Goal: Task Accomplishment & Management: Manage account settings

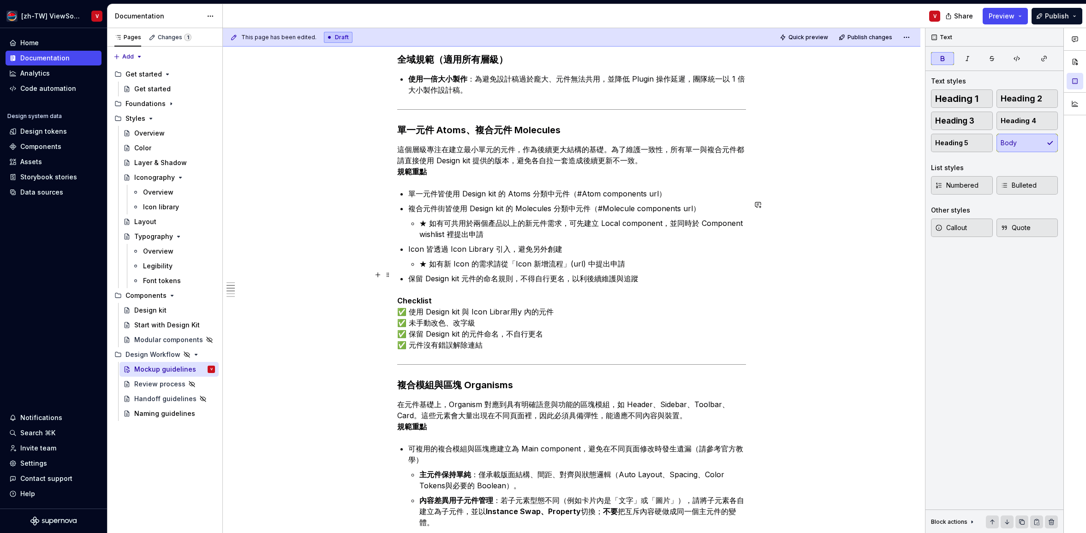
scroll to position [310, 0]
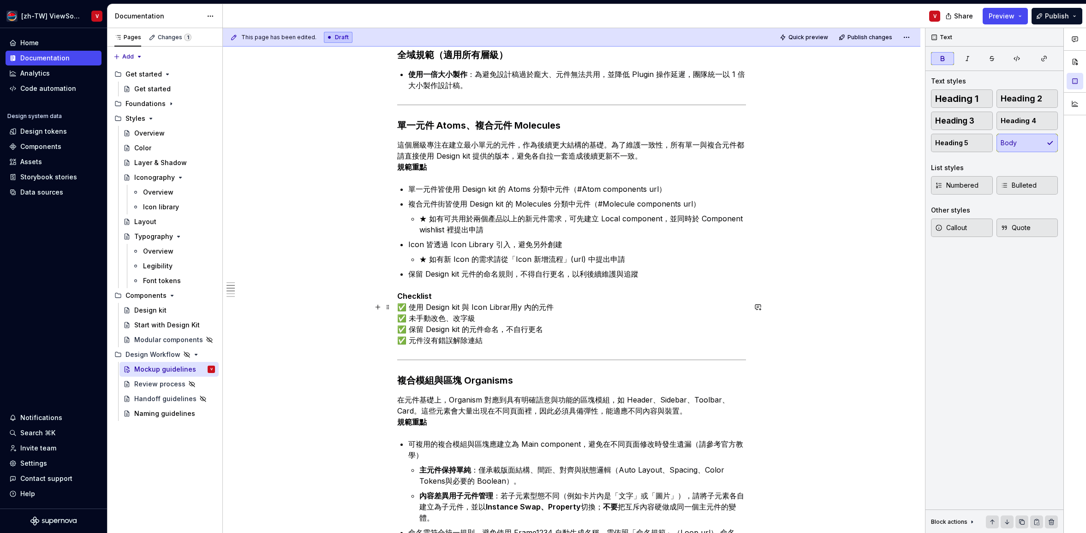
click at [509, 318] on p "Checklist ✅ 使用 Design kit 與 Icon Librar用y 內的元件 ✅ 未手動改色、改字級 ✅ 保留 Design kit 的元件命…" at bounding box center [571, 318] width 349 height 55
click at [453, 306] on p "Checklist ✅ 使用 Design kit 與 Icon Library 內的元件 ✅ 未手動改色、改字級 ✅ 保留 Design kit 的元件命名…" at bounding box center [571, 318] width 349 height 55
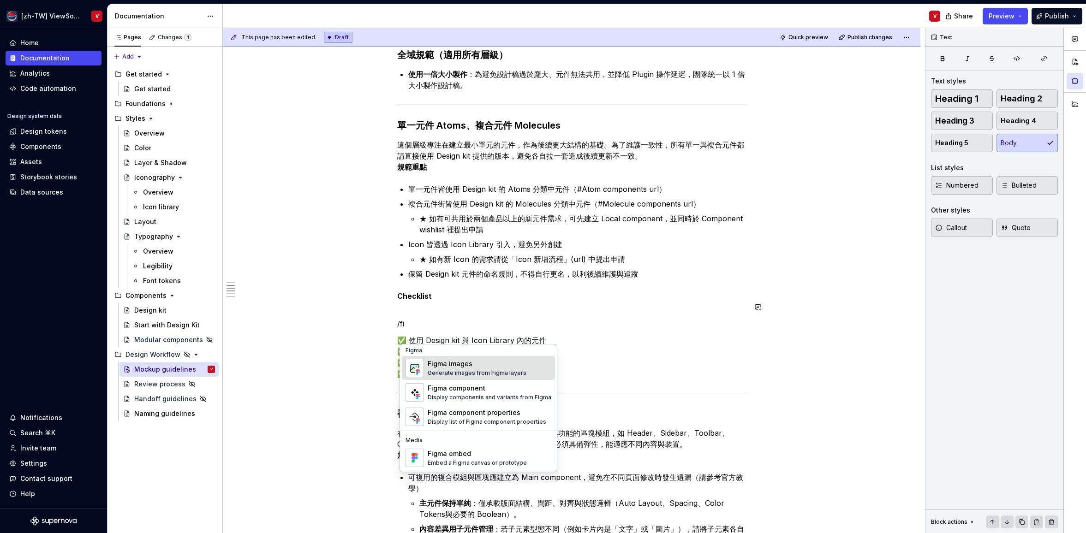
scroll to position [3, 0]
click at [496, 373] on div "Generate images from Figma layers" at bounding box center [477, 373] width 99 height 7
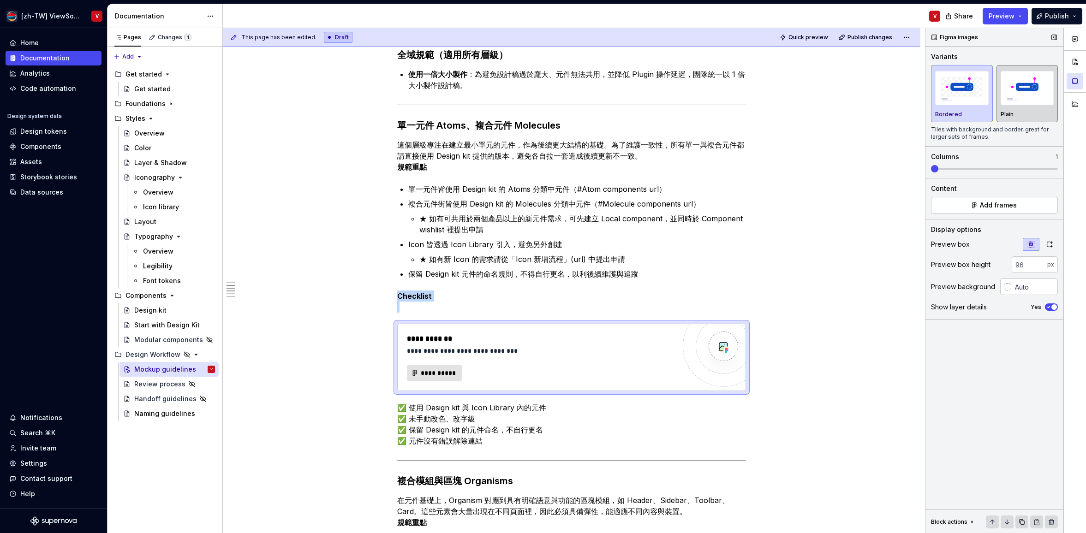
click at [1031, 96] on img "button" at bounding box center [1028, 88] width 54 height 34
click at [974, 101] on img "button" at bounding box center [962, 88] width 54 height 34
drag, startPoint x: 992, startPoint y: 139, endPoint x: 922, endPoint y: 131, distance: 71.1
click at [926, 130] on div "Figma images Variants Bordered Plain Tiles with background and border, great fo…" at bounding box center [994, 281] width 138 height 506
copy div "Tiles with background and border, great for larger sets of frames."
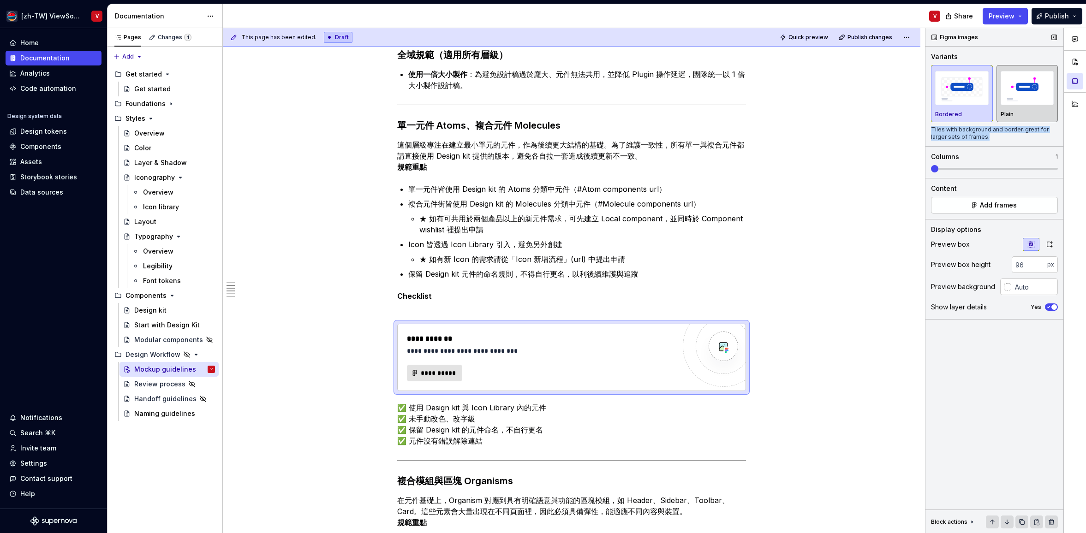
click at [1016, 104] on img "button" at bounding box center [1028, 88] width 54 height 34
drag, startPoint x: 993, startPoint y: 136, endPoint x: 926, endPoint y: 125, distance: 68.2
click at [929, 130] on div "Figma images Variants Bordered Plain Frame as it is in Figma with no extra form…" at bounding box center [994, 281] width 138 height 506
copy div "Frame as it is in Figma with no extra formatting, great for single images."
click at [445, 378] on span "**********" at bounding box center [438, 373] width 36 height 9
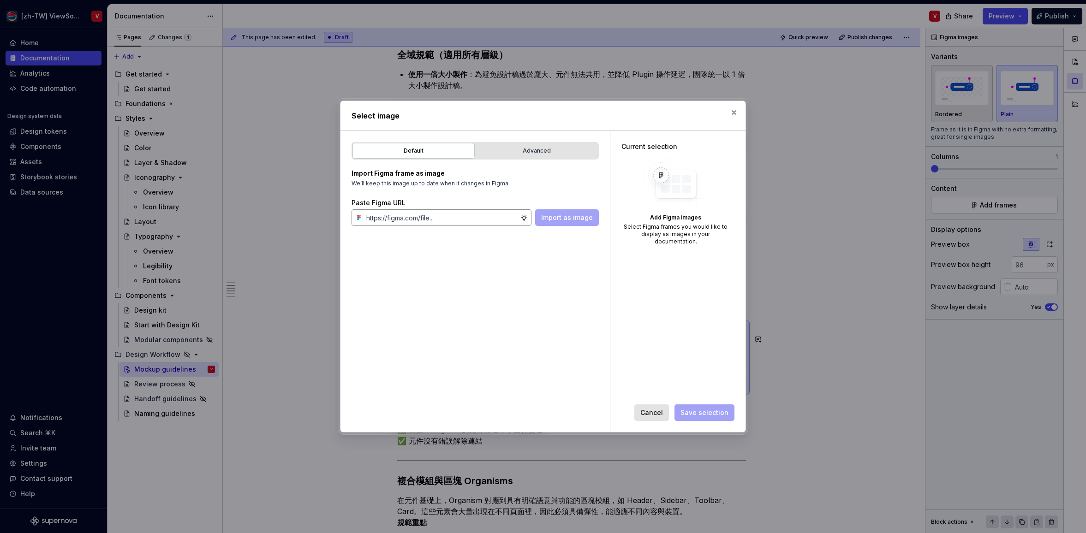
type textarea "*"
type input "https://www.figma.com/design/Jq5RN64STmwkQ3ZdkBzhJR/Foundation-Site?node-id=562…"
type textarea "*"
type input "https://www.figma.com/design/Jq5RN64STmwkQ3ZdkBzhJR/Foundation-Site?node-id=562…"
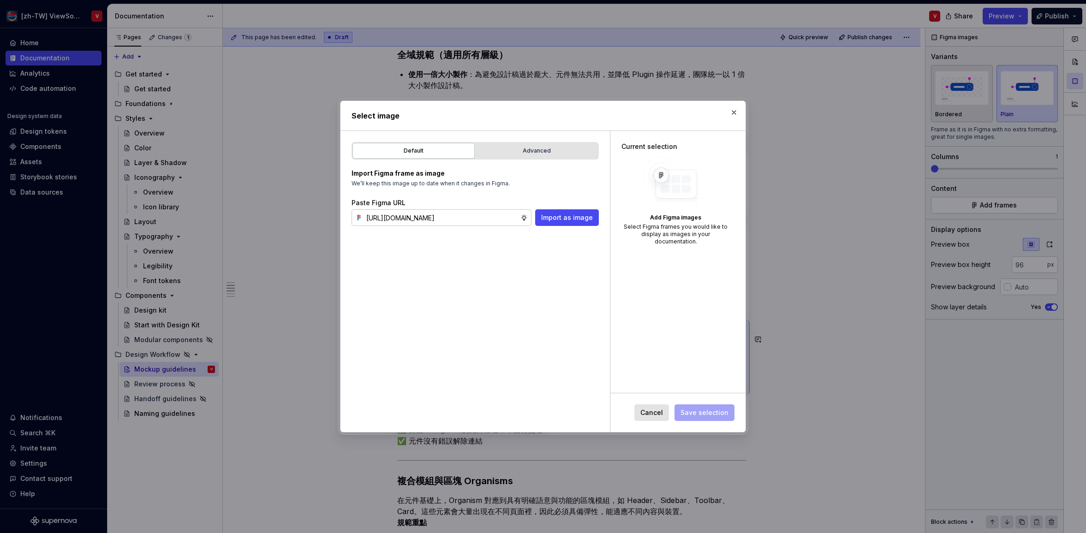
drag, startPoint x: 627, startPoint y: 323, endPoint x: 619, endPoint y: 316, distance: 10.5
click at [627, 323] on div "Current selection Add Figma images Select Figma frames you would like to displa…" at bounding box center [677, 262] width 135 height 262
click at [576, 224] on button "Import as image" at bounding box center [567, 217] width 64 height 17
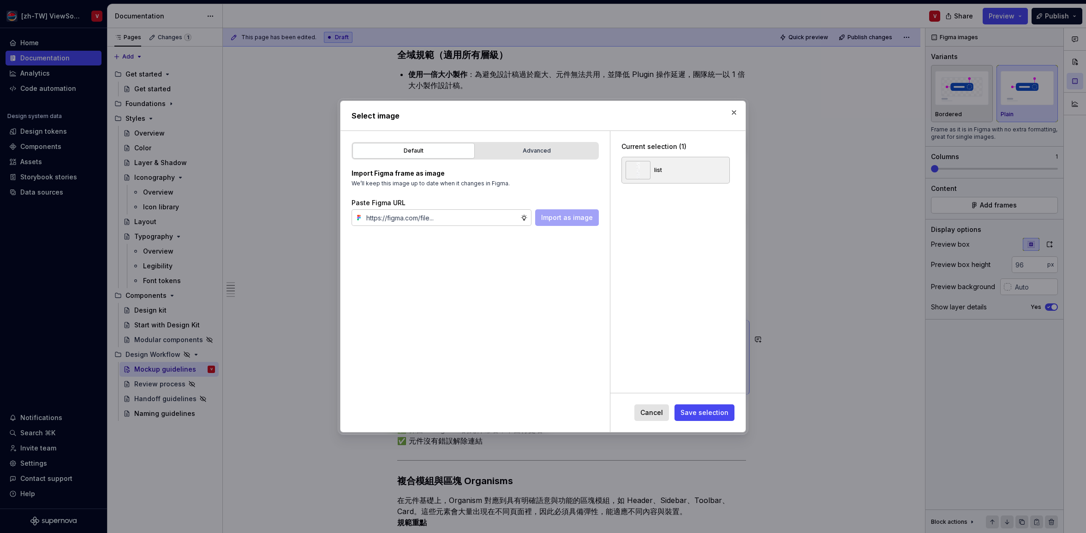
drag, startPoint x: 710, startPoint y: 410, endPoint x: 724, endPoint y: 365, distance: 46.8
click at [711, 410] on span "Save selection" at bounding box center [704, 412] width 48 height 9
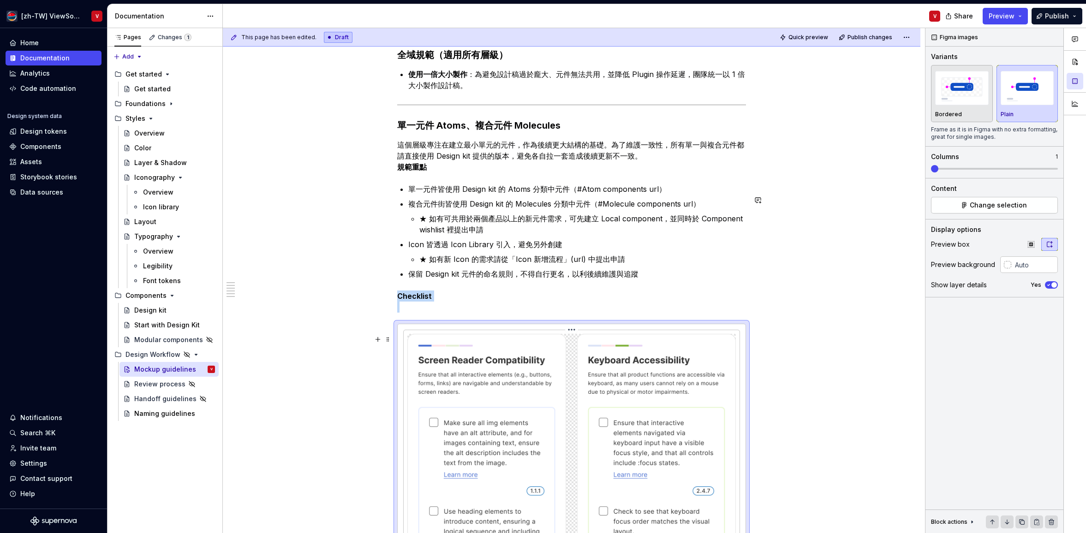
scroll to position [617, 0]
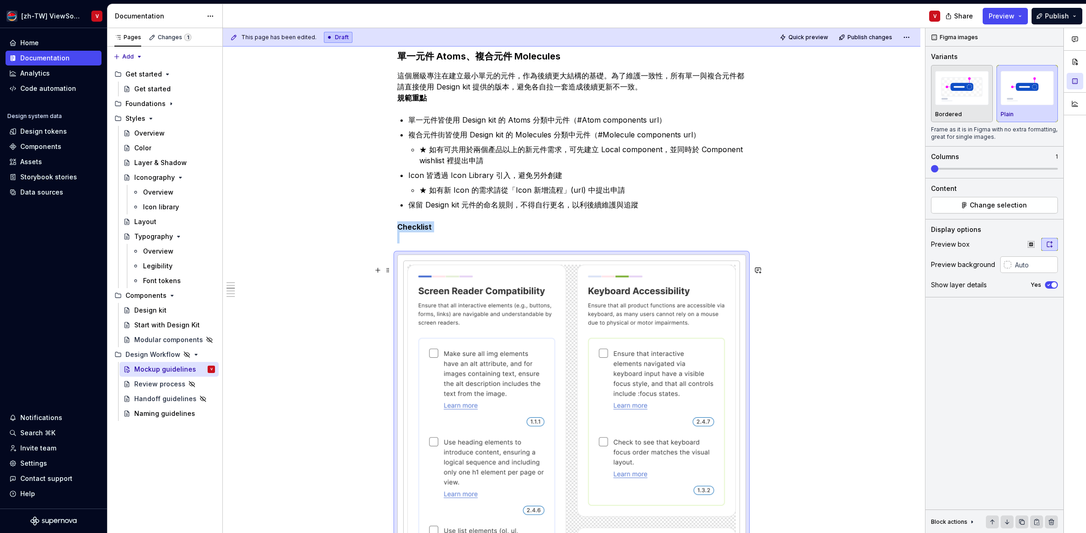
scroll to position [393, 0]
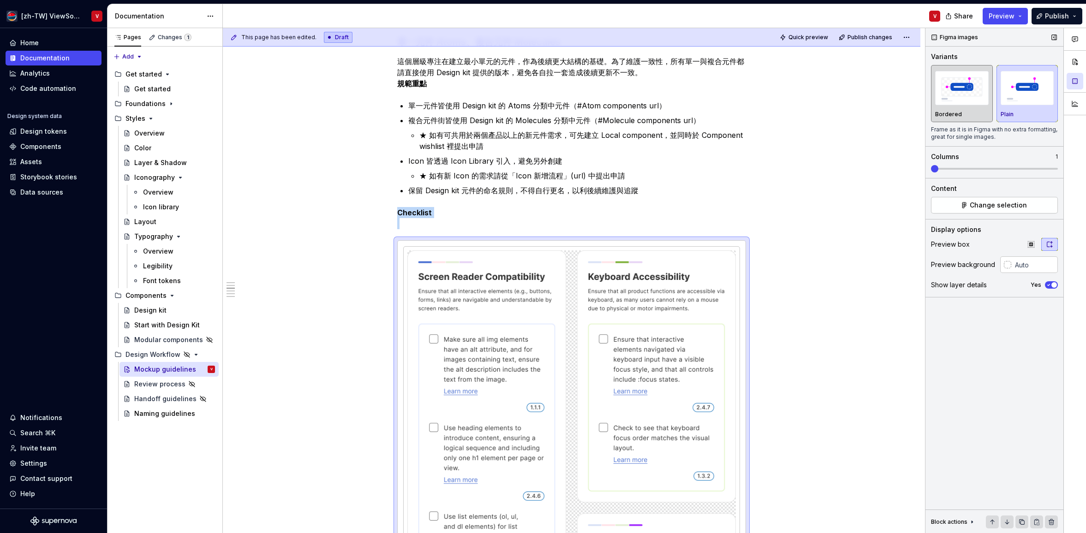
drag, startPoint x: 961, startPoint y: 104, endPoint x: 956, endPoint y: 109, distance: 7.5
click at [961, 104] on img "button" at bounding box center [962, 88] width 54 height 34
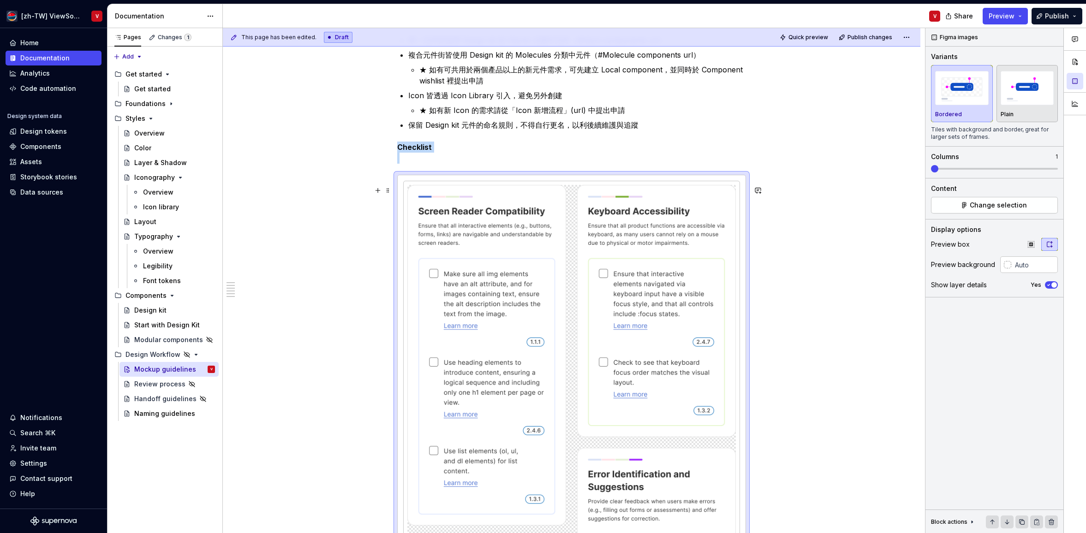
scroll to position [456, 0]
drag, startPoint x: 437, startPoint y: 289, endPoint x: 437, endPoint y: 300, distance: 11.5
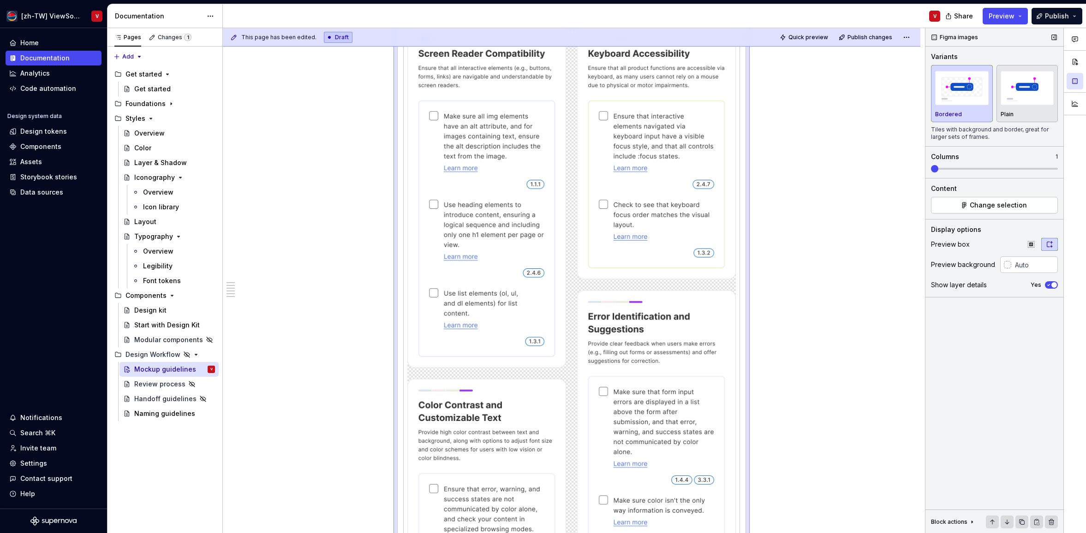
click at [931, 173] on span at bounding box center [934, 168] width 7 height 7
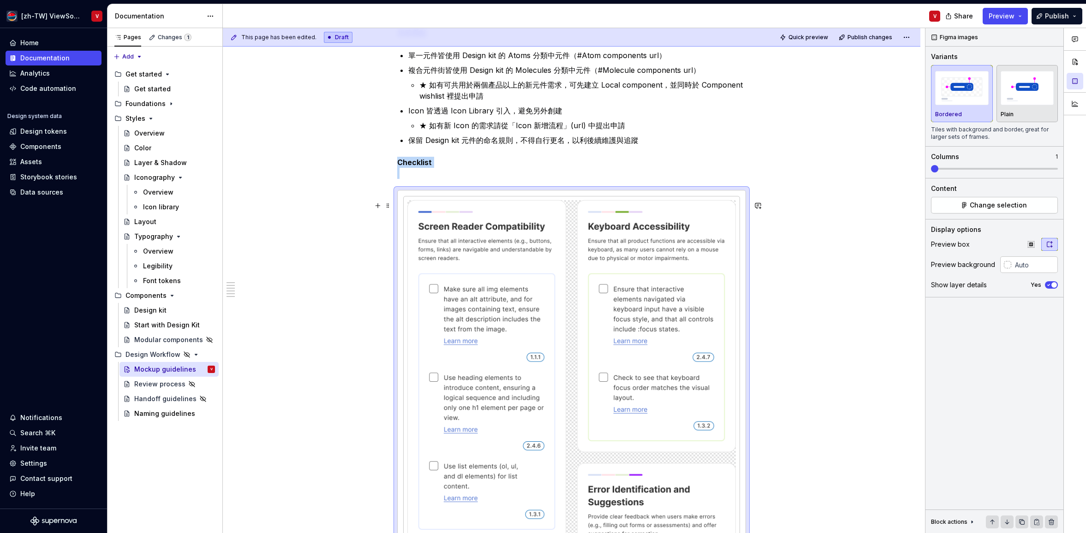
scroll to position [432, 0]
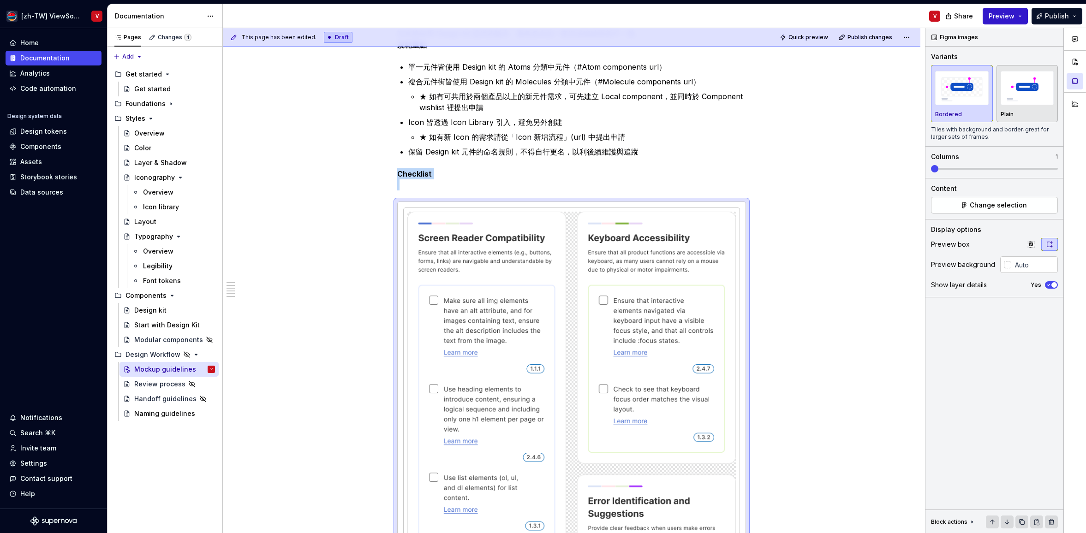
click at [1003, 18] on span "Preview" at bounding box center [1002, 16] width 26 height 9
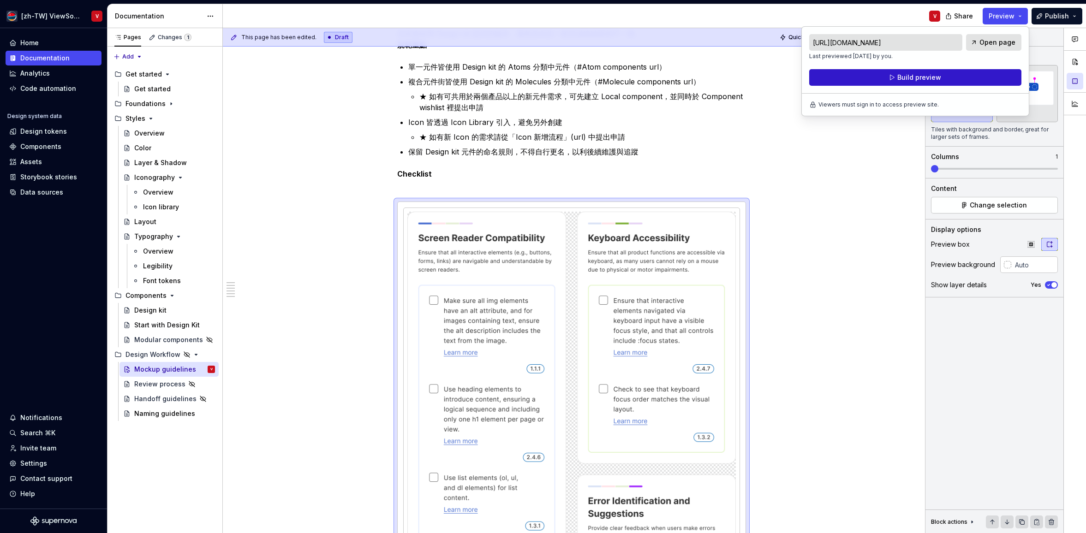
click at [972, 77] on button "Build preview" at bounding box center [915, 77] width 212 height 17
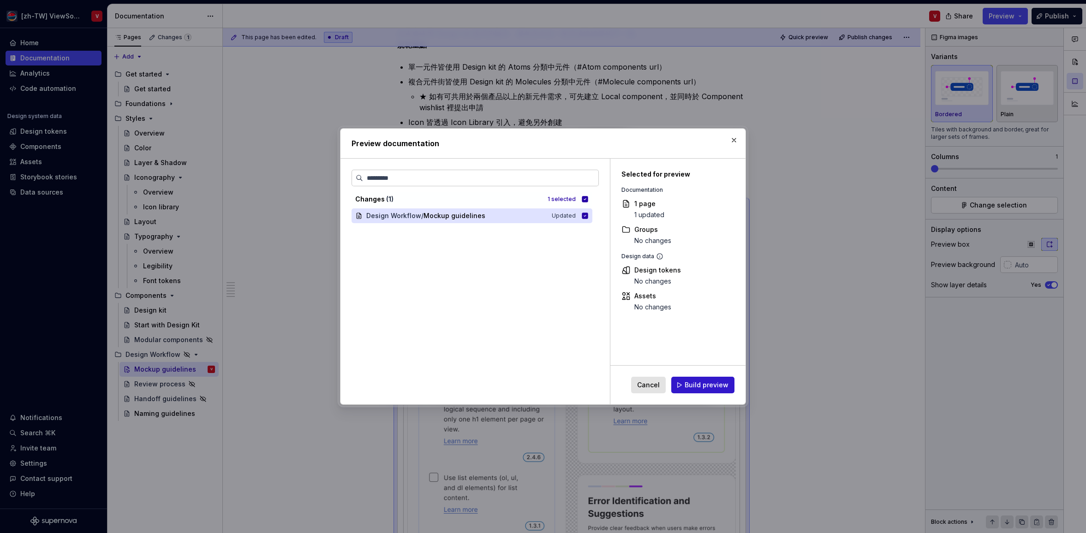
click at [702, 383] on span "Build preview" at bounding box center [707, 385] width 44 height 9
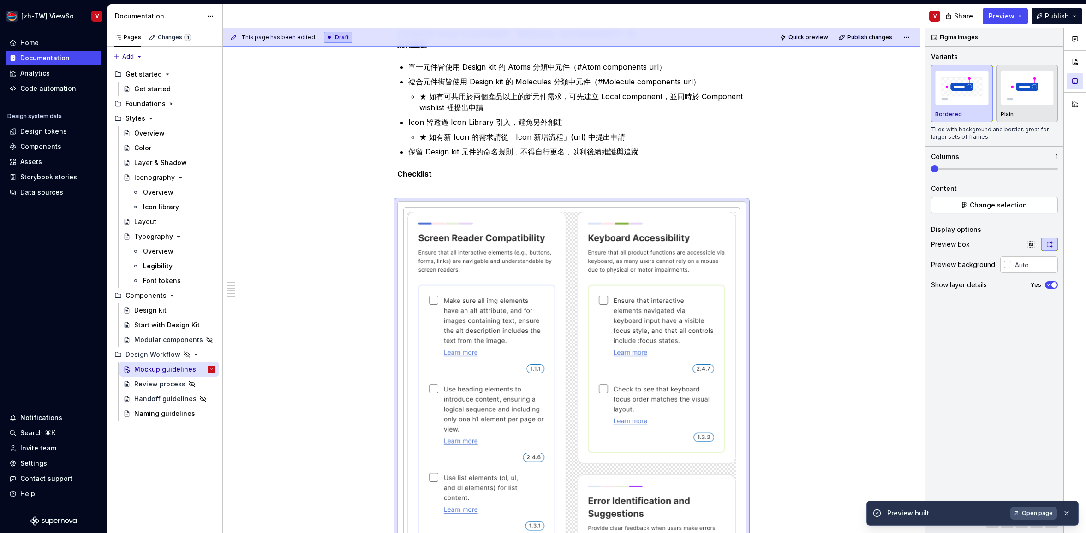
click at [1036, 513] on span "Open page" at bounding box center [1037, 513] width 31 height 7
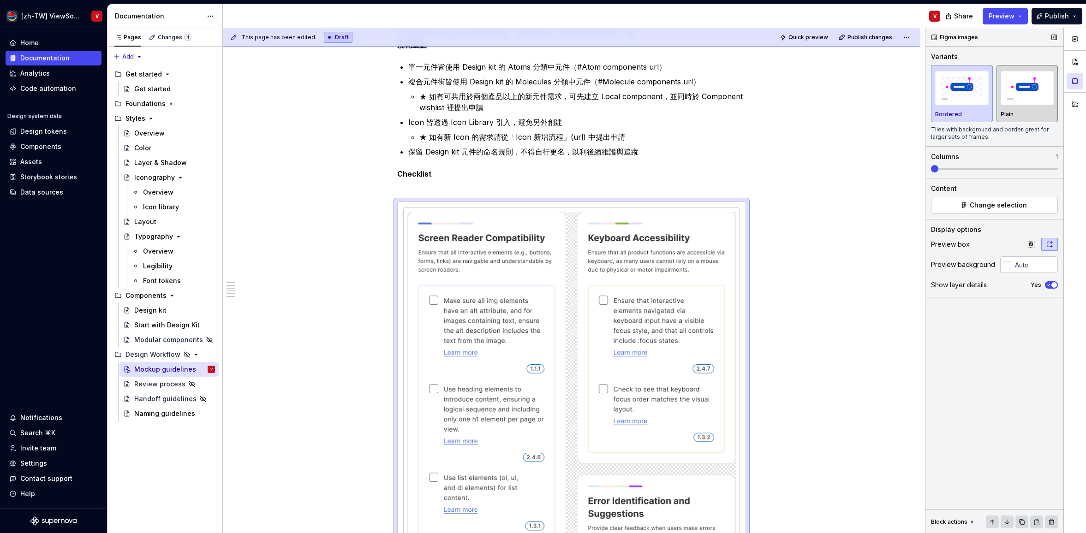
drag, startPoint x: 1031, startPoint y: 87, endPoint x: 1029, endPoint y: 81, distance: 6.3
click at [1031, 87] on img "button" at bounding box center [1028, 88] width 54 height 34
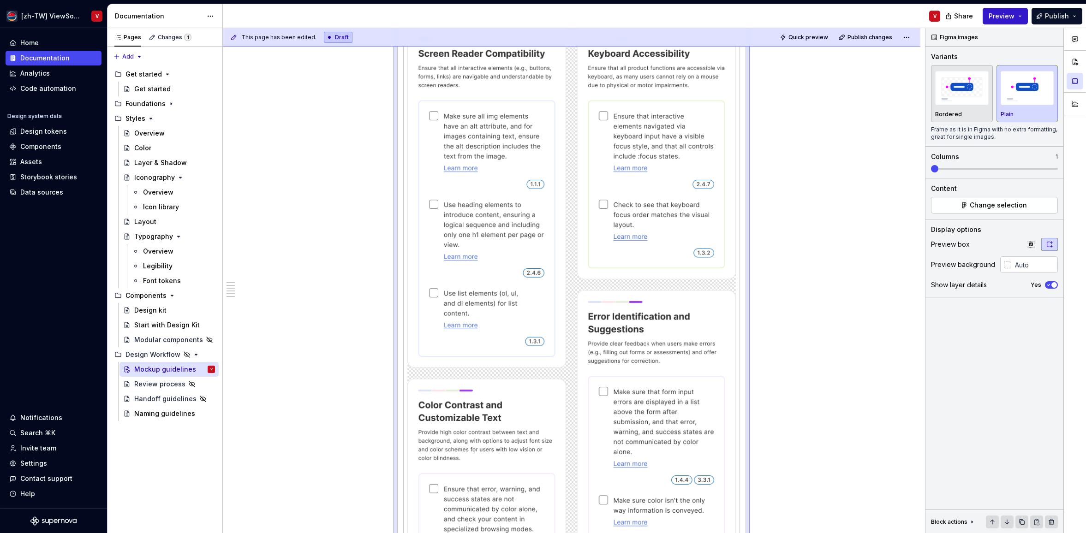
click at [1004, 17] on span "Preview" at bounding box center [1002, 16] width 26 height 9
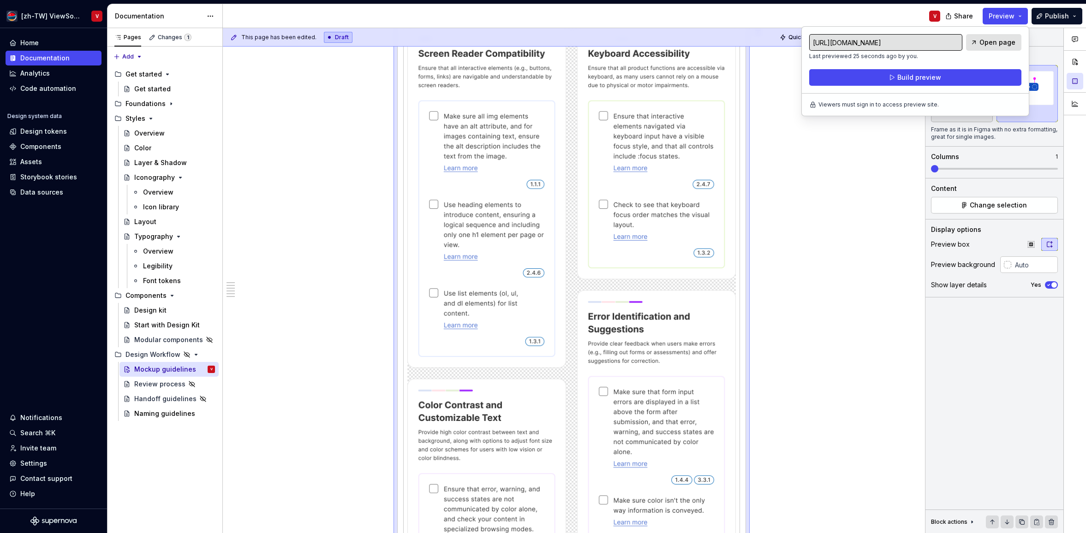
click at [807, 8] on div "V" at bounding box center [585, 16] width 725 height 24
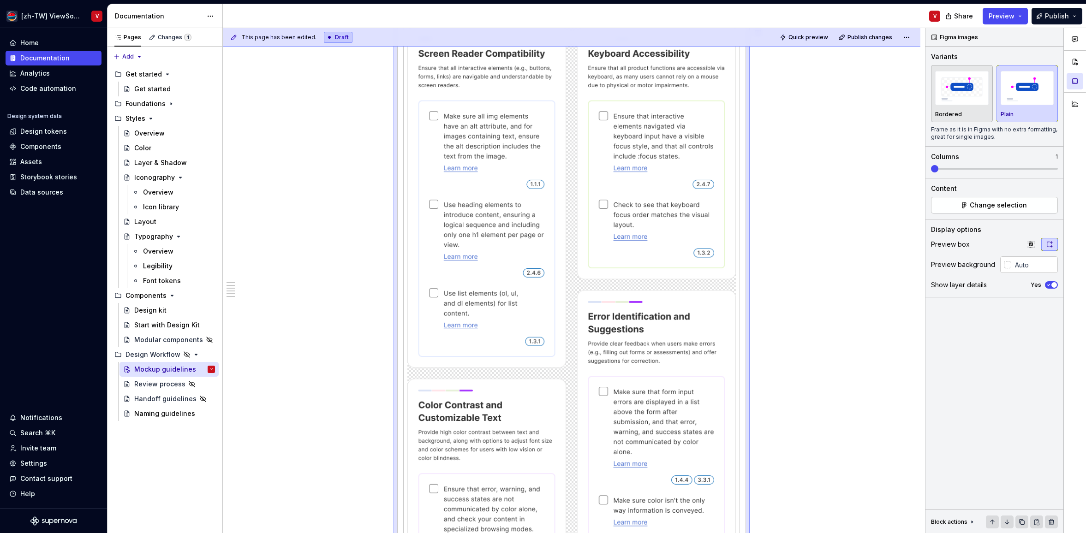
click at [808, 37] on span "Quick preview" at bounding box center [808, 37] width 40 height 7
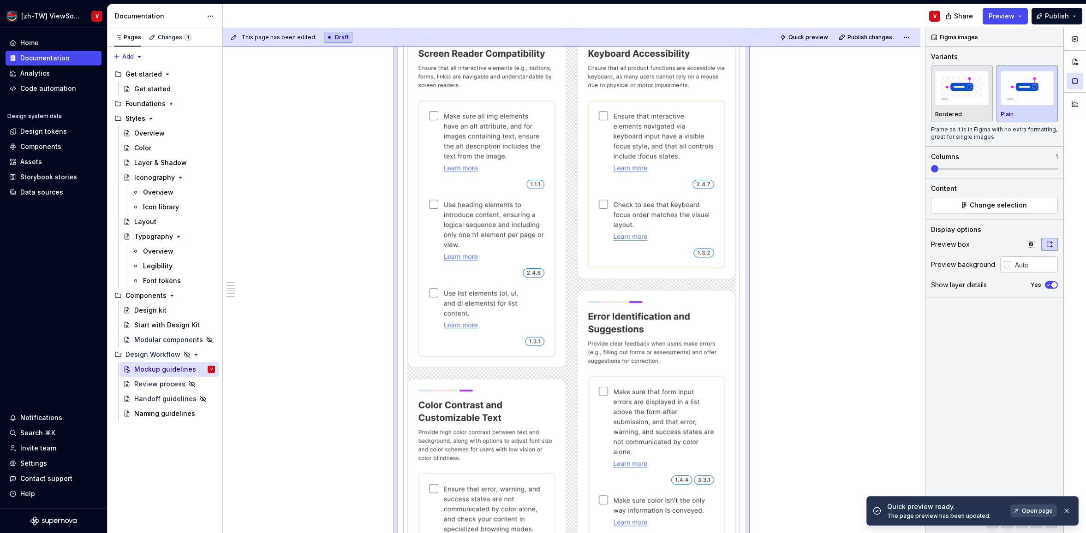
type textarea "*"
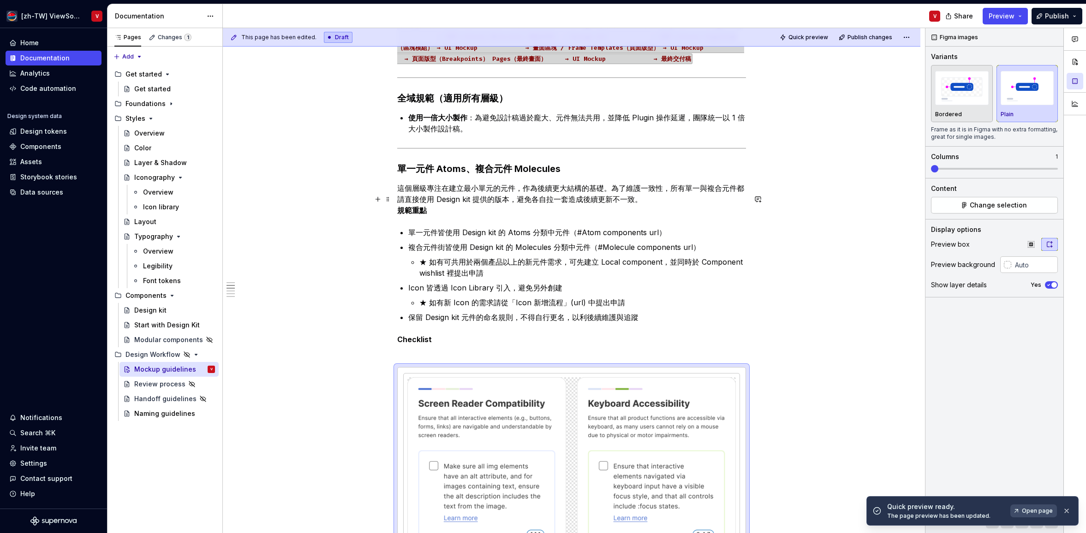
scroll to position [262, 0]
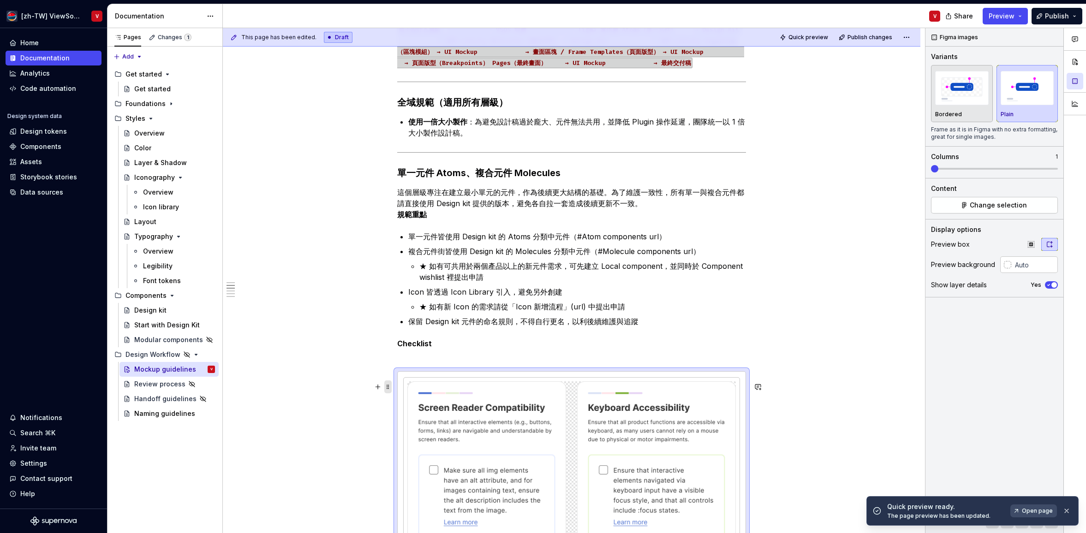
click at [389, 387] on span at bounding box center [387, 387] width 7 height 13
click at [418, 467] on div "Delete" at bounding box center [434, 468] width 60 height 9
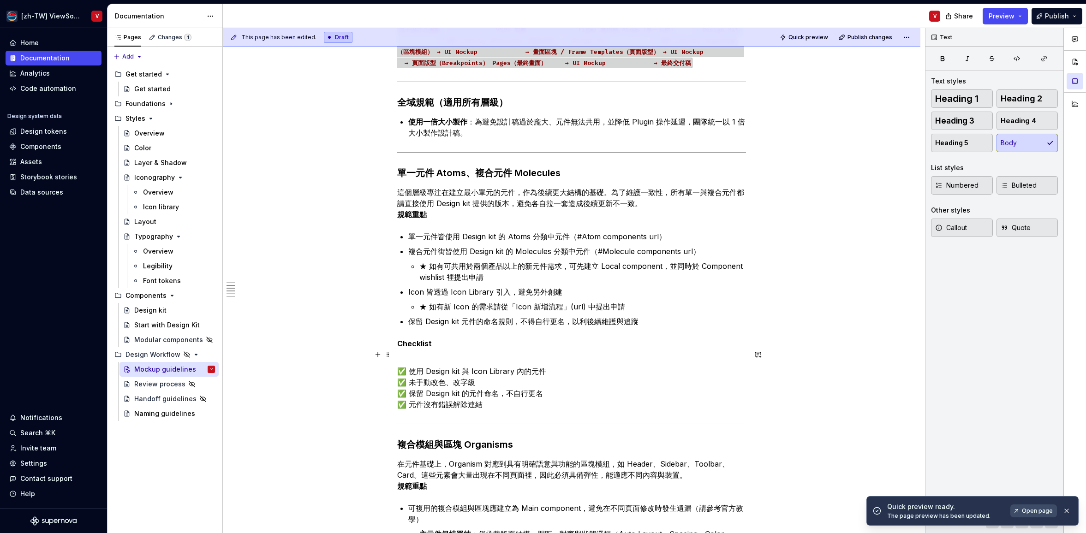
click at [420, 360] on p "Checklist" at bounding box center [571, 349] width 349 height 22
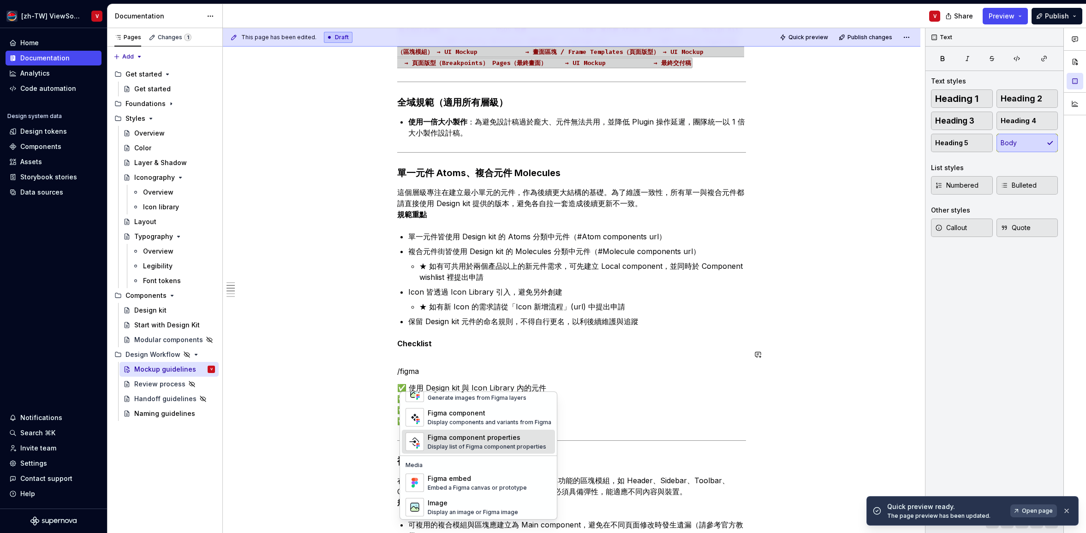
scroll to position [28, 0]
click at [479, 478] on div "Figma embed" at bounding box center [477, 476] width 99 height 9
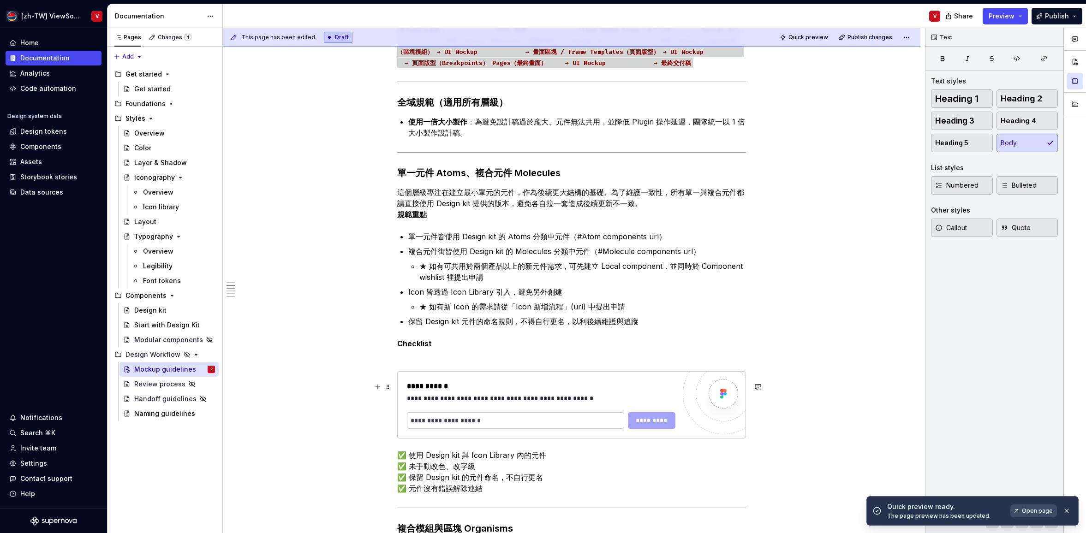
drag, startPoint x: 497, startPoint y: 430, endPoint x: 387, endPoint y: 441, distance: 110.7
click at [438, 429] on input "text" at bounding box center [515, 420] width 217 height 17
click at [431, 429] on input "text" at bounding box center [515, 420] width 217 height 17
click at [391, 387] on span at bounding box center [387, 387] width 7 height 13
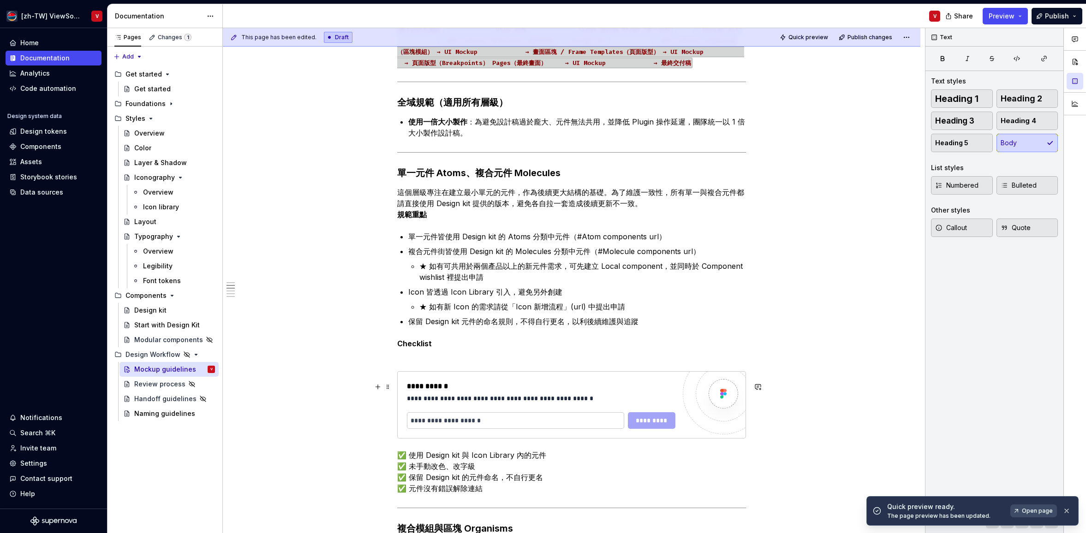
click at [501, 403] on div "**********" at bounding box center [541, 398] width 268 height 9
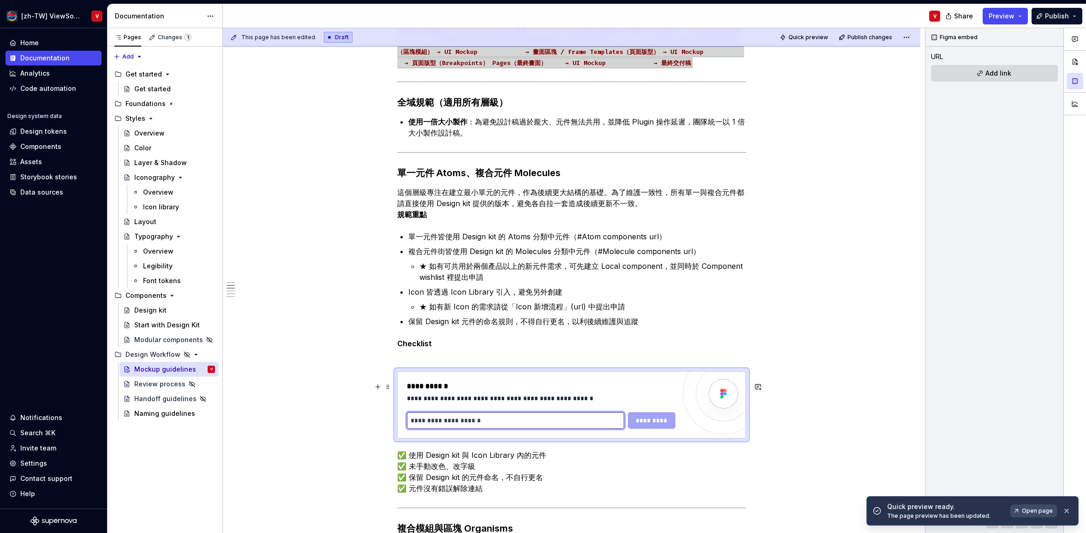
paste input "**********"
type input "**********"
click at [651, 425] on span "*********" at bounding box center [652, 420] width 36 height 9
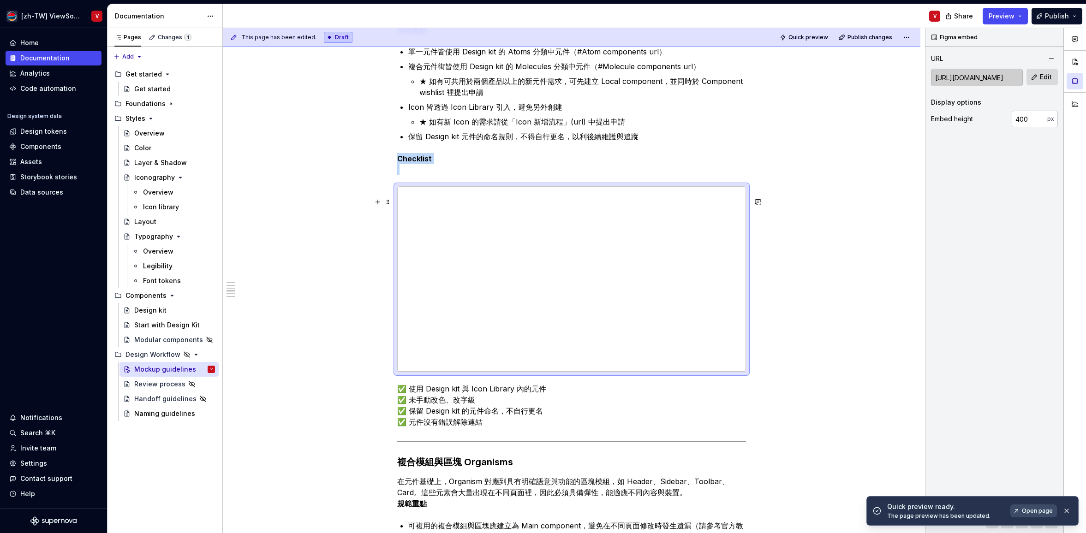
scroll to position [467, 0]
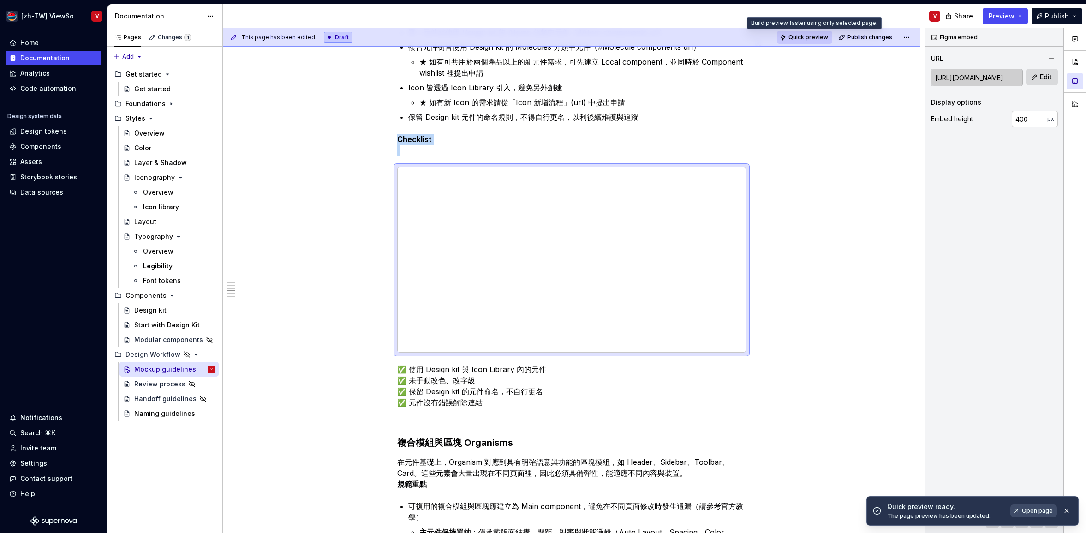
click at [811, 38] on span "Quick preview" at bounding box center [808, 37] width 40 height 7
click at [390, 183] on span at bounding box center [387, 182] width 7 height 13
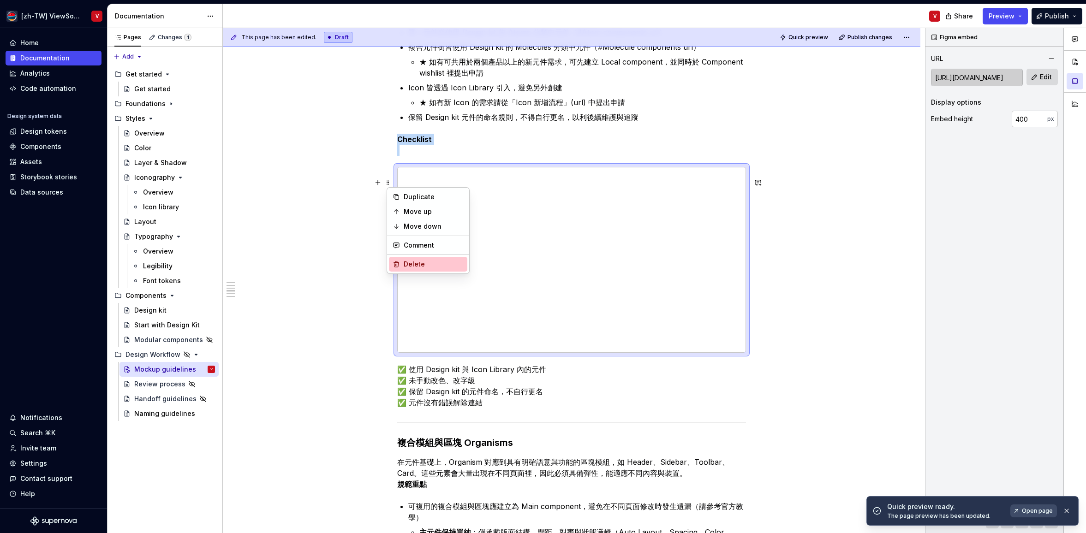
click at [421, 265] on div "Delete" at bounding box center [434, 264] width 60 height 9
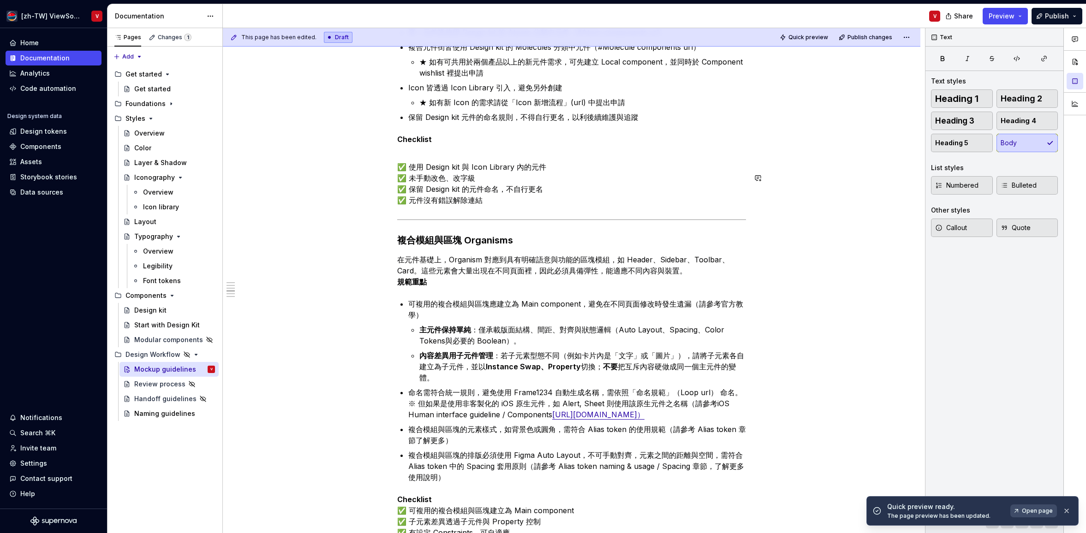
click at [413, 168] on div "從元件到頁面的層級對照 ********* 圖說：這張圖示幫助你快速理解，從最小的元件，到最終的頁面，應該在哪一層級建立、維護與交付。 原子設計五層級 ───…" at bounding box center [571, 474] width 349 height 1479
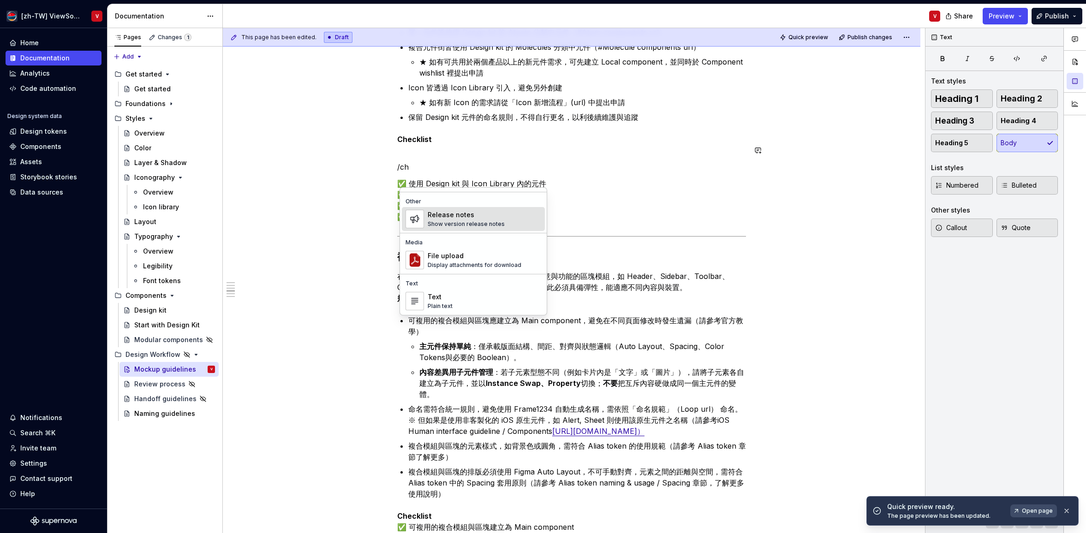
scroll to position [0, 0]
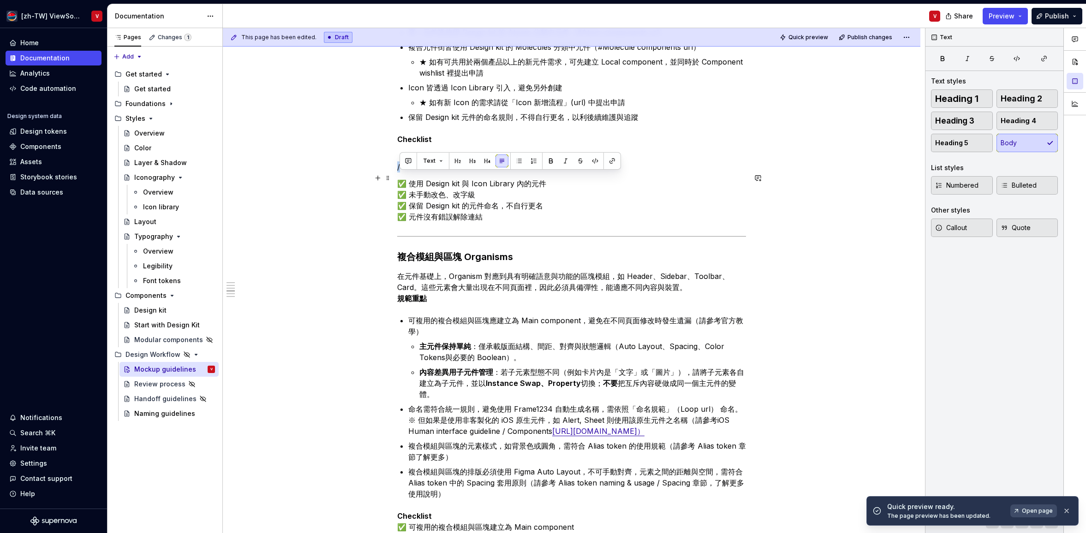
drag, startPoint x: 405, startPoint y: 178, endPoint x: 391, endPoint y: 171, distance: 14.9
drag, startPoint x: 819, startPoint y: 40, endPoint x: 813, endPoint y: 86, distance: 47.0
click at [818, 40] on span "Quick preview" at bounding box center [808, 37] width 40 height 7
click at [1027, 510] on span "Open page" at bounding box center [1037, 510] width 31 height 7
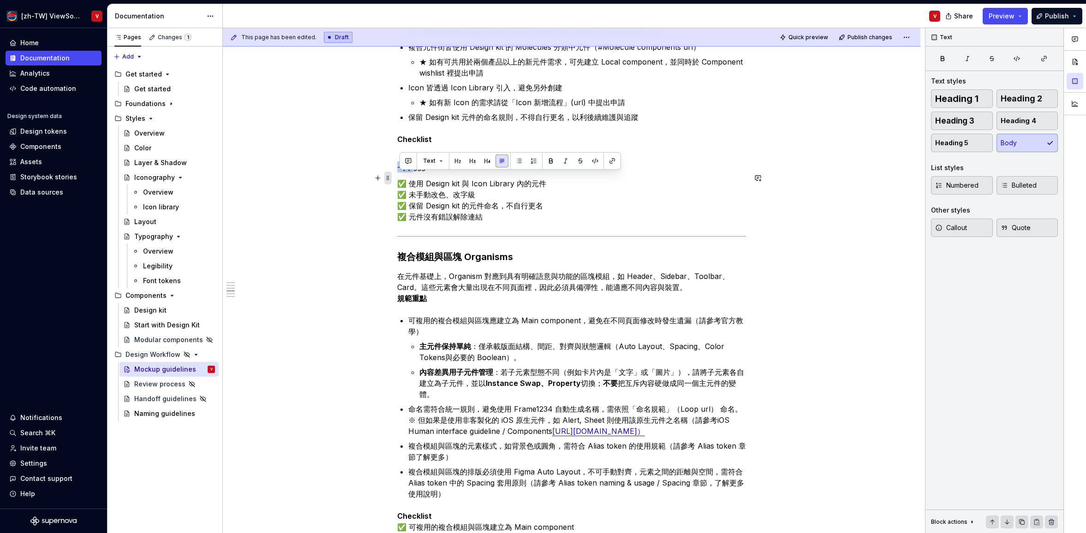
drag, startPoint x: 413, startPoint y: 179, endPoint x: 390, endPoint y: 177, distance: 23.1
click at [593, 160] on button "button" at bounding box center [595, 161] width 13 height 13
click at [595, 161] on button "button" at bounding box center [596, 162] width 13 height 13
click at [438, 164] on button "Text" at bounding box center [433, 161] width 28 height 13
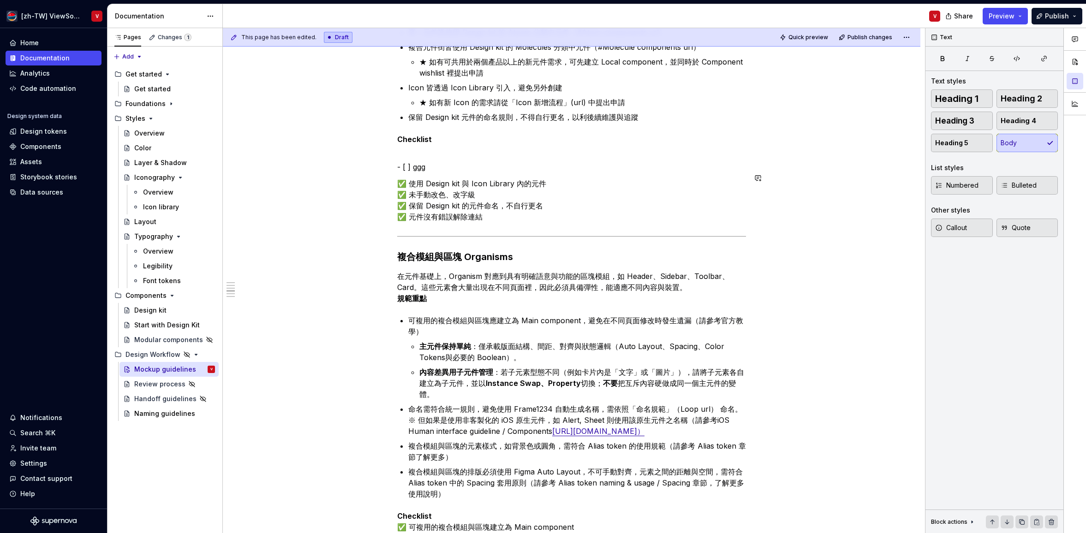
click at [539, 187] on div "從元件到頁面的層級對照 ********* 圖說：這張圖示幫助你快速理解，從最小的元件，到最終的頁面，應該在哪一層級建立、維護與交付。 原子設計五層級 ───…" at bounding box center [571, 483] width 349 height 1496
drag, startPoint x: 433, startPoint y: 177, endPoint x: 381, endPoint y: 169, distance: 52.3
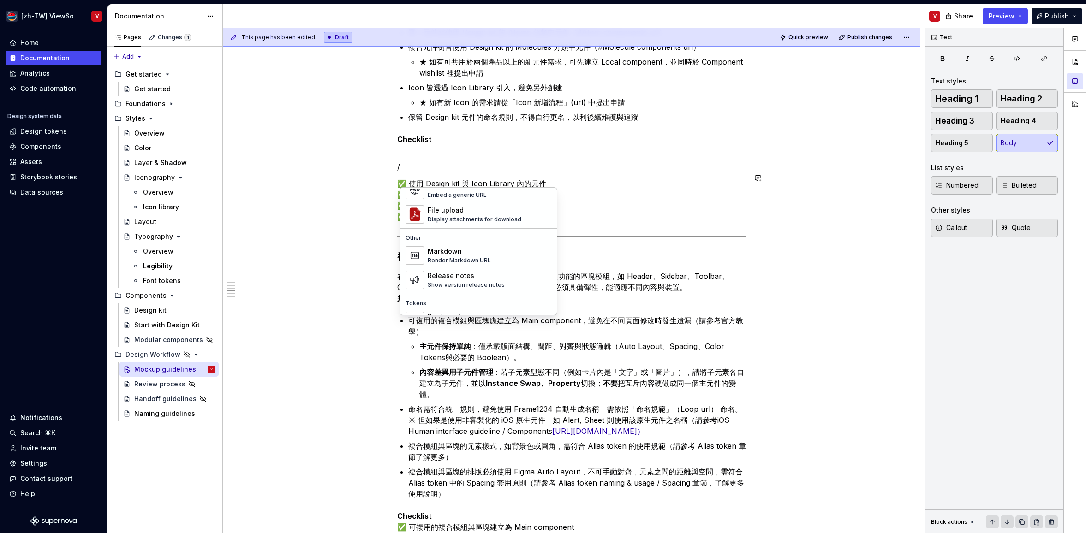
scroll to position [569, 0]
click at [490, 252] on div "Markdown Render Markdown URL" at bounding box center [490, 250] width 124 height 18
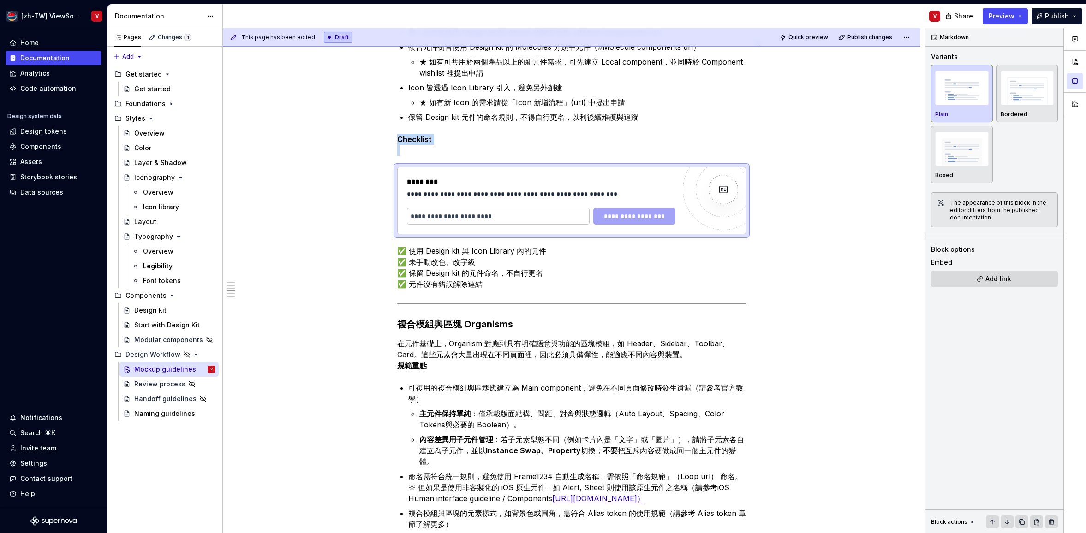
type textarea "*"
click at [473, 225] on input "text" at bounding box center [498, 216] width 183 height 17
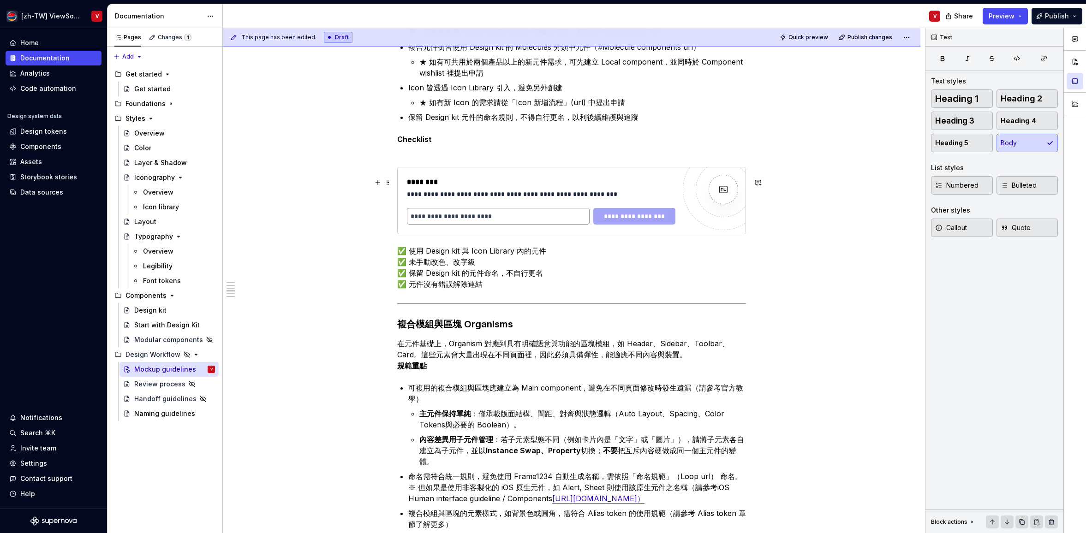
click at [475, 225] on input "text" at bounding box center [498, 216] width 183 height 17
click at [453, 225] on input "text" at bounding box center [498, 216] width 183 height 17
click at [450, 223] on input "text" at bounding box center [498, 216] width 183 height 17
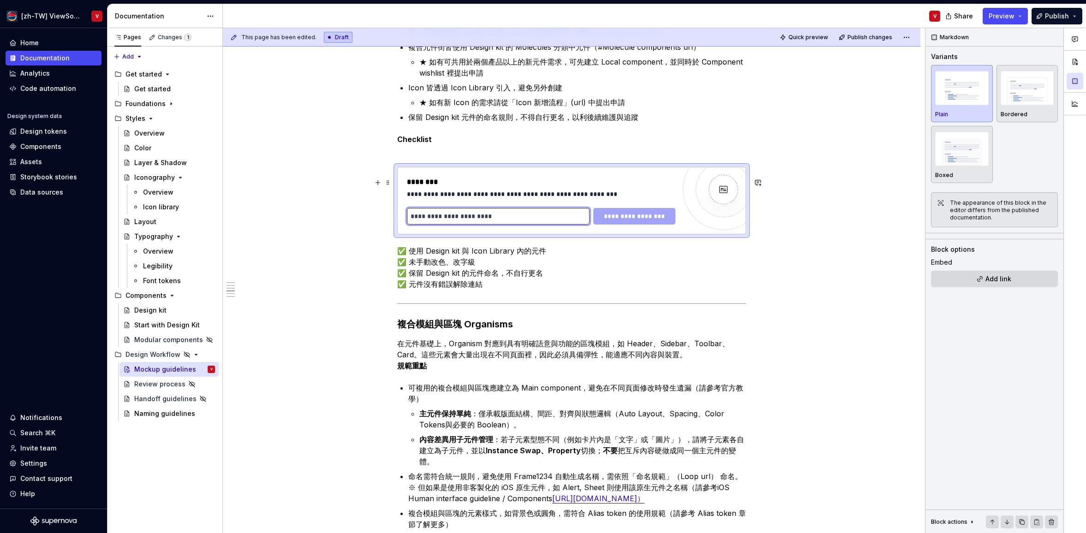
paste input "**********"
type input "**********"
click at [605, 221] on span "**********" at bounding box center [634, 216] width 70 height 9
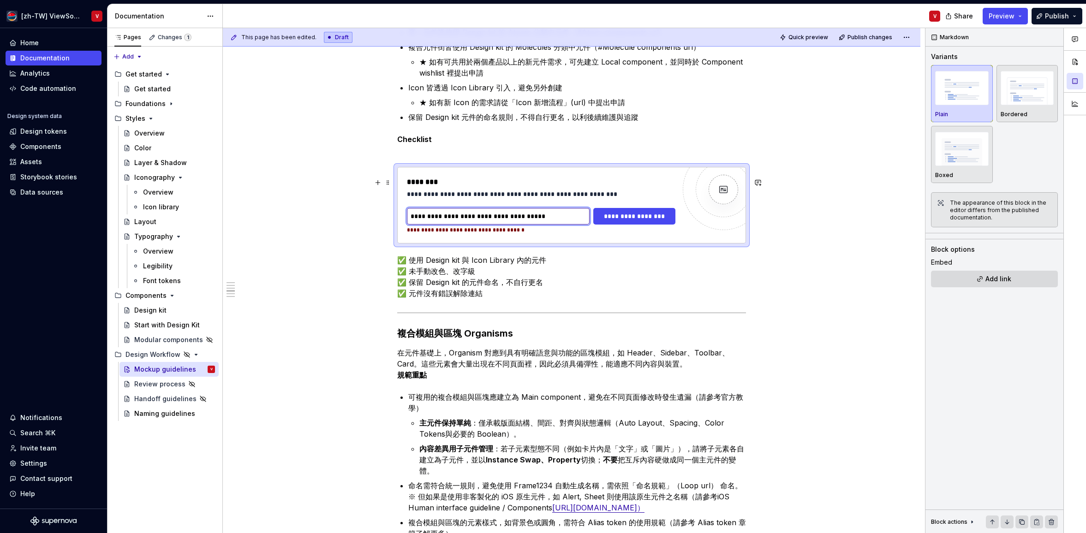
click at [444, 225] on input "**********" at bounding box center [498, 216] width 183 height 17
type textarea "*"
click at [463, 225] on input "text" at bounding box center [498, 216] width 183 height 17
paste input "**********"
type input "**********"
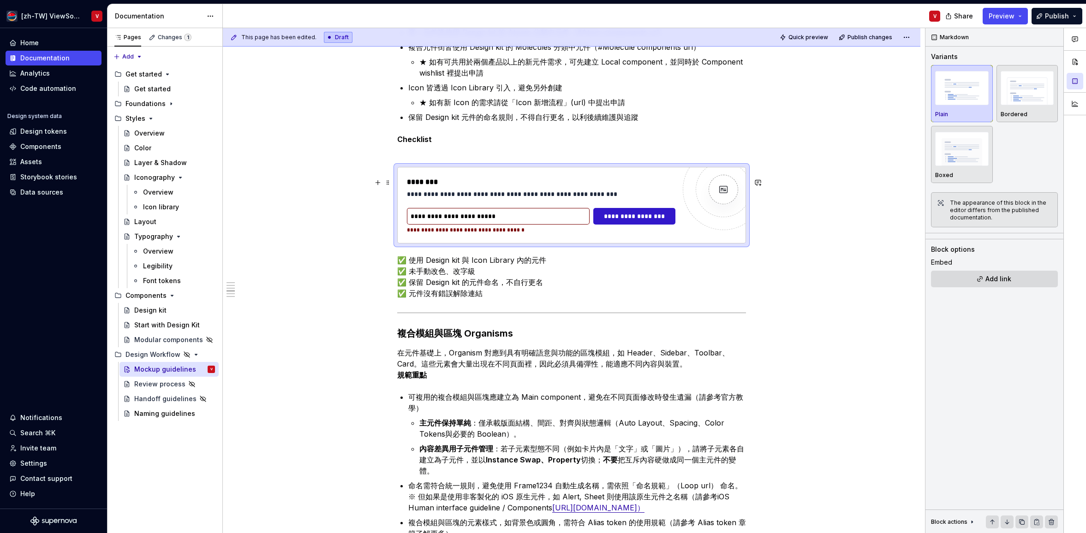
click at [625, 221] on span "**********" at bounding box center [634, 216] width 70 height 9
click at [610, 221] on span "**********" at bounding box center [634, 216] width 70 height 9
type textarea "*"
click at [469, 225] on input "text" at bounding box center [498, 216] width 183 height 17
paste input "**********"
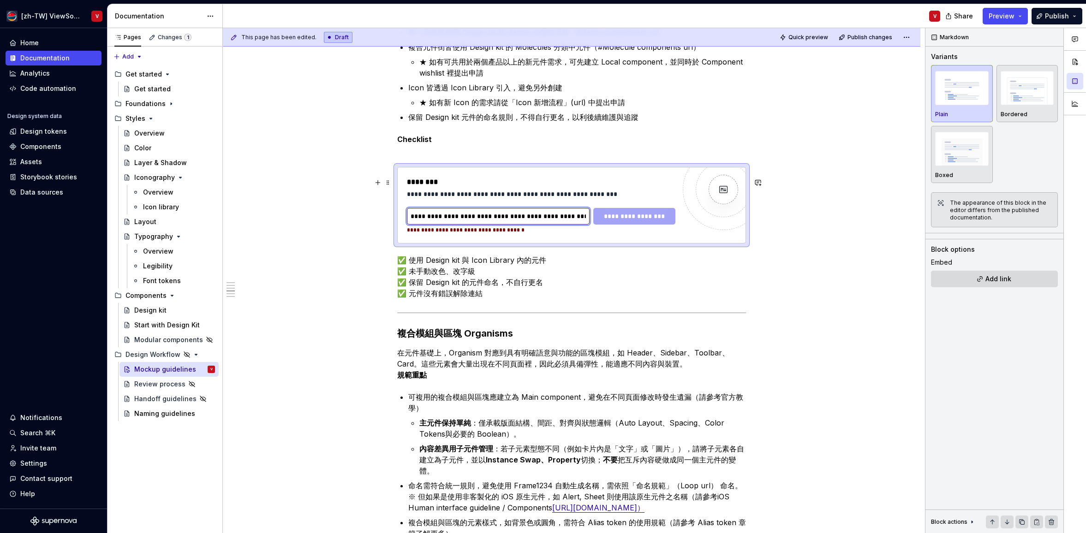
scroll to position [0, 105]
type input "**********"
click at [614, 221] on span "**********" at bounding box center [634, 216] width 70 height 9
click at [626, 221] on span "**********" at bounding box center [634, 216] width 70 height 9
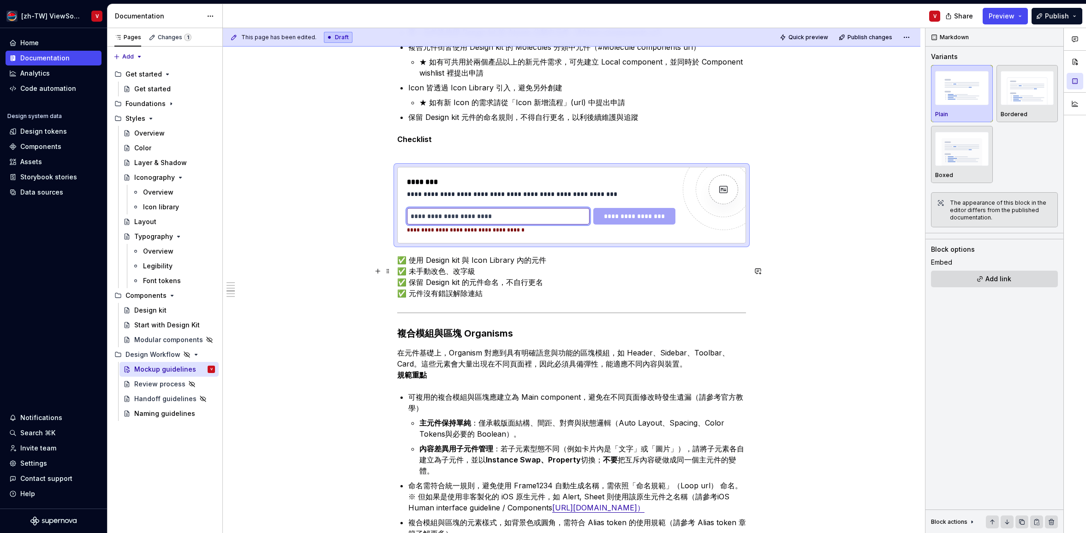
type textarea "*"
paste input "**********"
type input "**********"
click at [633, 221] on span "**********" at bounding box center [634, 216] width 70 height 9
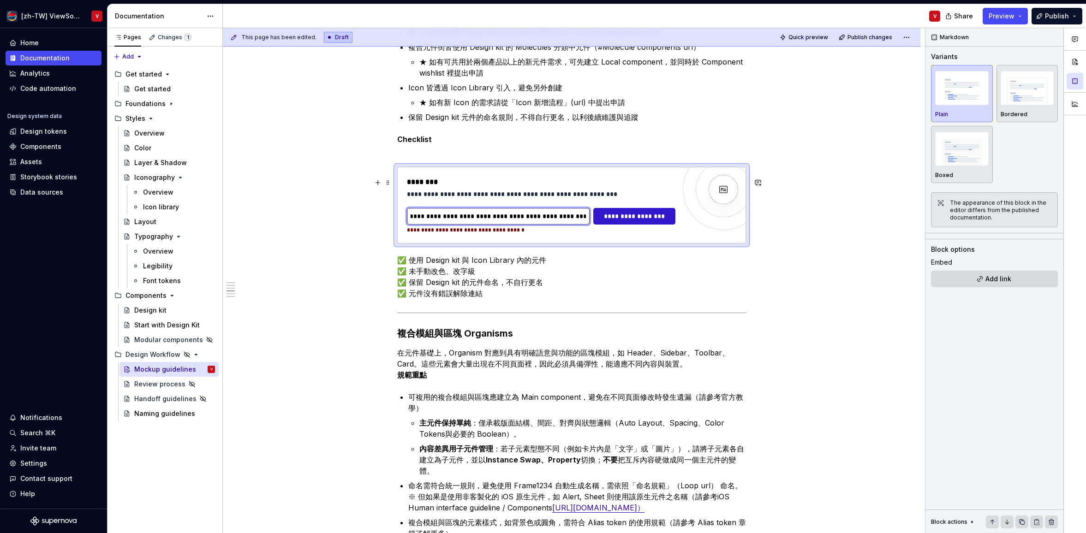
scroll to position [0, 51]
drag, startPoint x: 511, startPoint y: 229, endPoint x: 636, endPoint y: 226, distance: 125.5
click at [643, 228] on div "**********" at bounding box center [541, 221] width 268 height 26
paste input "**********"
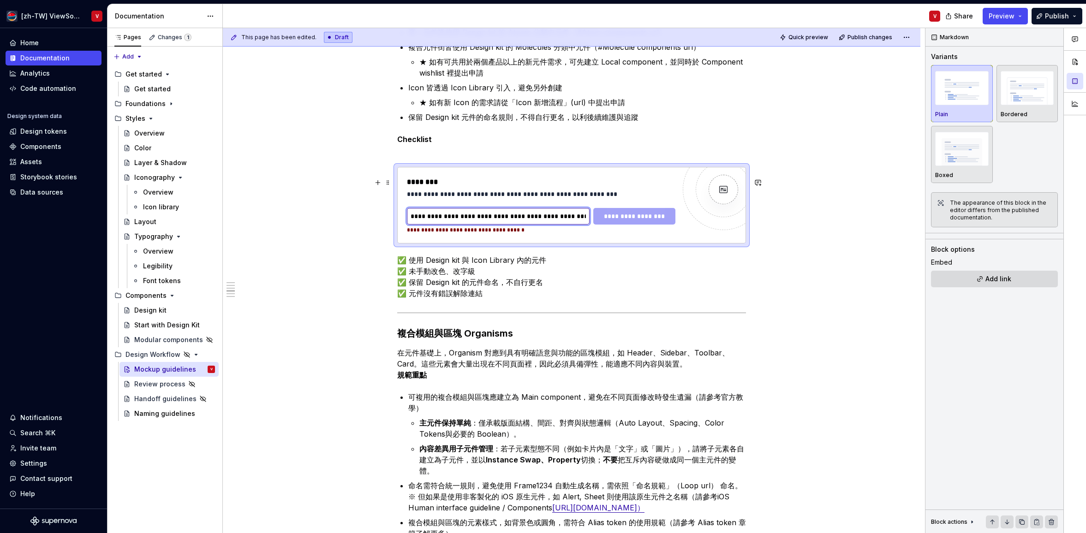
scroll to position [0, 87]
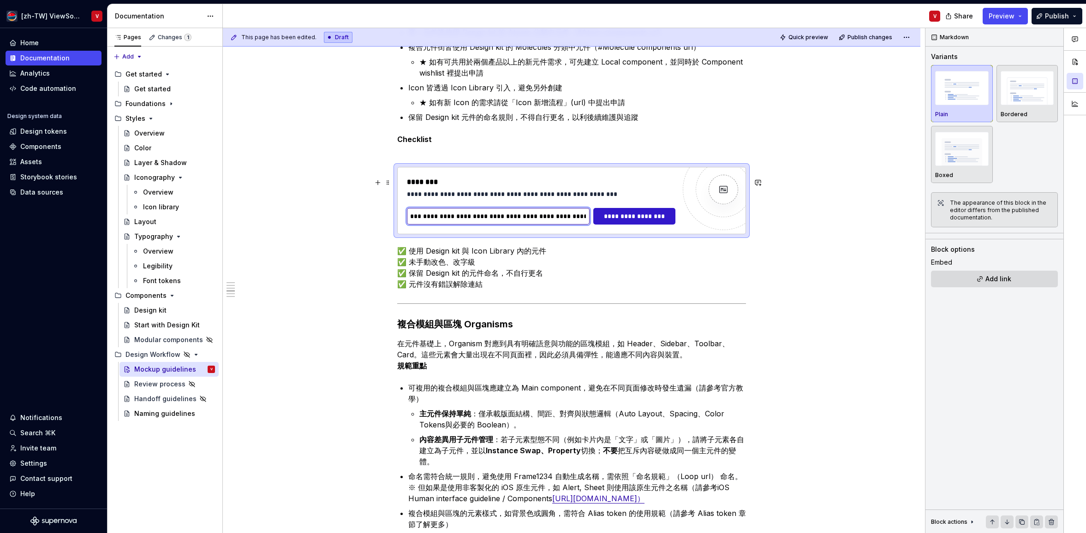
type input "**********"
click at [625, 221] on span "**********" at bounding box center [634, 216] width 70 height 9
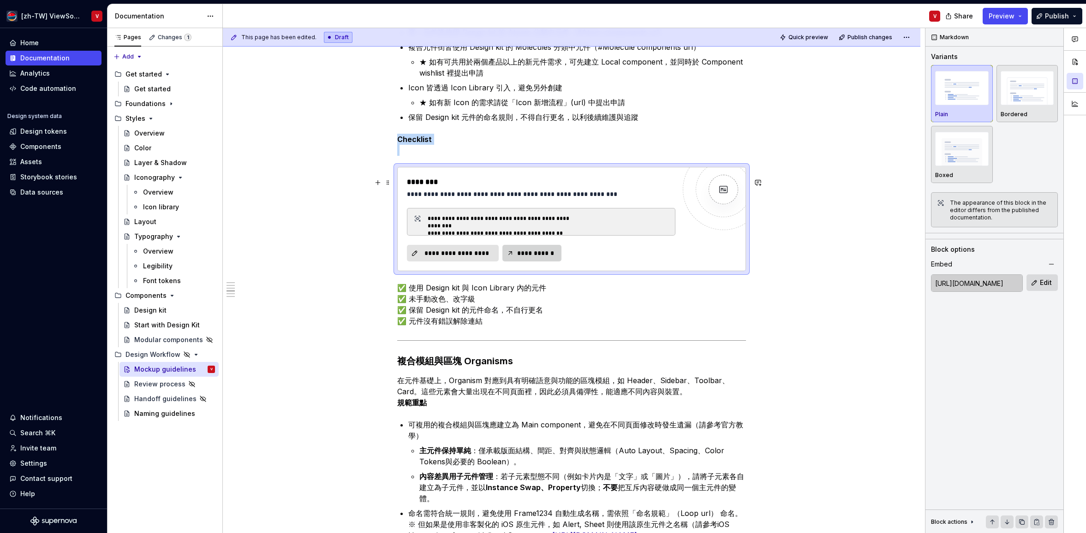
click at [543, 258] on span "**********" at bounding box center [536, 253] width 40 height 9
type textarea "*"
click at [474, 258] on span "**********" at bounding box center [456, 253] width 72 height 9
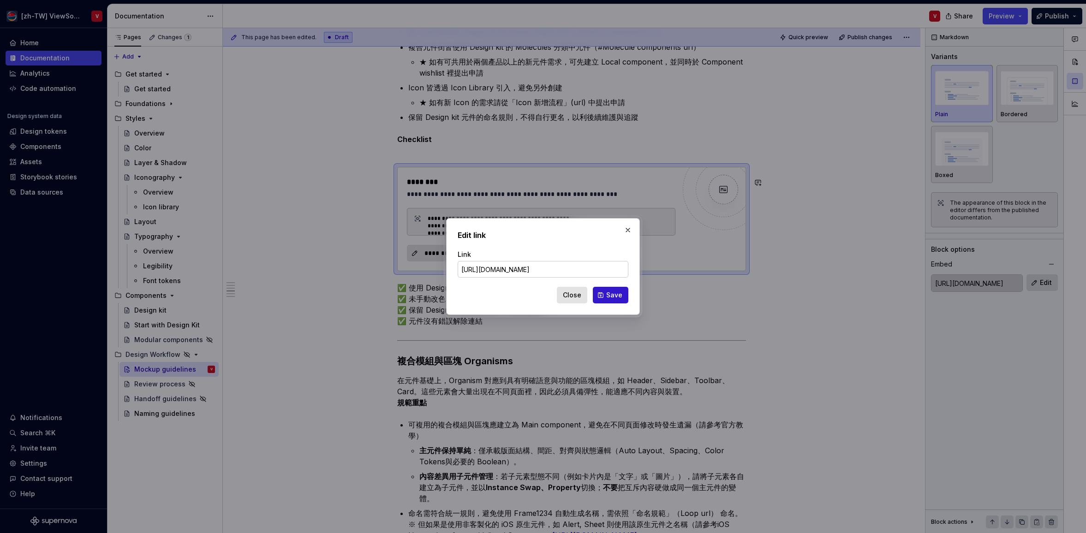
scroll to position [0, 53]
type input "https://raw.githubusercontent.com/github/markup/master/README.md"
click at [610, 294] on span "Save" at bounding box center [614, 295] width 16 height 9
type input "https://raw.githubusercontent.com/github/markup/master/README.md"
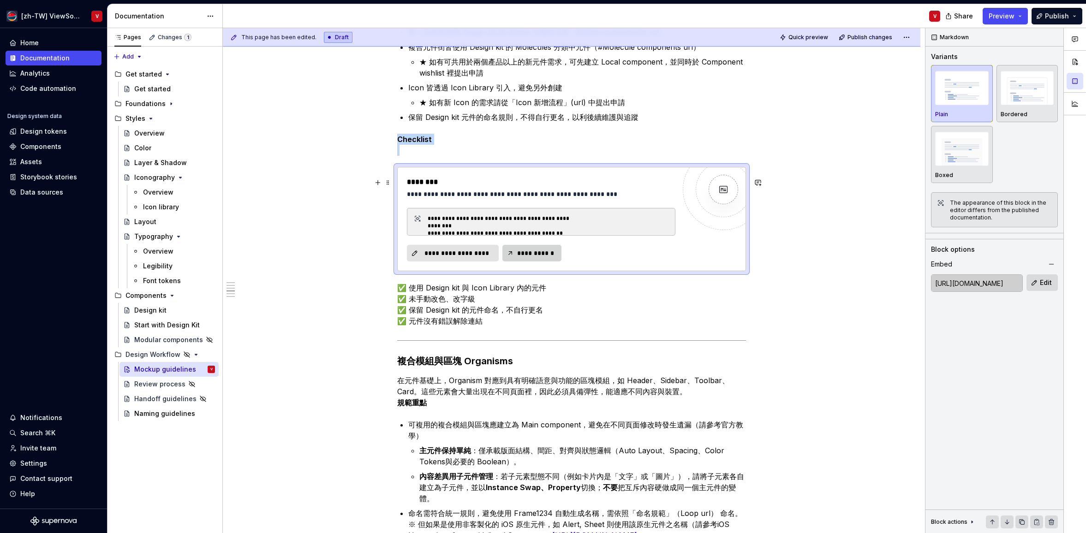
click at [542, 258] on span "**********" at bounding box center [536, 253] width 40 height 9
click at [633, 262] on div "**********" at bounding box center [541, 235] width 268 height 54
drag, startPoint x: 814, startPoint y: 38, endPoint x: 807, endPoint y: 45, distance: 9.5
click at [814, 38] on span "Quick preview" at bounding box center [808, 37] width 40 height 7
type textarea "*"
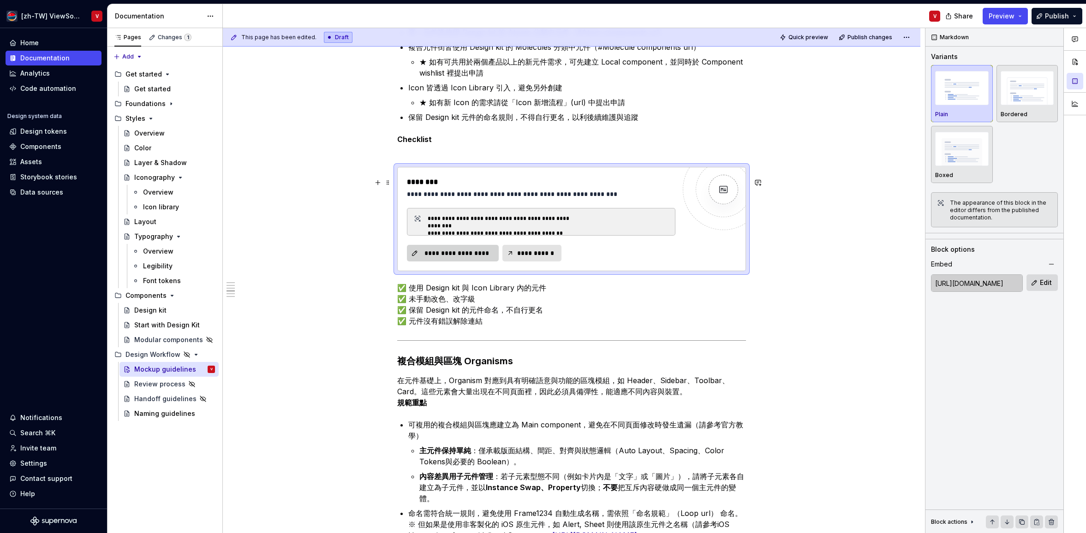
click at [454, 258] on span "**********" at bounding box center [456, 253] width 72 height 9
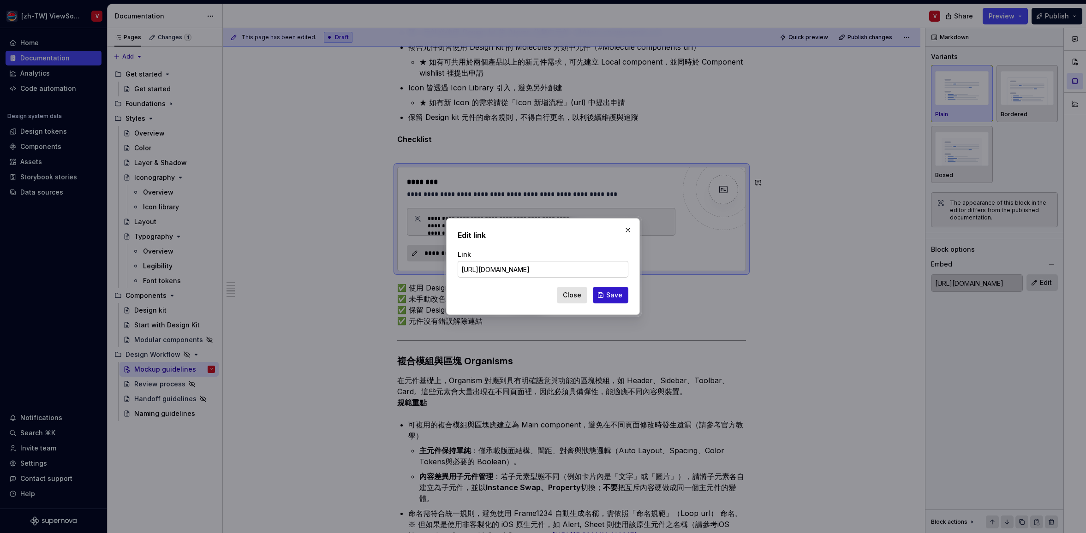
type input "https://paste.rs/BeTyx.md"
click at [610, 294] on span "Save" at bounding box center [614, 295] width 16 height 9
type input "https://paste.rs/BeTyx.md"
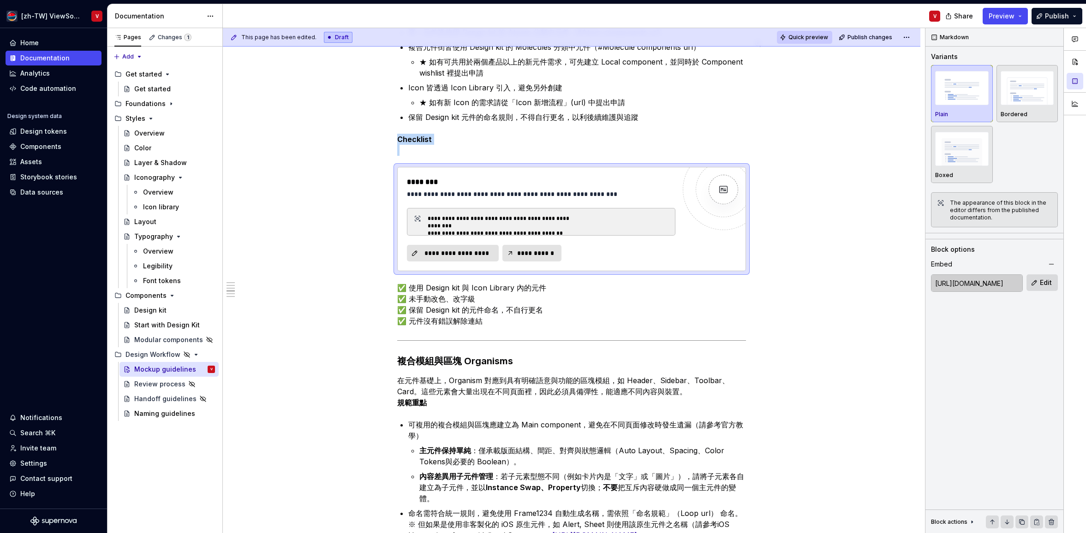
click at [808, 37] on span "Quick preview" at bounding box center [808, 37] width 40 height 7
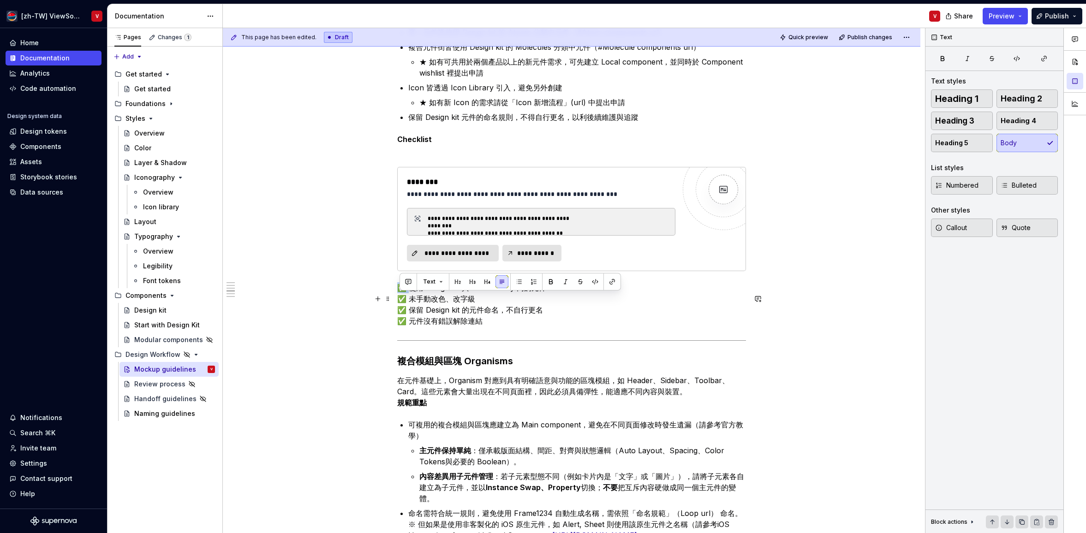
drag, startPoint x: 410, startPoint y: 300, endPoint x: 394, endPoint y: 299, distance: 15.7
click at [813, 36] on span "Quick preview" at bounding box center [808, 37] width 40 height 7
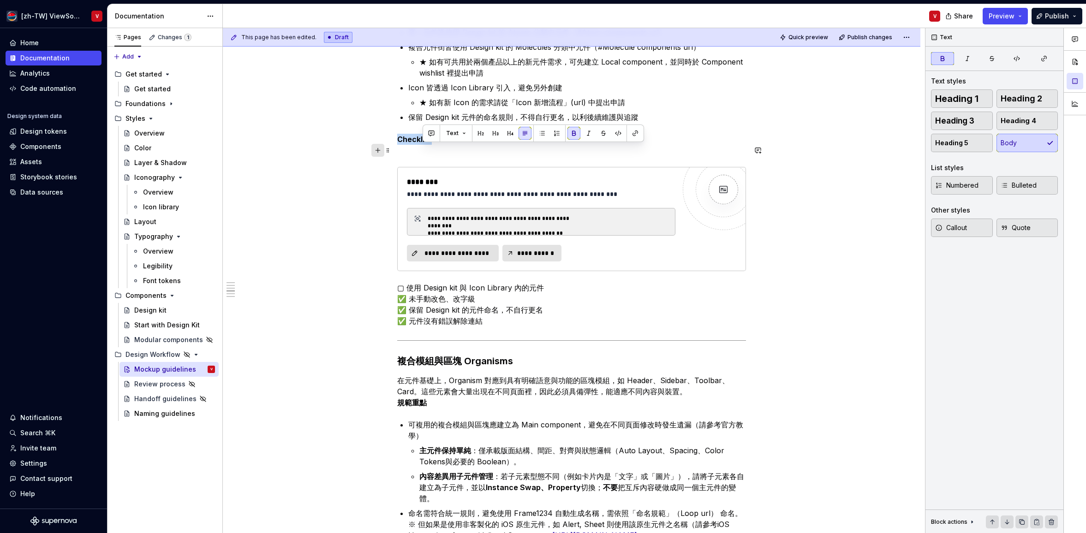
drag, startPoint x: 444, startPoint y: 151, endPoint x: 376, endPoint y: 147, distance: 68.4
click at [397, 148] on div "從元件到頁面的層級對照 ********* 圖說：這張圖示幫助你快速理解，從最小的元件，到最終的頁面，應該在哪一層級建立、維護與交付。 原子設計五層級 ───…" at bounding box center [571, 540] width 349 height 1611
click at [436, 134] on button "Text" at bounding box center [433, 133] width 28 height 13
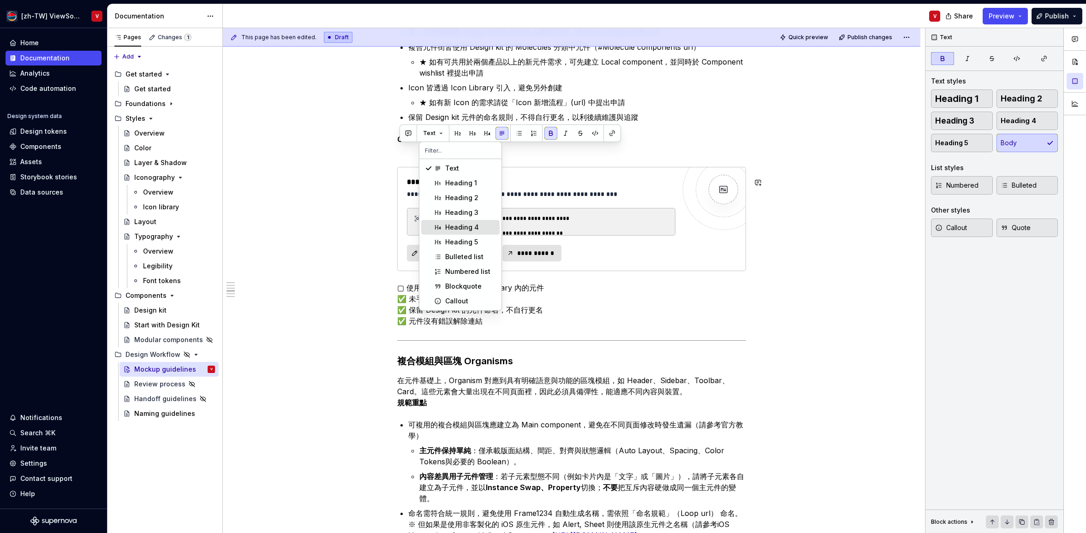
click at [552, 173] on div "從元件到頁面的層級對照 ********* 圖說：這張圖示幫助你快速理解，從最小的元件，到最終的頁面，應該在哪一層級建立、維護與交付。 原子設計五層級 ───…" at bounding box center [571, 535] width 349 height 1600
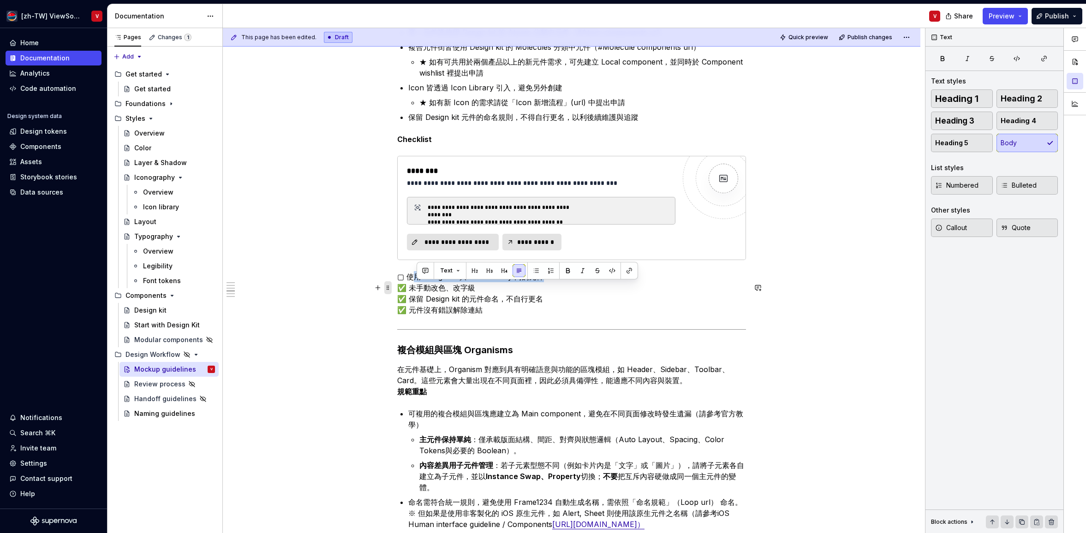
drag, startPoint x: 549, startPoint y: 288, endPoint x: 390, endPoint y: 287, distance: 159.2
click at [397, 290] on div "從元件到頁面的層級對照 ********* 圖說：這張圖示幫助你快速理解，從最小的元件，到最終的頁面，應該在哪一層級建立、維護與交付。 原子設計五層級 ───…" at bounding box center [571, 535] width 349 height 1600
click at [485, 269] on button "button" at bounding box center [487, 270] width 13 height 13
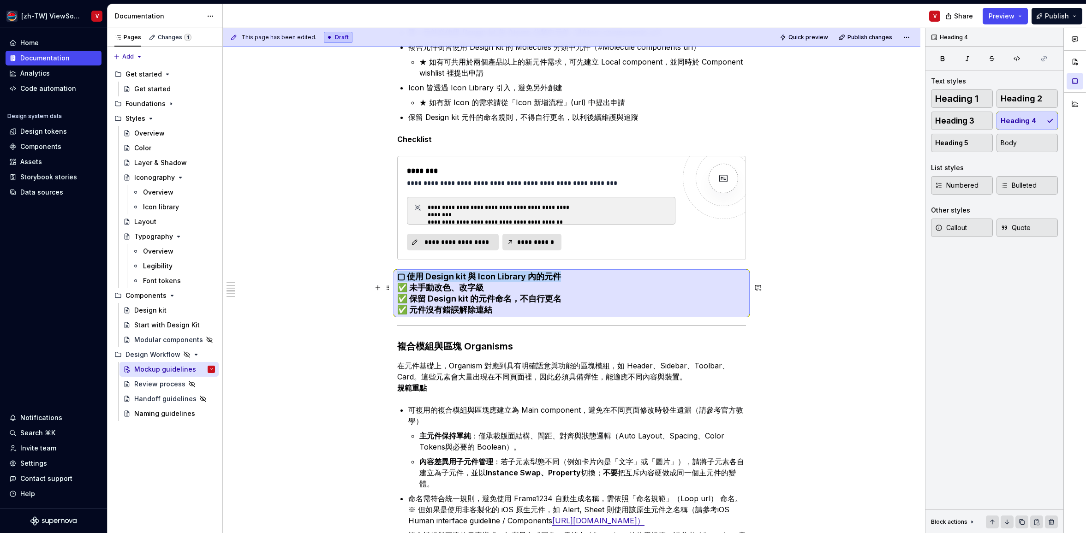
click at [572, 286] on h4 "▢ 使用 Design kit 與 Icon Library 內的元件 ✅ 未手動改色、改字級 ✅ 保留 Design kit 的元件命名，不自行更名 ✅ 元…" at bounding box center [571, 293] width 349 height 44
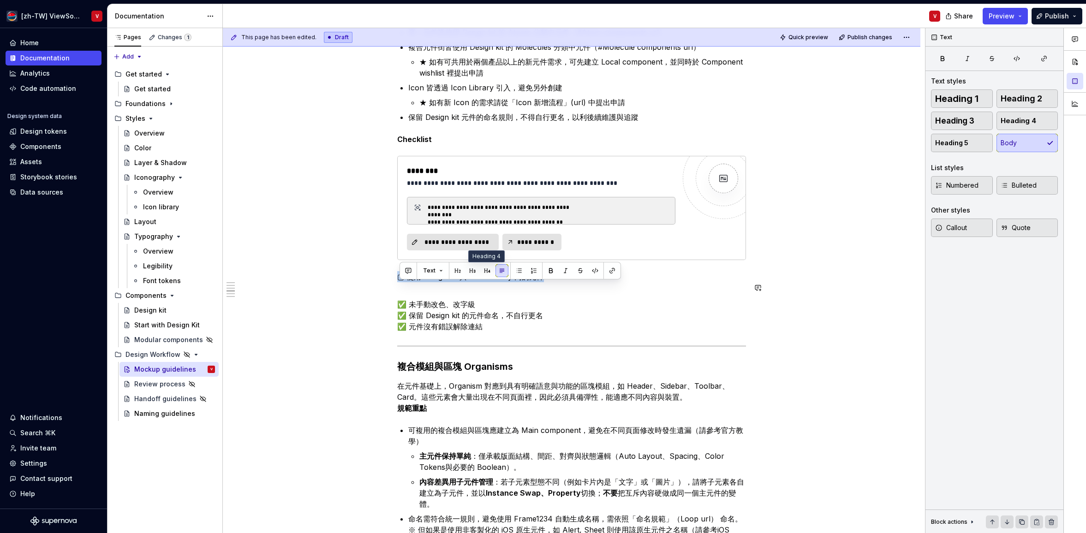
click at [485, 269] on button "button" at bounding box center [487, 270] width 13 height 13
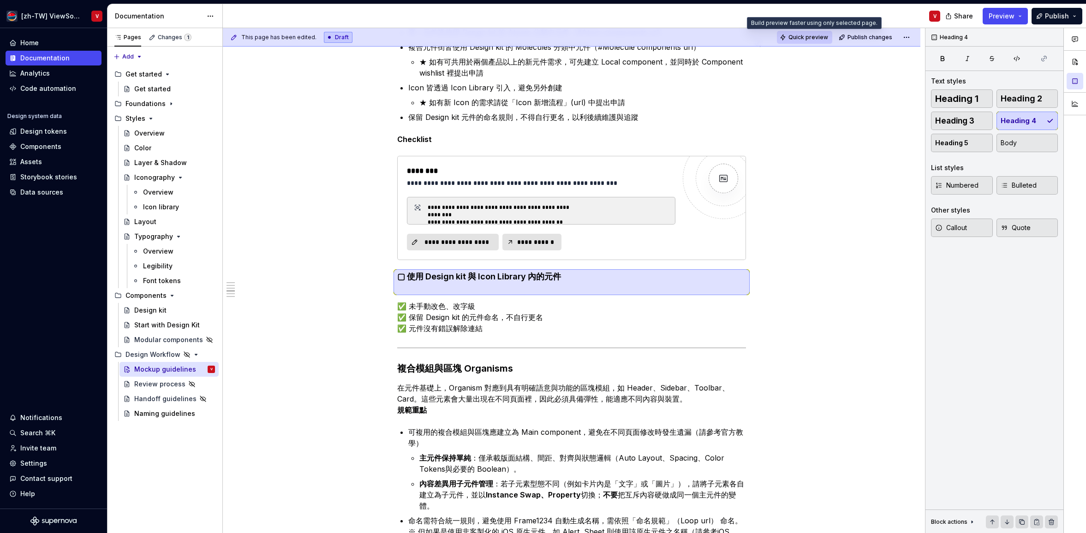
click at [805, 38] on span "Quick preview" at bounding box center [808, 37] width 40 height 7
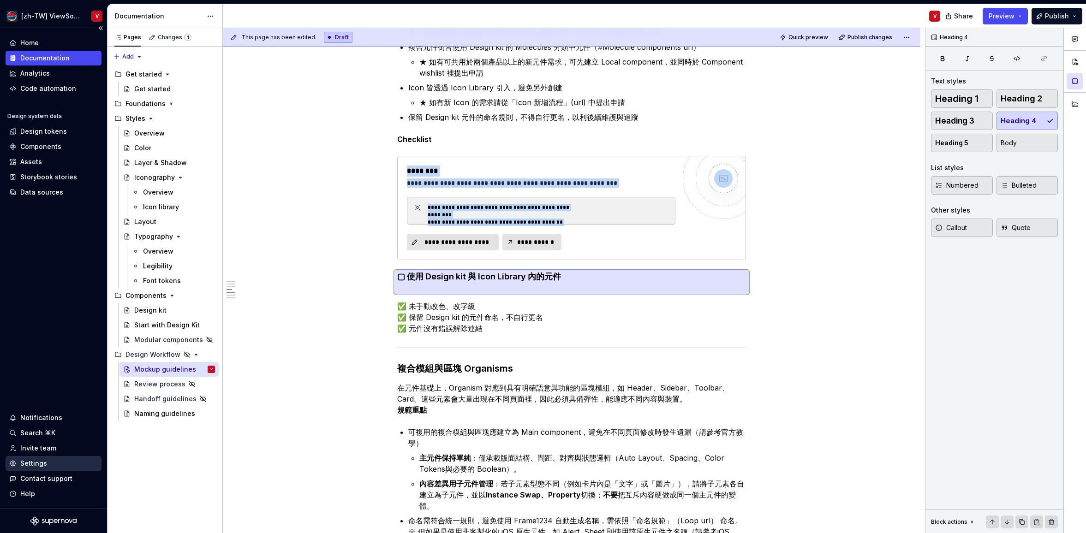
click at [73, 464] on div "Settings" at bounding box center [53, 463] width 89 height 9
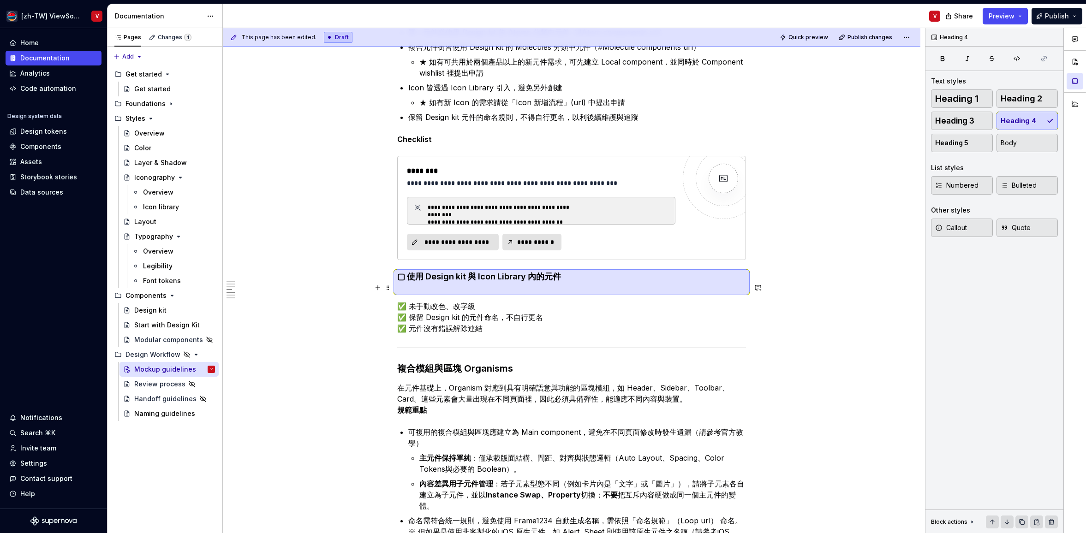
click at [422, 288] on h4 "▢ 使用 Design kit 與 Icon Library 內的元件" at bounding box center [571, 282] width 349 height 22
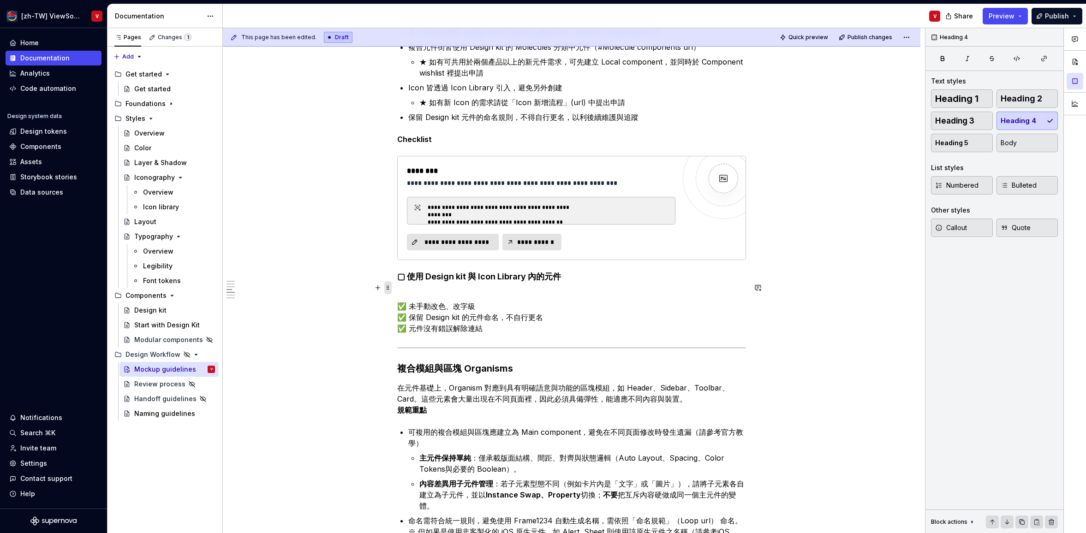
click at [389, 286] on span at bounding box center [387, 287] width 7 height 13
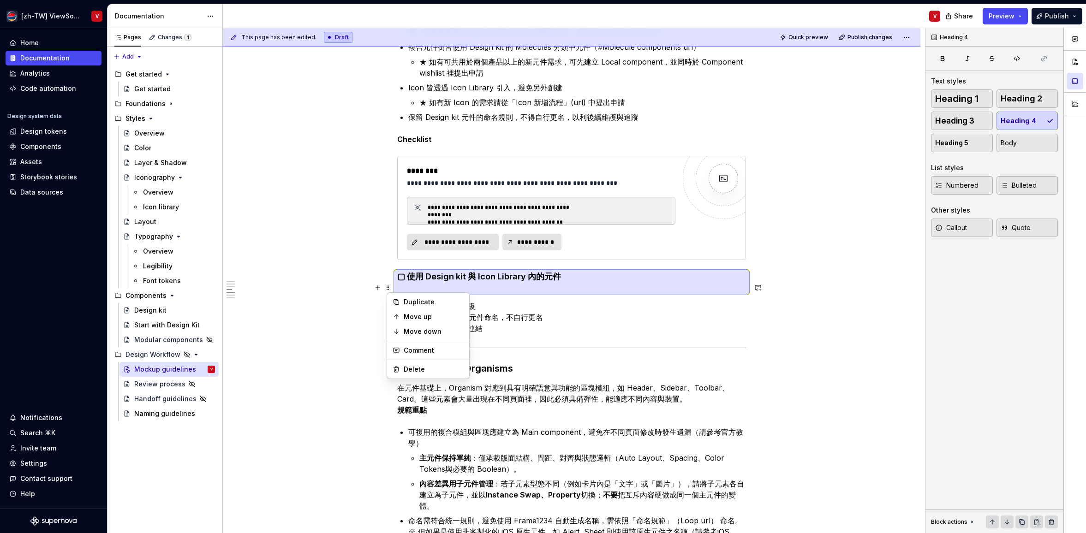
click at [517, 291] on h4 "▢ 使用 Design kit 與 Icon Library 內的元件" at bounding box center [571, 282] width 349 height 22
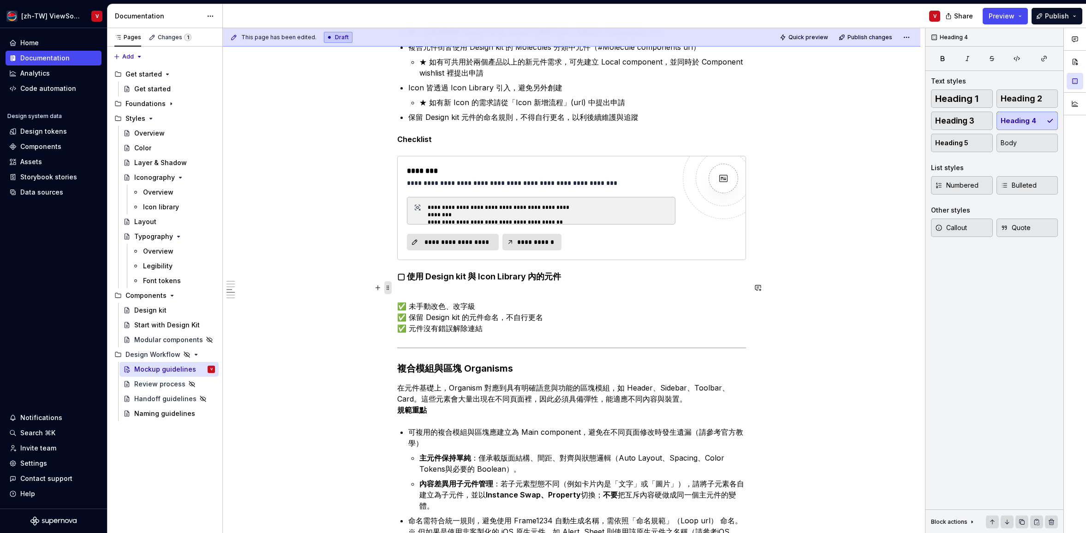
click at [390, 289] on span at bounding box center [387, 287] width 7 height 13
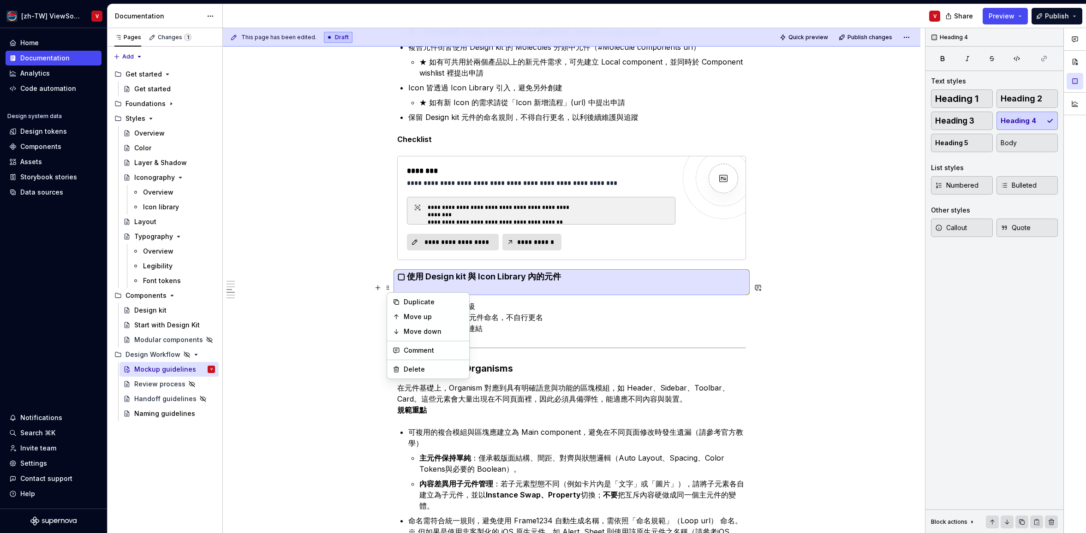
click at [497, 293] on h4 "▢ 使用 Design kit 與 Icon Library 內的元件" at bounding box center [571, 282] width 349 height 22
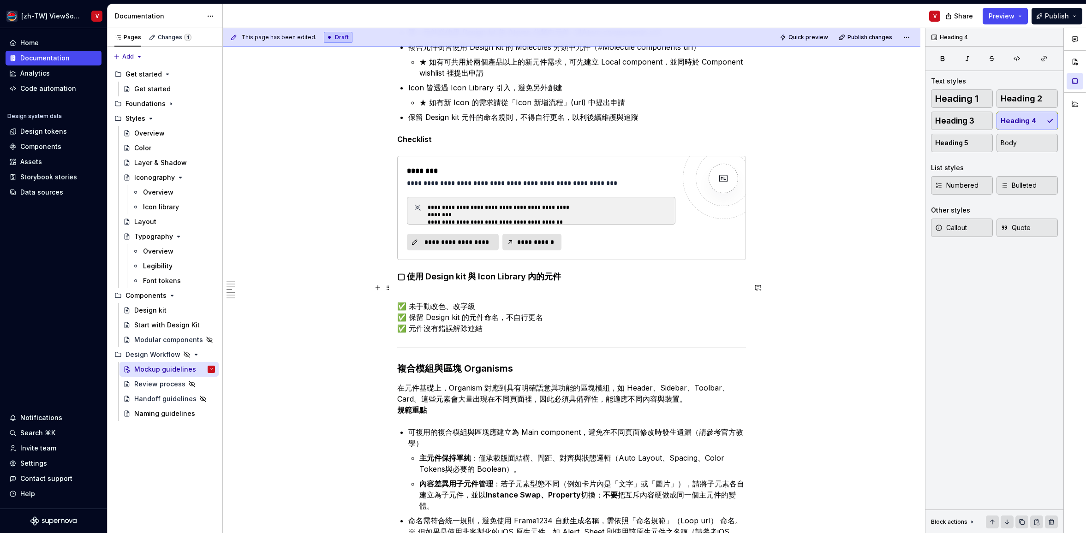
click at [471, 293] on h4 "▢ 使用 Design kit 與 Icon Library 內的元件" at bounding box center [571, 282] width 349 height 22
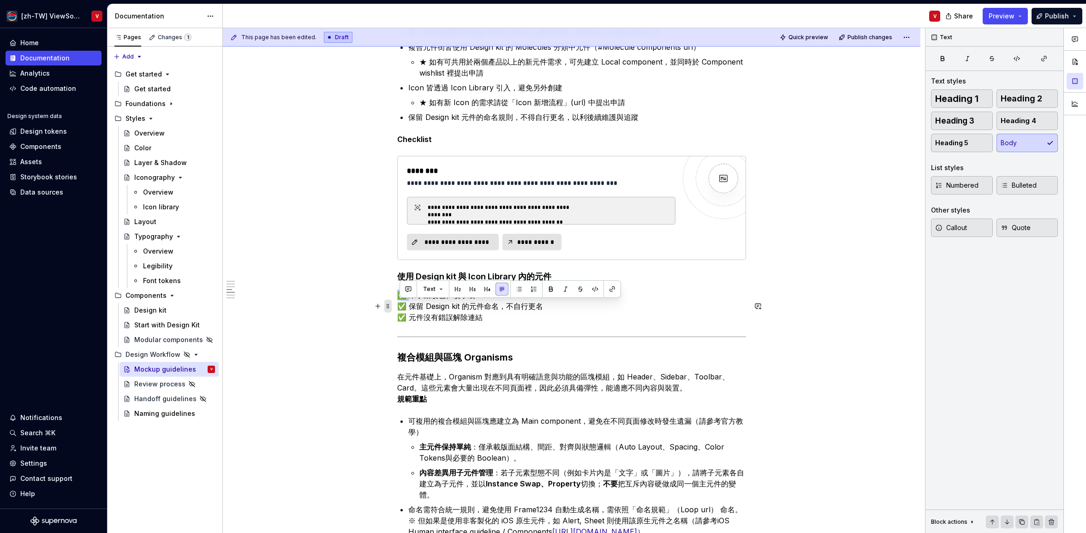
drag, startPoint x: 412, startPoint y: 306, endPoint x: 386, endPoint y: 305, distance: 25.8
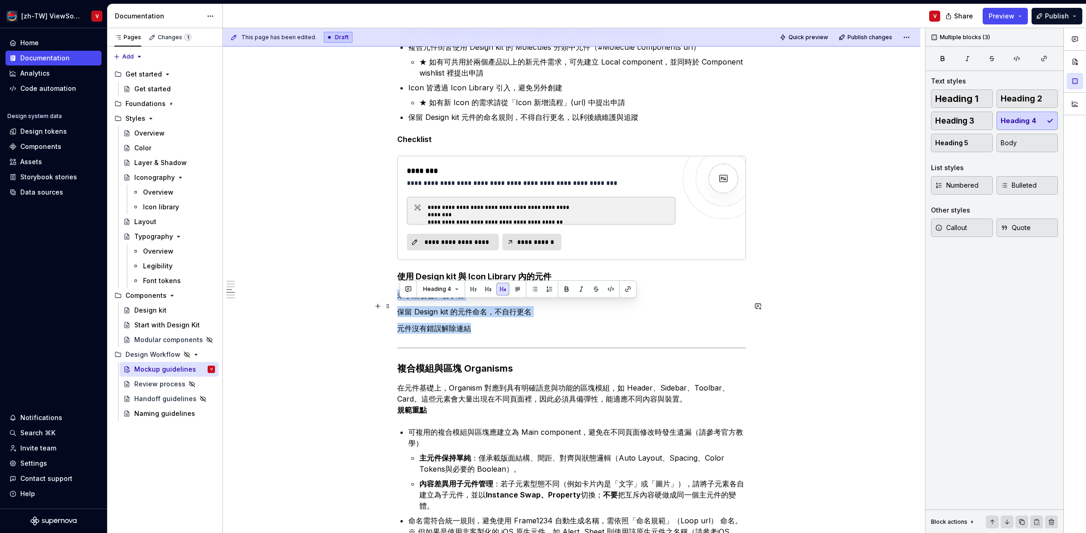
drag, startPoint x: 475, startPoint y: 334, endPoint x: 418, endPoint y: 293, distance: 70.4
click at [1032, 121] on div "Heading 1 Heading 2 Heading 3 Heading 4 Heading 5 Body" at bounding box center [994, 120] width 127 height 63
click at [1043, 120] on div "Heading 1 Heading 2 Heading 3 Heading 4 Heading 5 Body" at bounding box center [994, 120] width 127 height 63
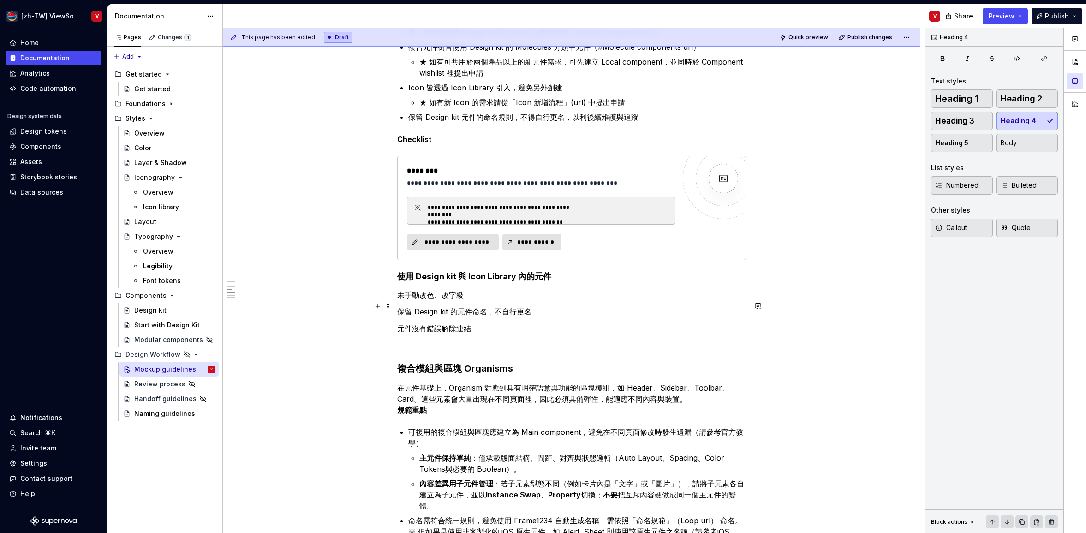
click at [463, 301] on p "未手動改色、改字級" at bounding box center [571, 295] width 349 height 11
drag, startPoint x: 501, startPoint y: 290, endPoint x: 505, endPoint y: 295, distance: 6.7
click at [501, 290] on button "button" at bounding box center [502, 289] width 13 height 13
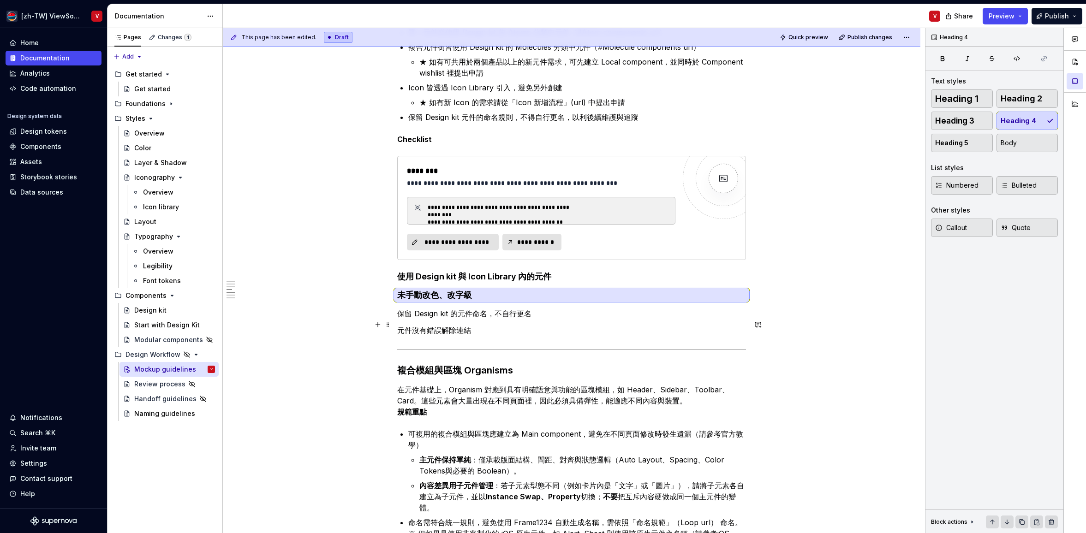
click at [399, 319] on p "保留 Design kit 的元件命名，不自行更名" at bounding box center [571, 313] width 349 height 11
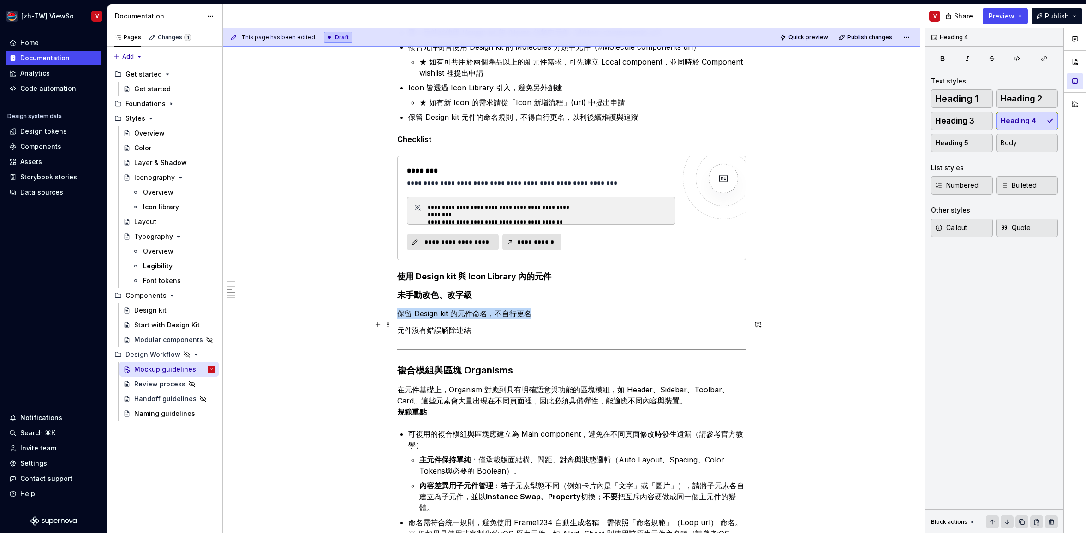
drag, startPoint x: 533, startPoint y: 323, endPoint x: 533, endPoint y: 318, distance: 5.1
click at [533, 319] on p "保留 Design kit 的元件命名，不自行更名" at bounding box center [571, 313] width 349 height 11
click at [499, 307] on button "button" at bounding box center [502, 307] width 13 height 13
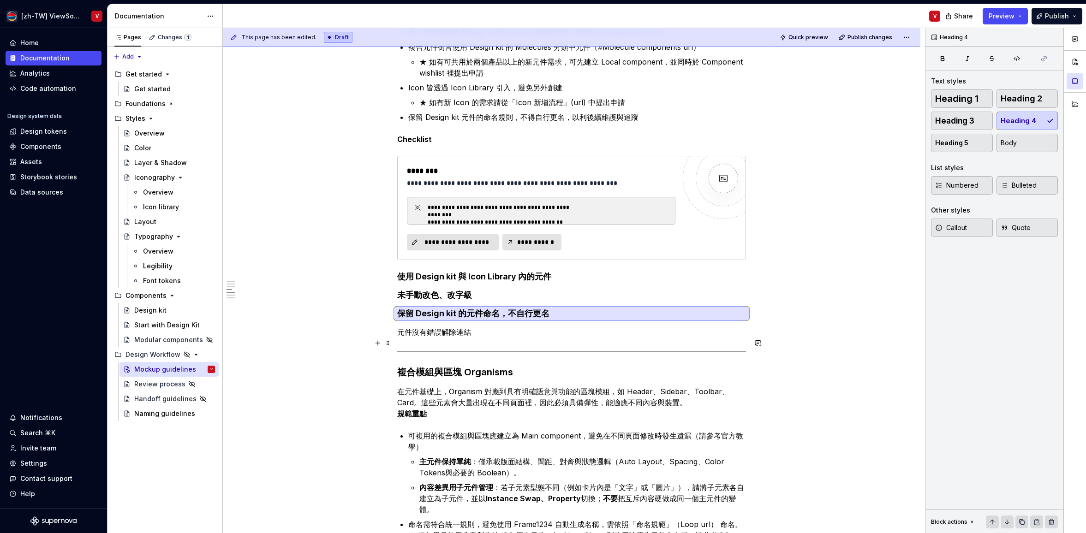
drag, startPoint x: 399, startPoint y: 344, endPoint x: 434, endPoint y: 339, distance: 35.9
click at [398, 343] on div "This page has been edited. Draft Quick preview Publish changes Hidden page Mock…" at bounding box center [574, 281] width 702 height 506
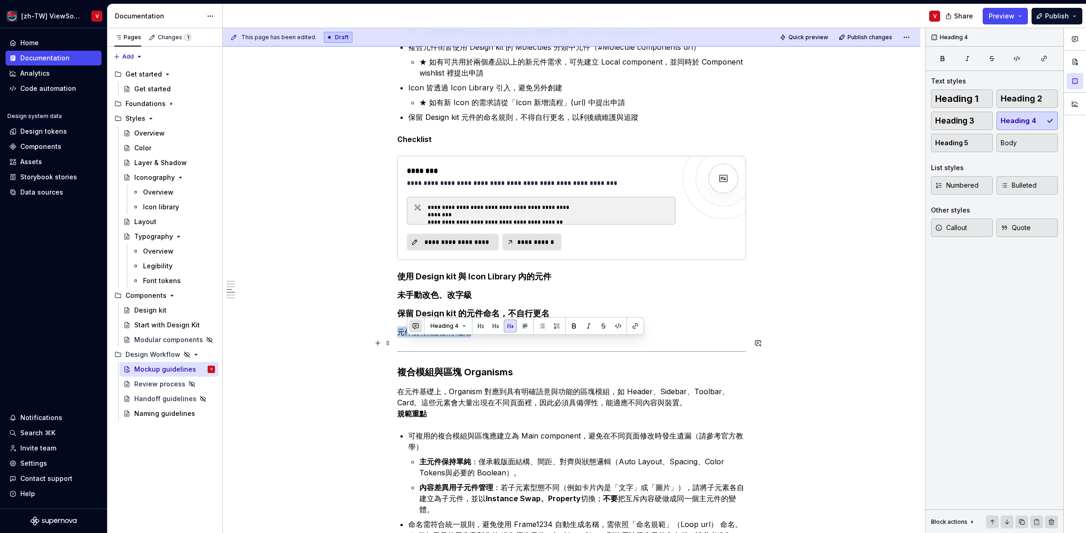
drag, startPoint x: 441, startPoint y: 342, endPoint x: 409, endPoint y: 329, distance: 33.9
click at [501, 325] on button "button" at bounding box center [502, 326] width 13 height 13
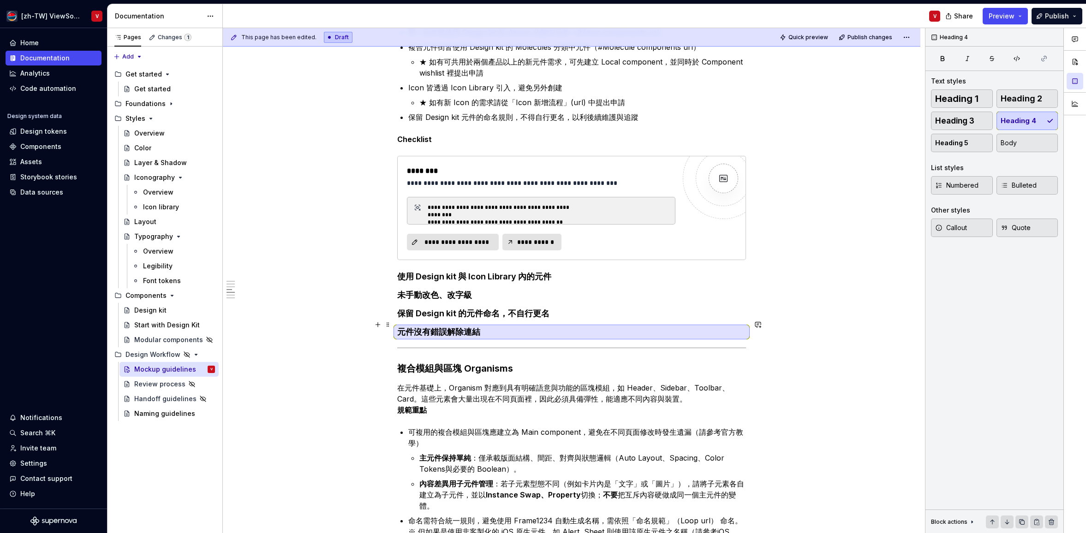
click at [498, 319] on h4 "保留 Design kit 的元件命名，不自行更名" at bounding box center [571, 313] width 349 height 11
type textarea "*"
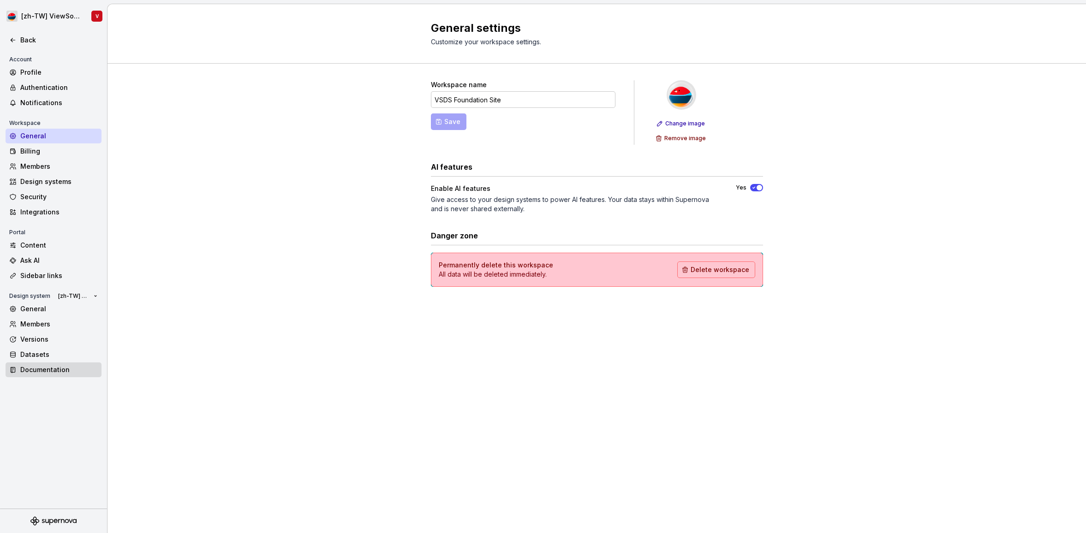
click at [61, 370] on div "Documentation" at bounding box center [58, 369] width 77 height 9
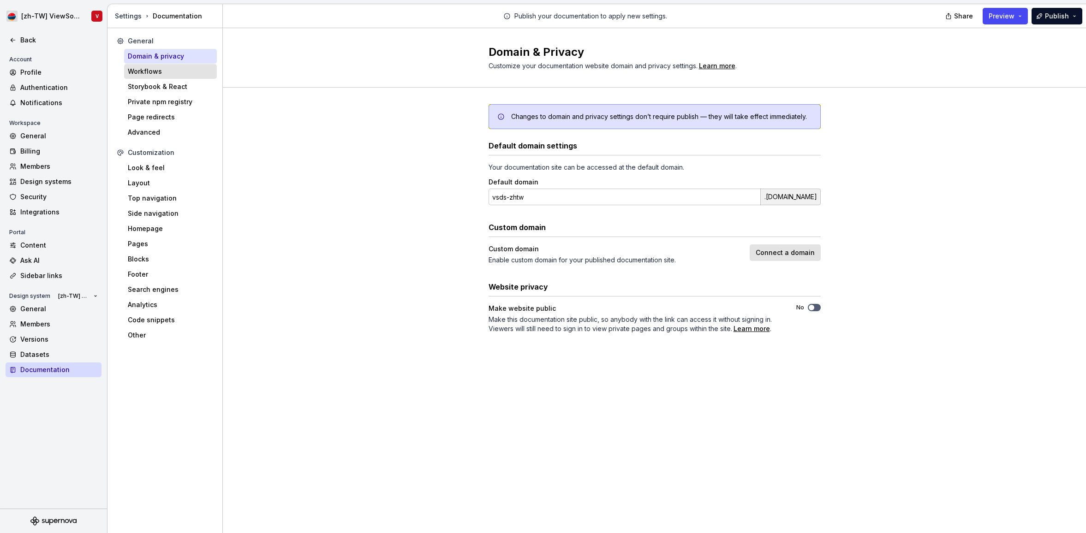
click at [184, 72] on div "Workflows" at bounding box center [170, 71] width 85 height 9
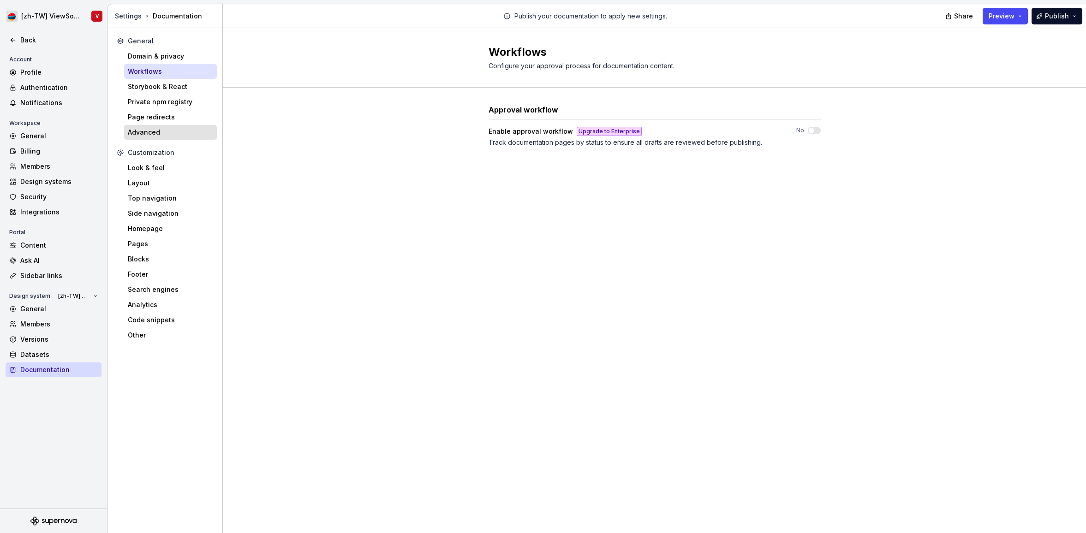
click at [181, 132] on div "Advanced" at bounding box center [170, 132] width 85 height 9
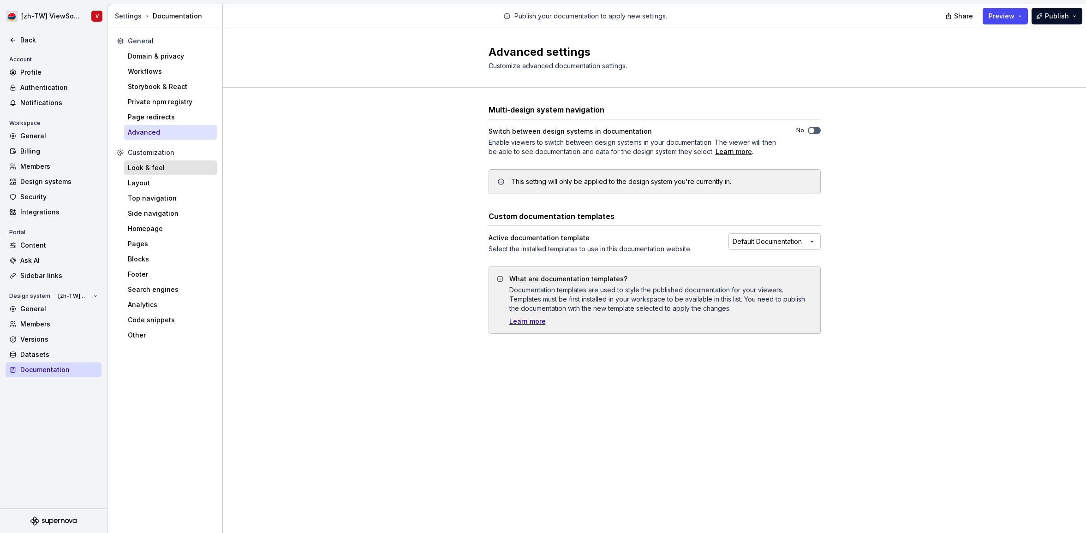
click at [189, 165] on div "Look & feel" at bounding box center [170, 167] width 85 height 9
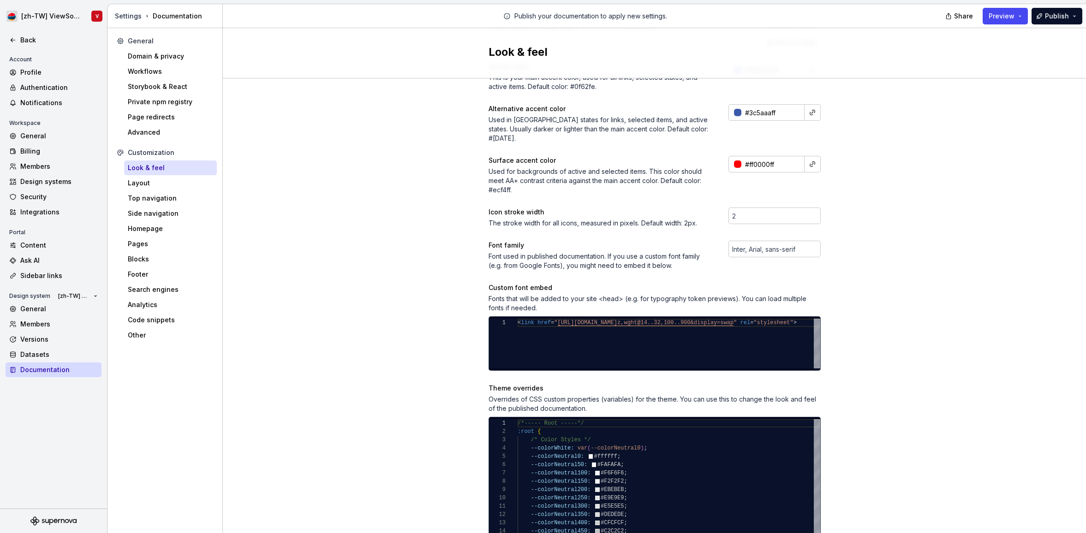
scroll to position [182, 0]
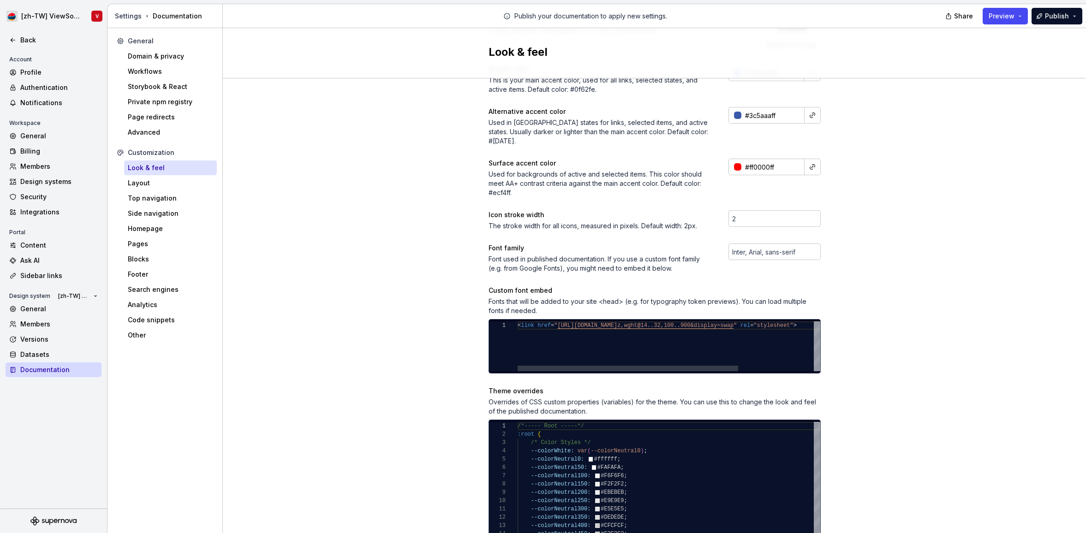
type textarea "**********"
click at [553, 339] on div "< link href = " [URL][DOMAIN_NAME] z,wght@14..32,100..900&display=swap " rel = …" at bounding box center [721, 347] width 406 height 50
click at [168, 334] on div "Other" at bounding box center [170, 335] width 85 height 9
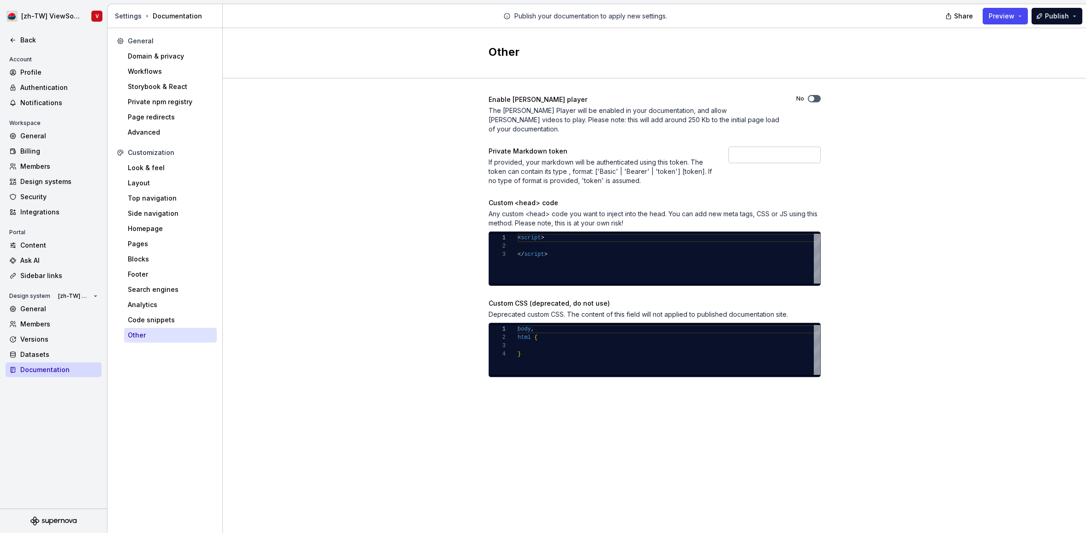
click at [563, 245] on div "< script > </ script >" at bounding box center [669, 259] width 303 height 50
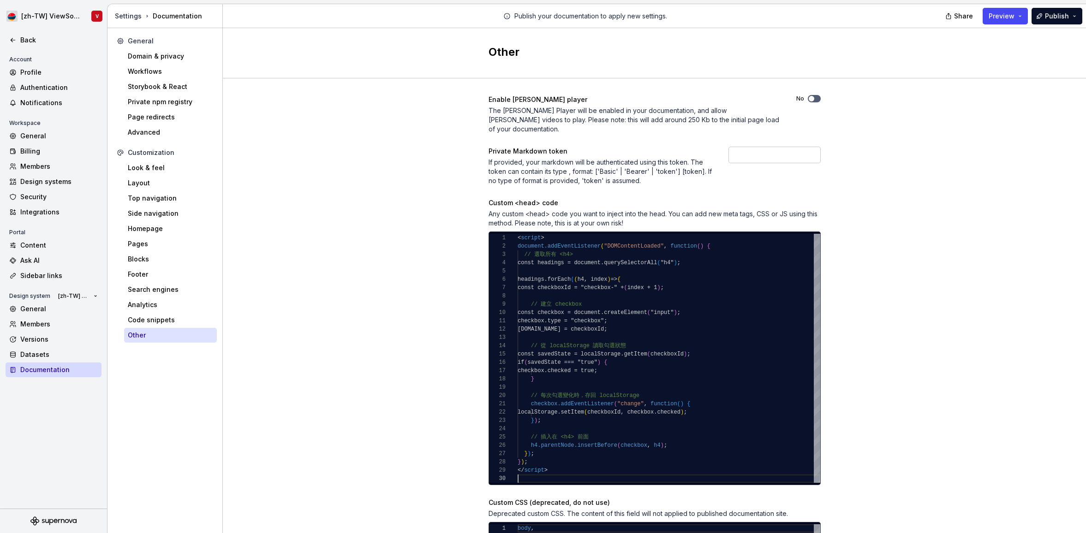
scroll to position [75, 0]
click at [981, 158] on div "Enable [PERSON_NAME] player The [PERSON_NAME] Player will be enabled in your do…" at bounding box center [654, 344] width 863 height 533
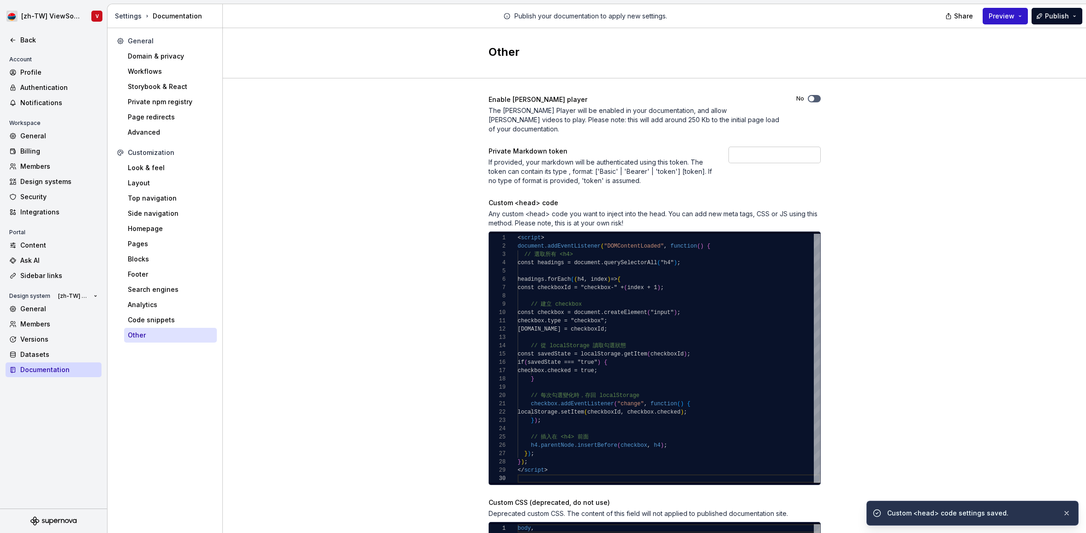
click at [1001, 15] on span "Preview" at bounding box center [1002, 16] width 26 height 9
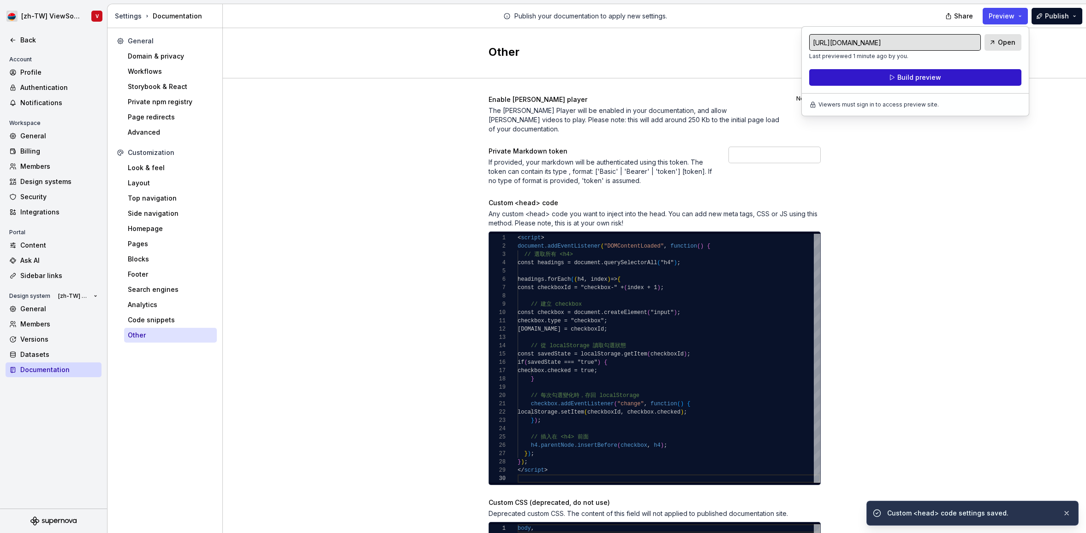
click at [935, 78] on span "Build preview" at bounding box center [919, 77] width 44 height 9
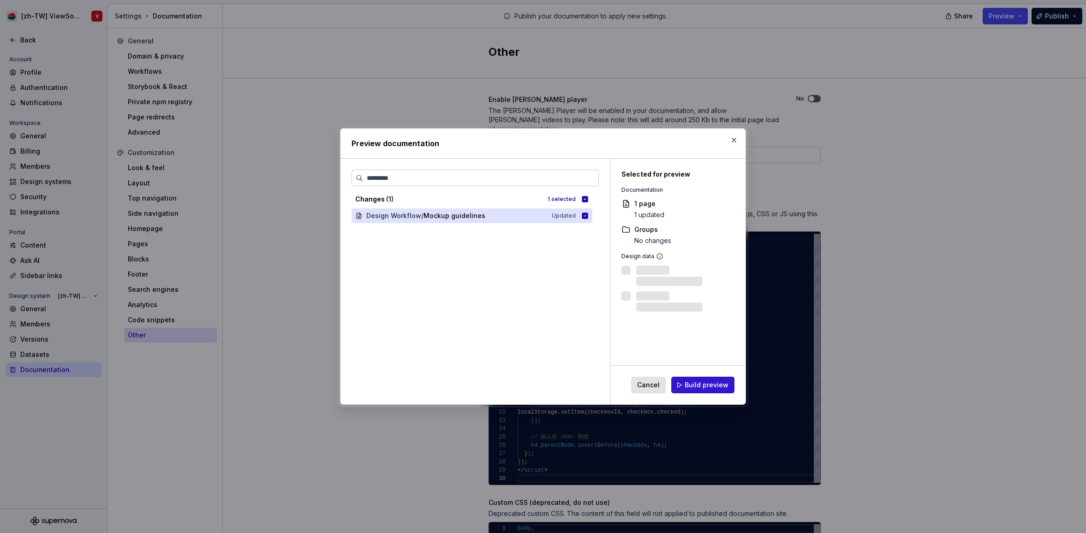
click at [697, 387] on span "Build preview" at bounding box center [707, 385] width 44 height 9
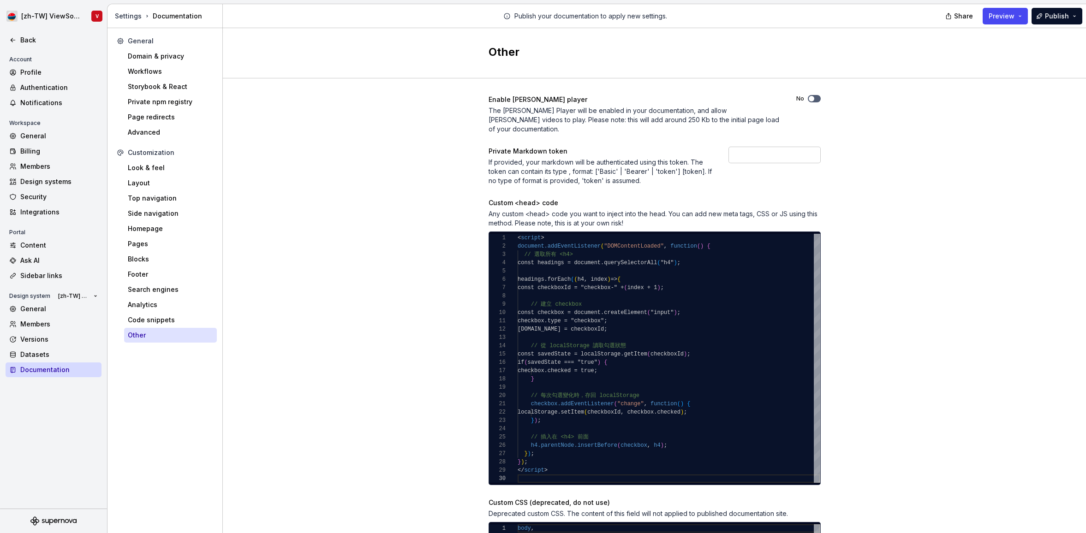
click at [605, 281] on div "// 插入在 <h4> 前面 h4.parentNode.insertBefore ( checkbox , h4 ) ; } ) ; } ) ; </ sc…" at bounding box center [669, 358] width 303 height 249
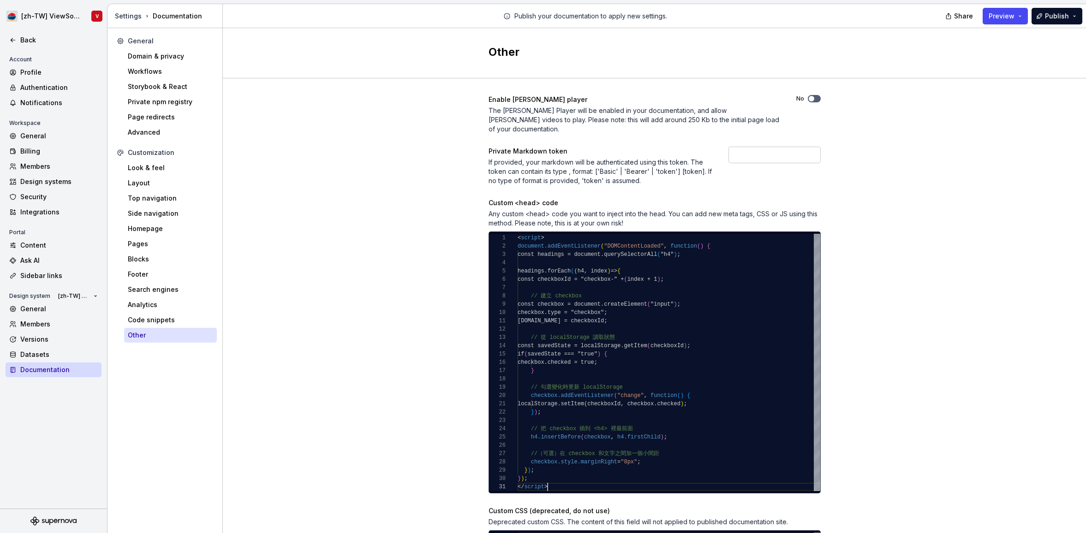
scroll to position [0, 30]
click at [1002, 15] on span "Preview" at bounding box center [1002, 16] width 26 height 9
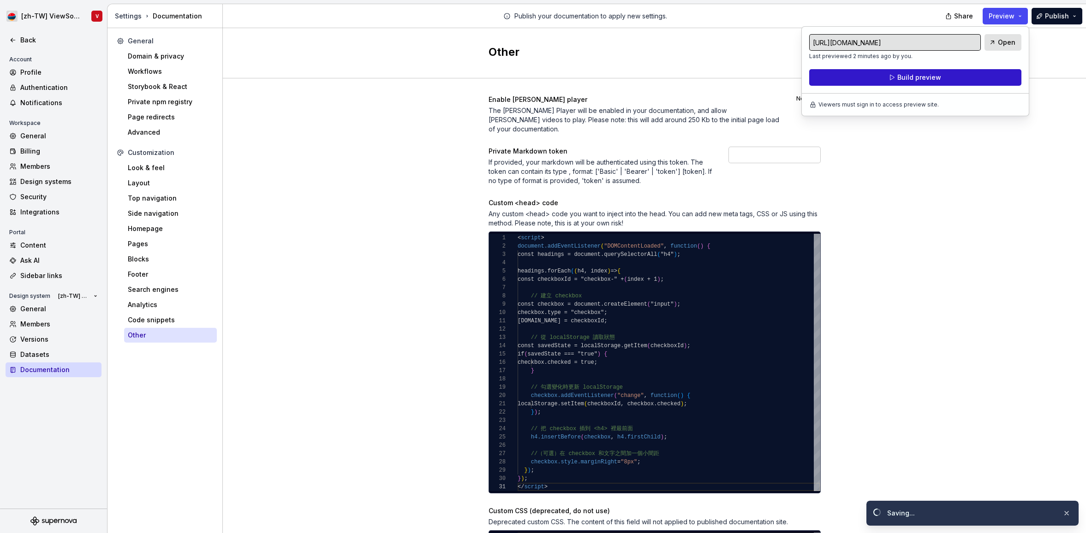
click at [940, 76] on button "Build preview" at bounding box center [915, 77] width 212 height 17
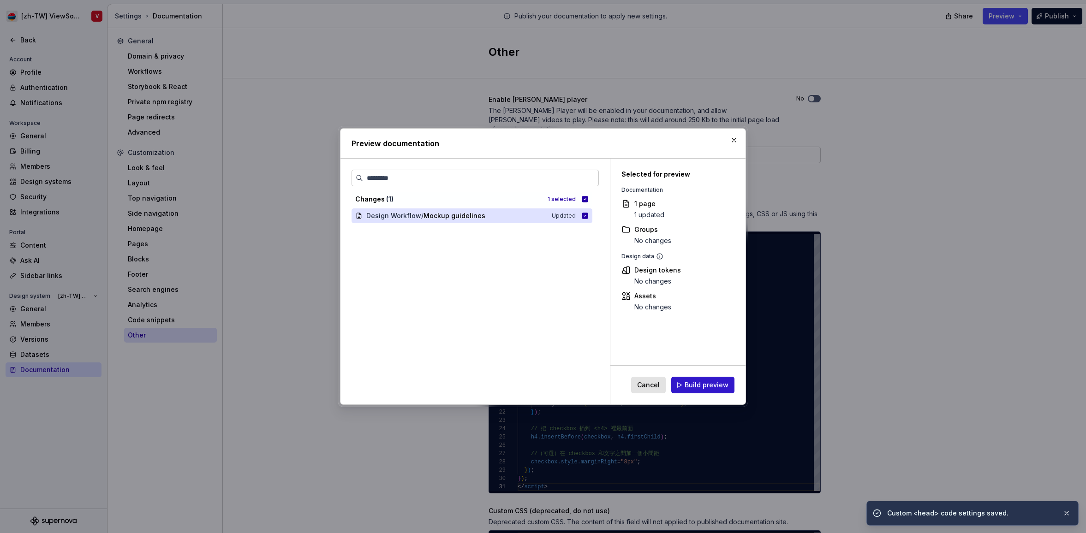
click at [694, 386] on span "Build preview" at bounding box center [707, 385] width 44 height 9
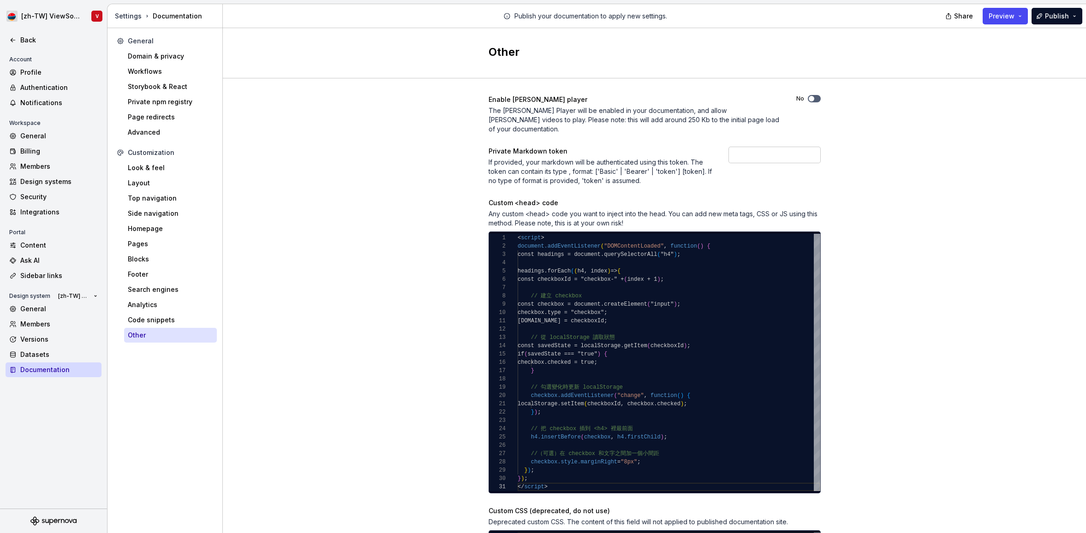
click at [584, 285] on div "h4.insertBefore ( checkbox , h4.firstChild ) ; //（可選）在 checkbox 和文字之間加一個小間距 che…" at bounding box center [669, 362] width 303 height 257
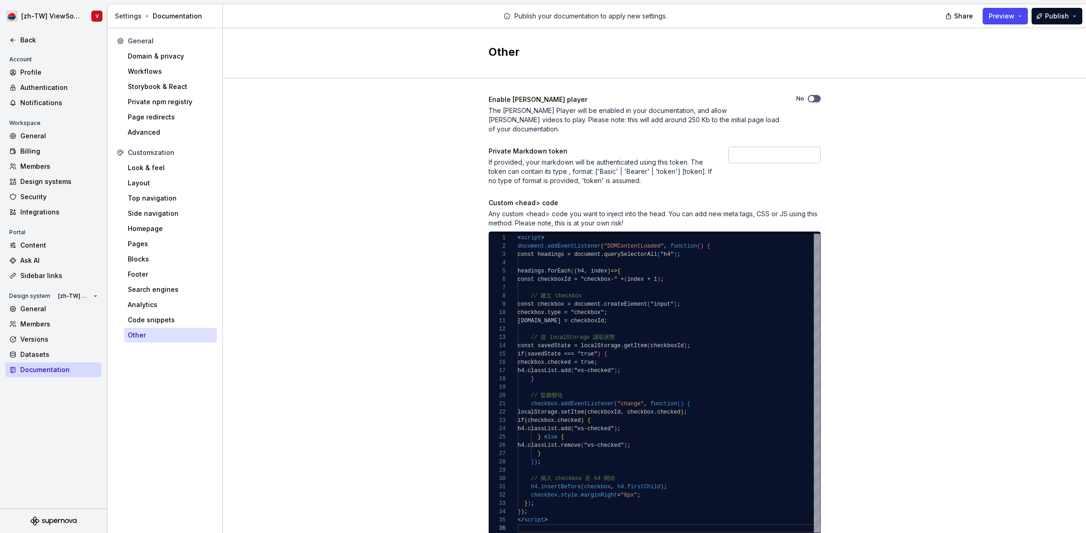
scroll to position [33, 30]
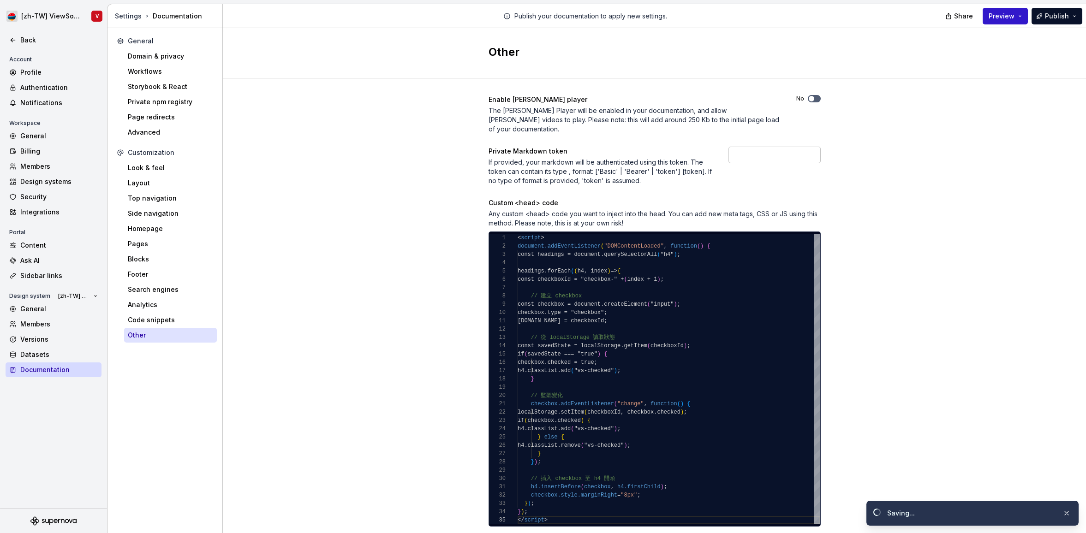
click at [1010, 18] on span "Preview" at bounding box center [1002, 16] width 26 height 9
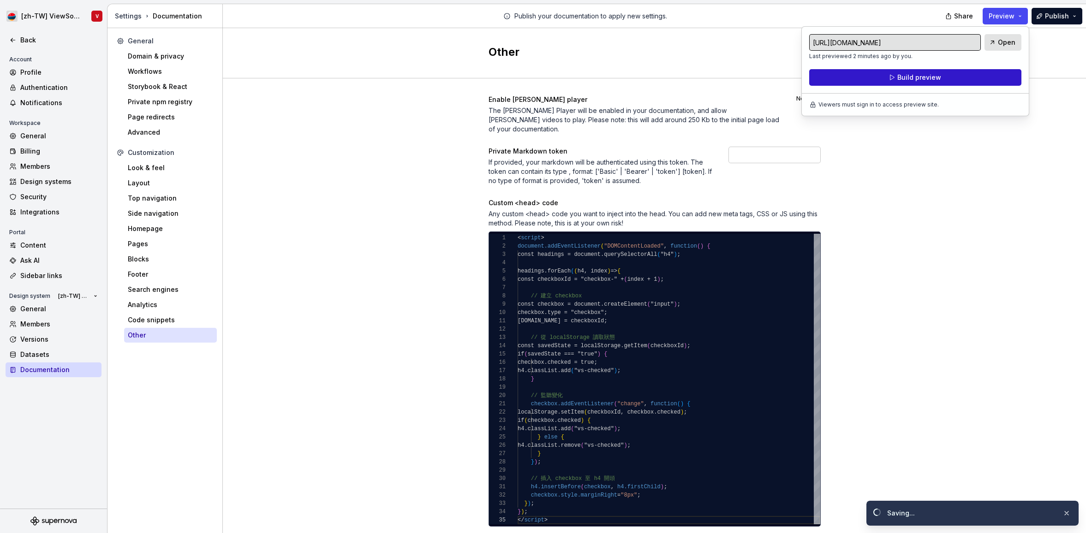
click at [900, 78] on span "Build preview" at bounding box center [919, 77] width 44 height 9
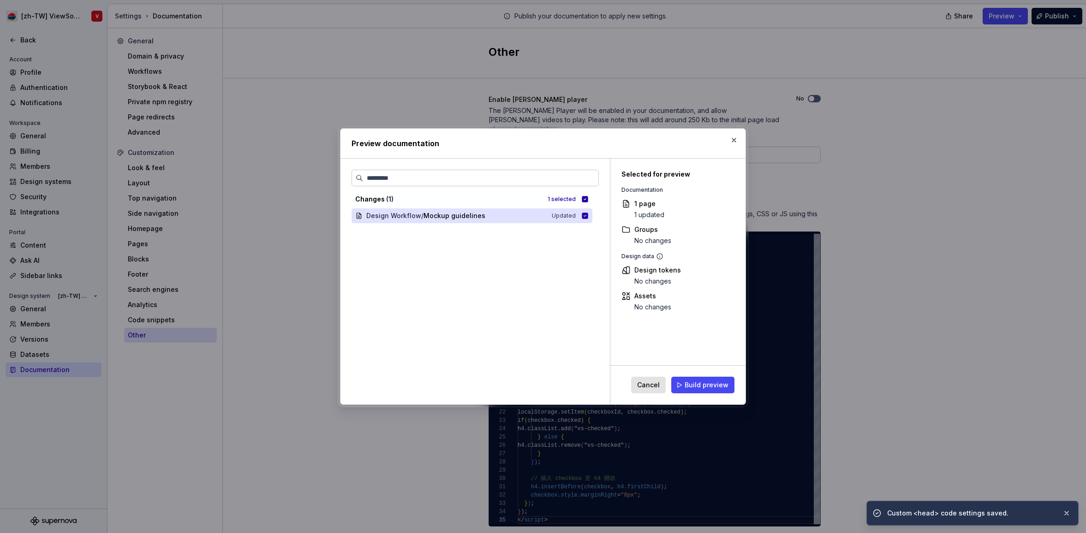
click at [715, 386] on span "Build preview" at bounding box center [707, 385] width 44 height 9
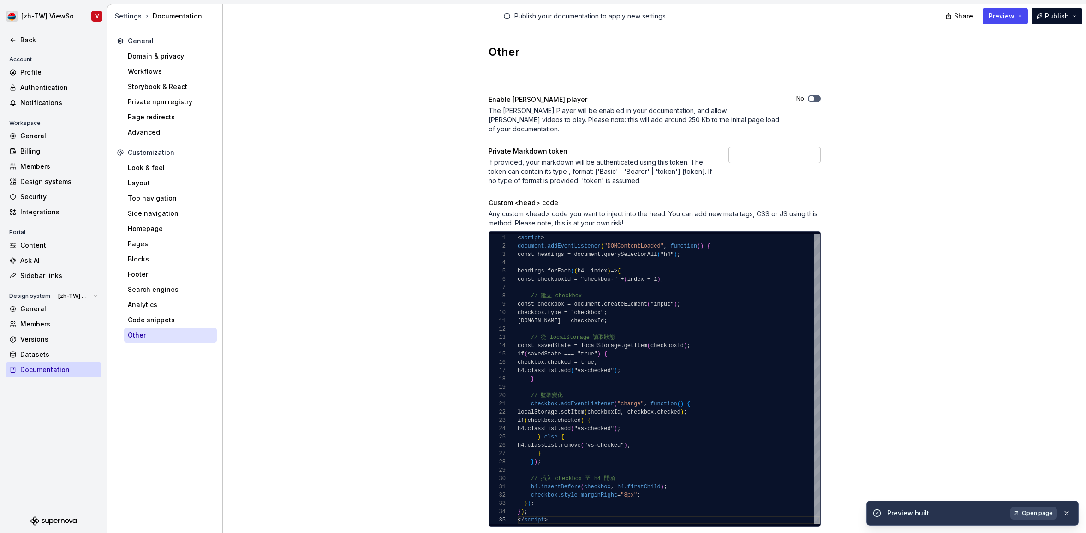
click at [404, 179] on div "Enable [PERSON_NAME] player The [PERSON_NAME] Player will be enabled in your do…" at bounding box center [654, 365] width 863 height 575
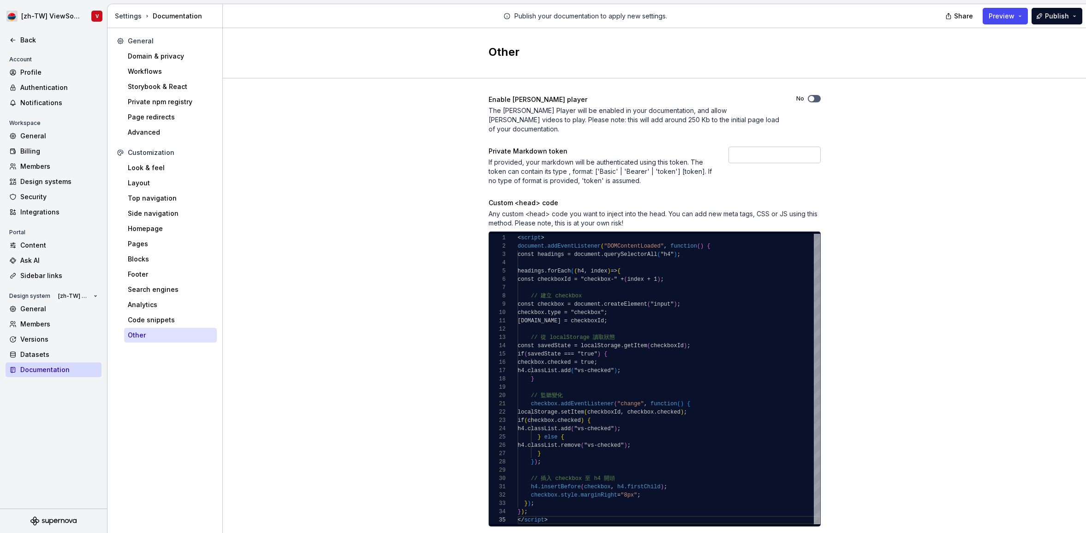
scroll to position [0, 27]
click at [566, 234] on div "< script >" at bounding box center [669, 238] width 303 height 8
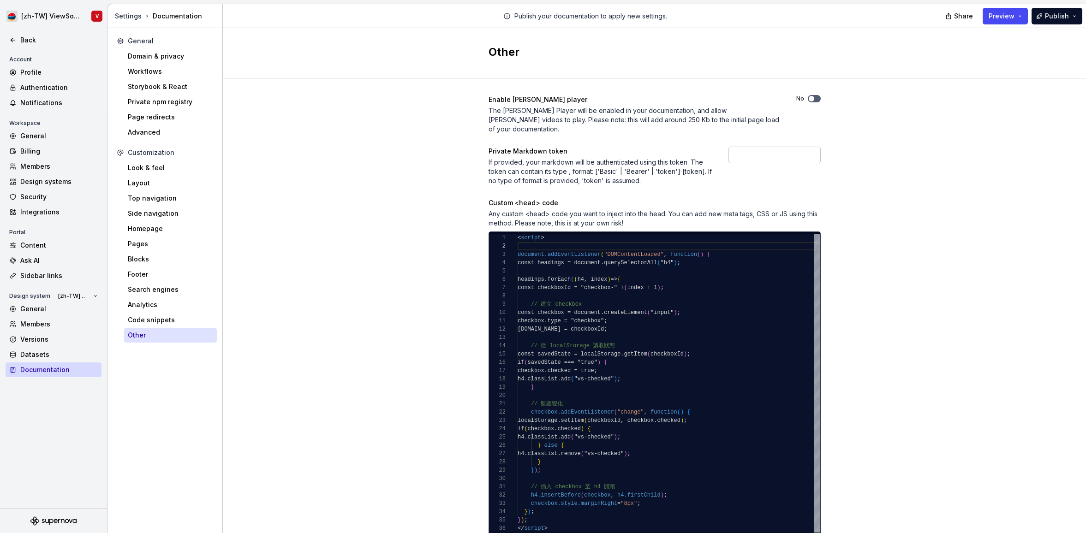
type textarea "**********"
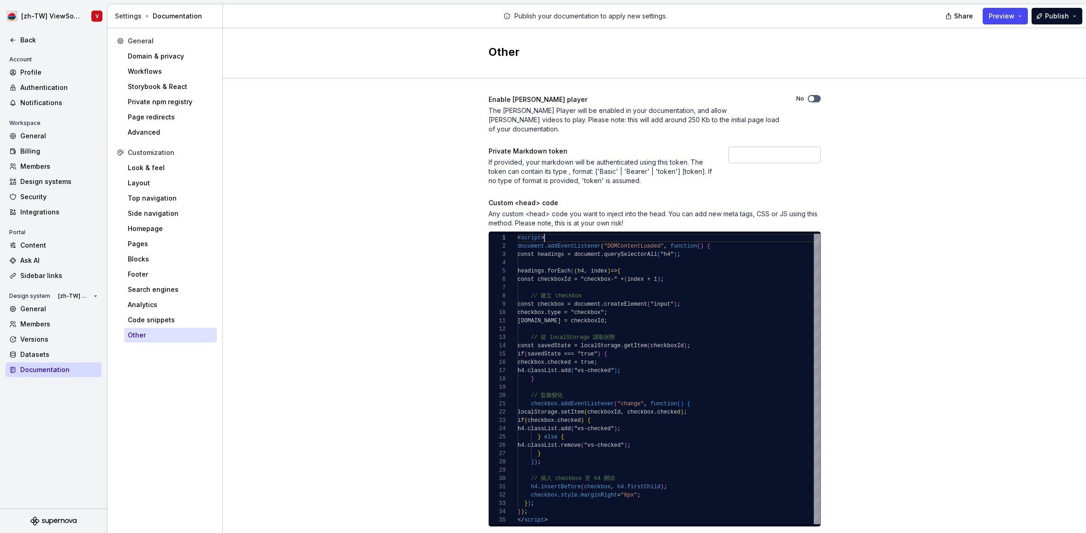
scroll to position [0, 27]
click at [928, 151] on div "Enable [PERSON_NAME] player The [PERSON_NAME] Player will be enabled in your do…" at bounding box center [654, 365] width 863 height 575
drag, startPoint x: 310, startPoint y: 274, endPoint x: 295, endPoint y: 281, distance: 16.5
click at [310, 274] on div "Enable [PERSON_NAME] player The [PERSON_NAME] Player will be enabled in your do…" at bounding box center [654, 365] width 863 height 575
click at [174, 167] on div "Look & feel" at bounding box center [170, 167] width 85 height 9
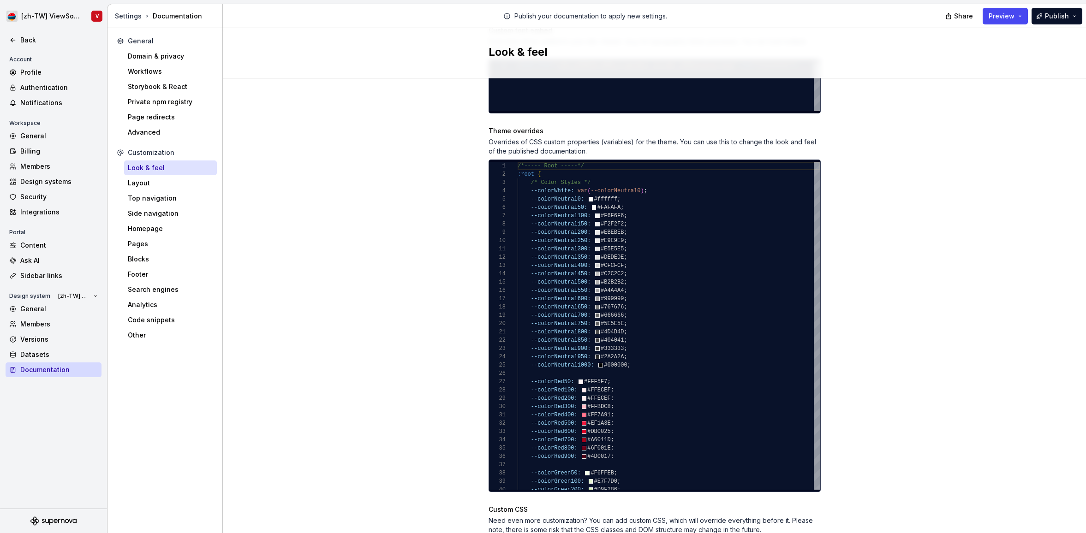
scroll to position [435, 0]
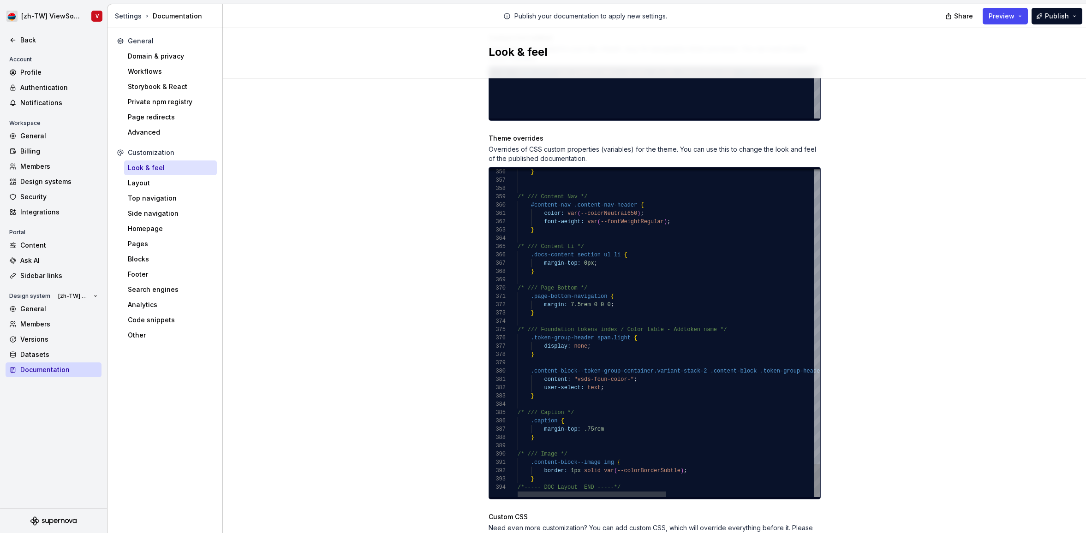
drag, startPoint x: 646, startPoint y: 469, endPoint x: 634, endPoint y: 465, distance: 12.5
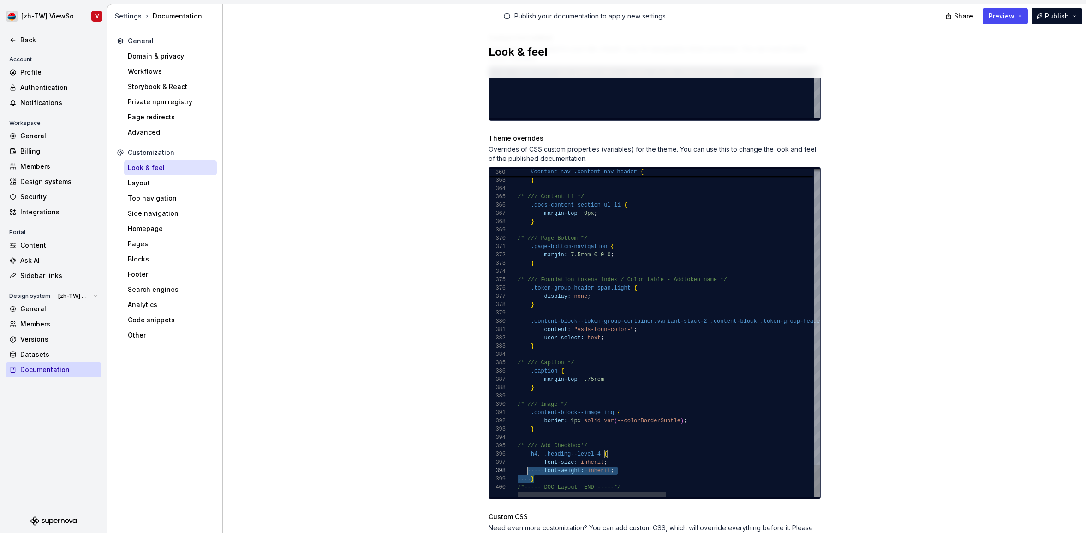
scroll to position [42, 0]
drag, startPoint x: 542, startPoint y: 467, endPoint x: 507, endPoint y: 446, distance: 40.2
drag, startPoint x: 540, startPoint y: 469, endPoint x: 534, endPoint y: 460, distance: 10.6
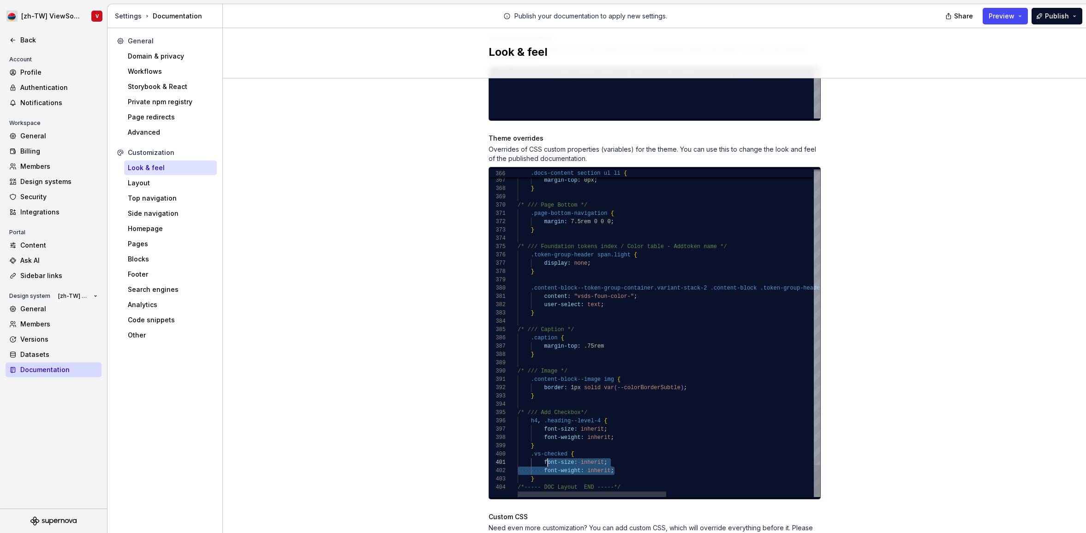
scroll to position [0, 27]
drag, startPoint x: 626, startPoint y: 461, endPoint x: 535, endPoint y: 453, distance: 92.1
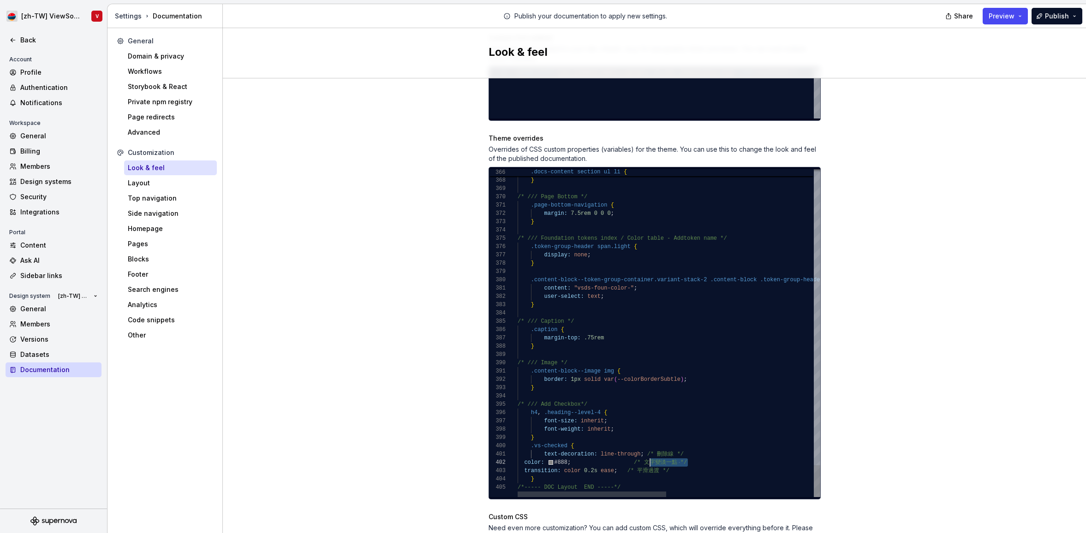
scroll to position [0, 127]
drag, startPoint x: 689, startPoint y: 452, endPoint x: 643, endPoint y: 446, distance: 46.5
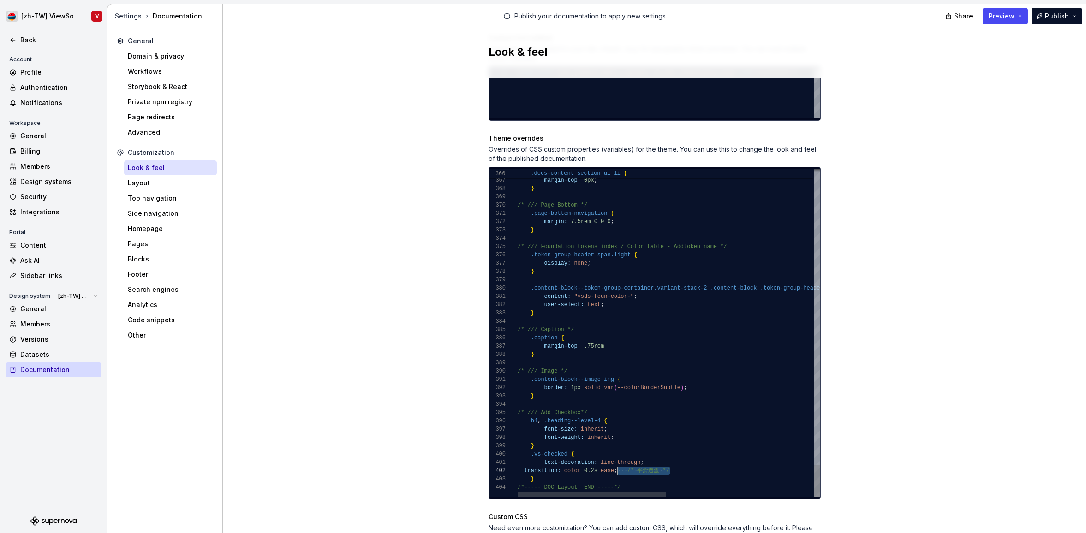
scroll to position [8, 100]
drag, startPoint x: 679, startPoint y: 459, endPoint x: 616, endPoint y: 461, distance: 62.3
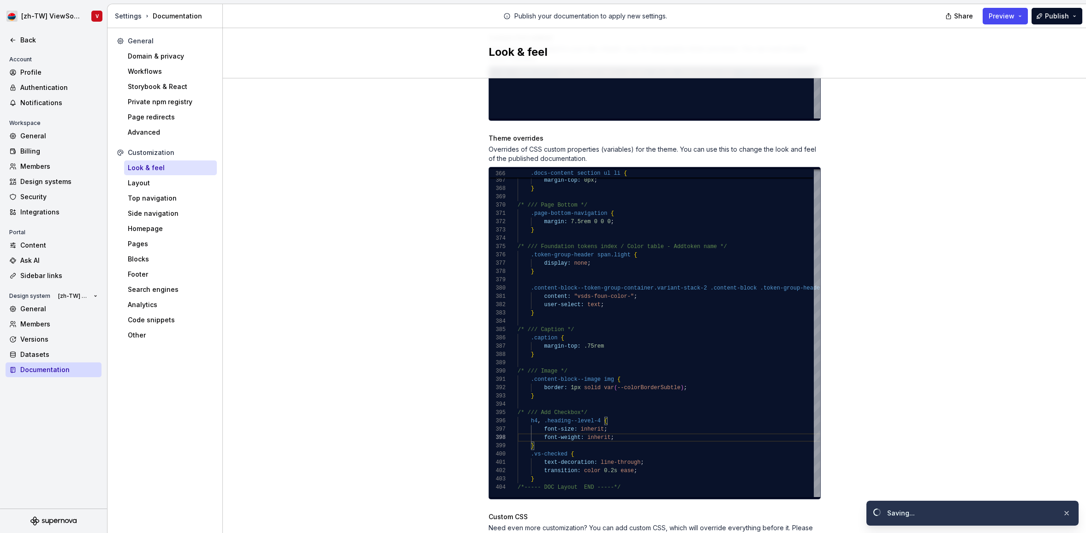
drag, startPoint x: 930, startPoint y: 122, endPoint x: 923, endPoint y: 109, distance: 15.1
click at [929, 123] on div "Site logo A company logo that will be displayed on all pages on your documentat…" at bounding box center [654, 139] width 863 height 991
click at [1006, 16] on span "Preview" at bounding box center [1002, 16] width 26 height 9
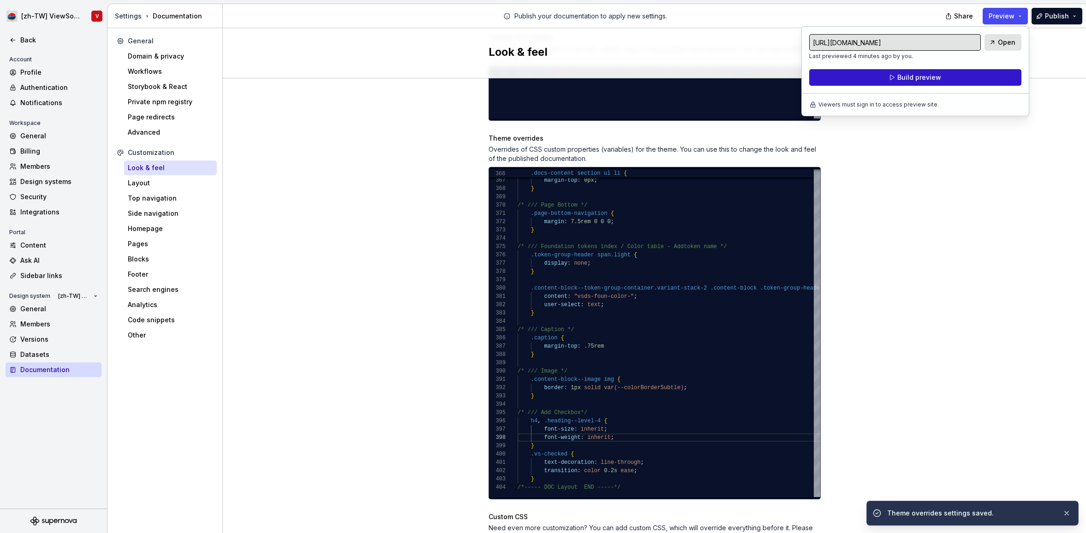
click at [939, 78] on span "Build preview" at bounding box center [919, 77] width 44 height 9
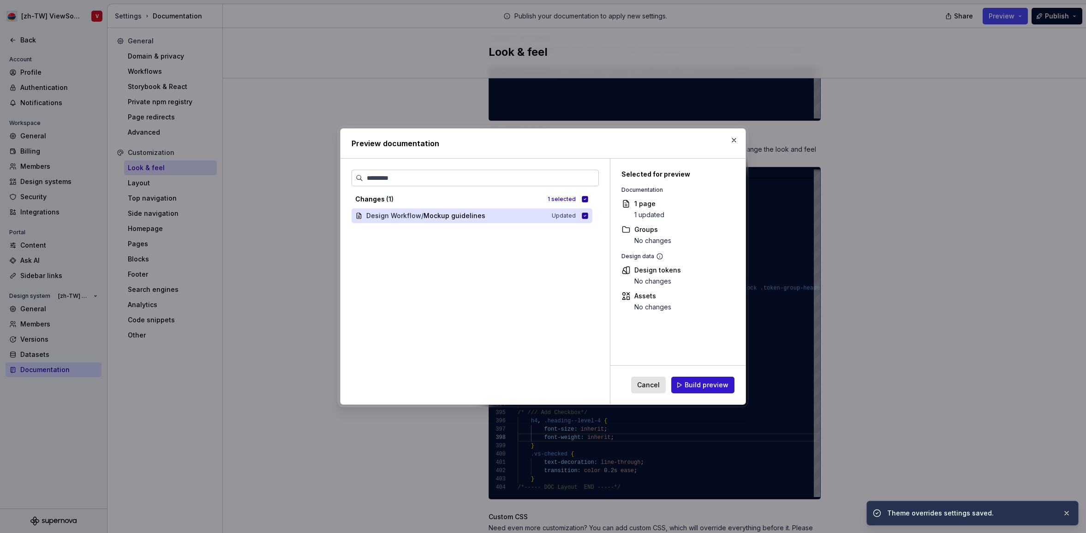
click at [693, 388] on span "Build preview" at bounding box center [707, 385] width 44 height 9
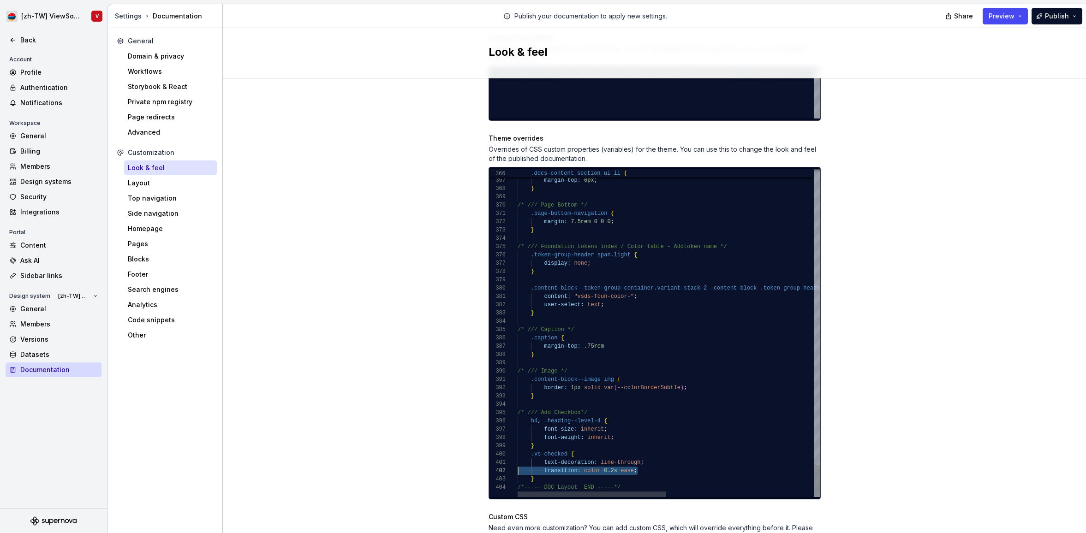
scroll to position [8, 0]
drag, startPoint x: 646, startPoint y: 460, endPoint x: 496, endPoint y: 453, distance: 150.1
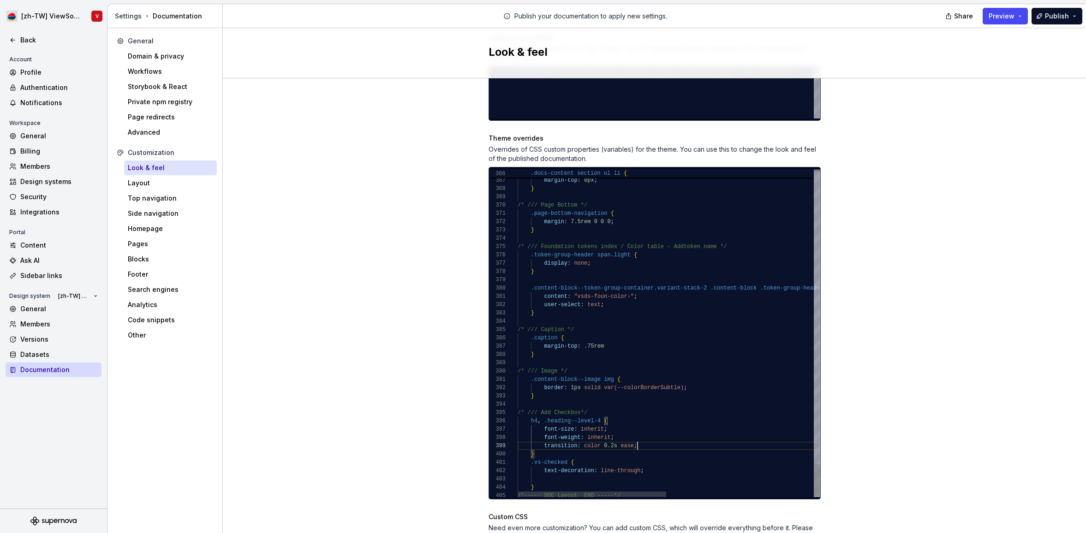
drag, startPoint x: 572, startPoint y: 475, endPoint x: 563, endPoint y: 469, distance: 10.5
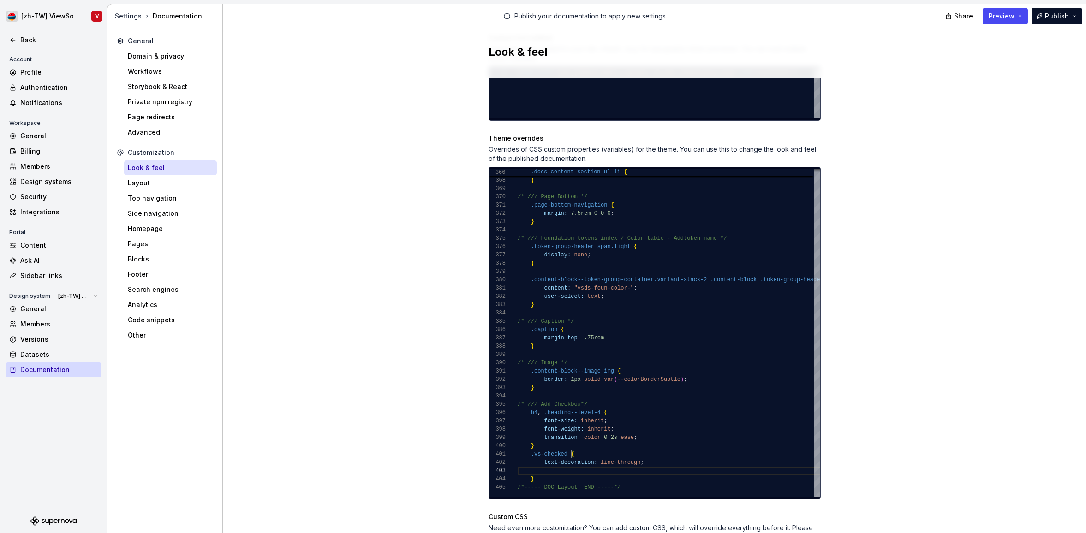
scroll to position [8, 126]
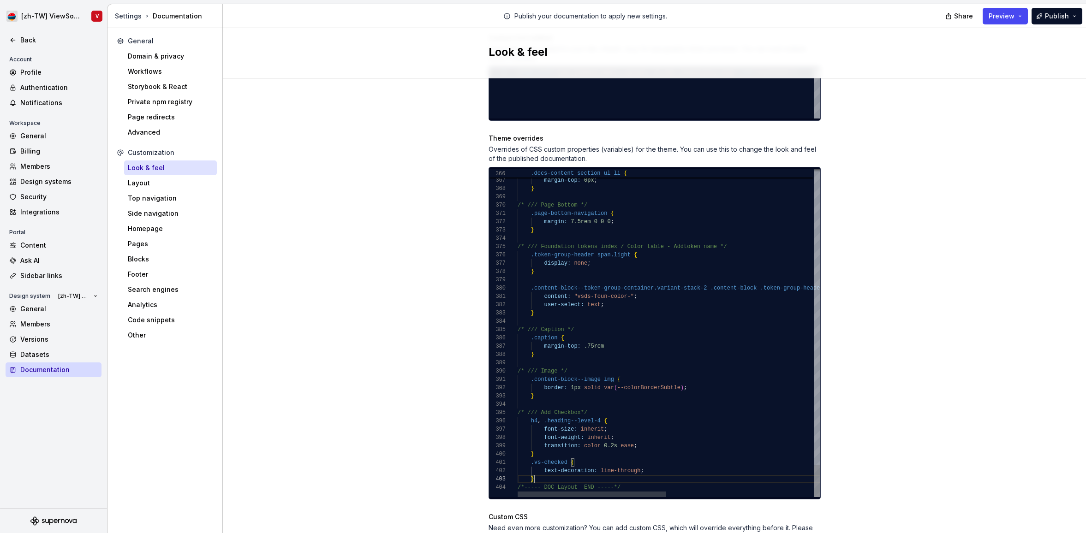
drag, startPoint x: 543, startPoint y: 469, endPoint x: 537, endPoint y: 447, distance: 22.9
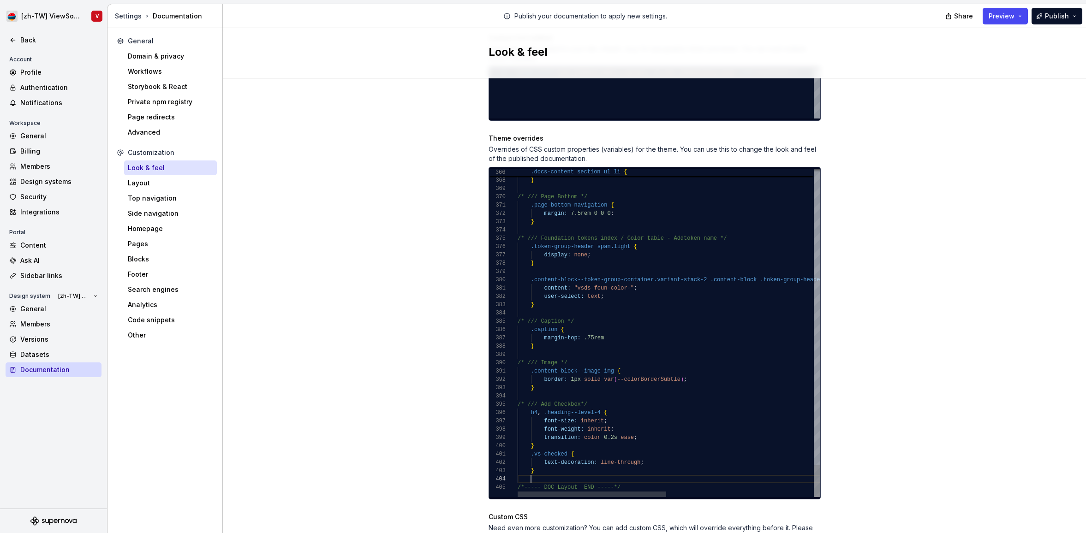
click at [617, 409] on div "h4 , .heading--level-4 {" at bounding box center [819, 413] width 603 height 8
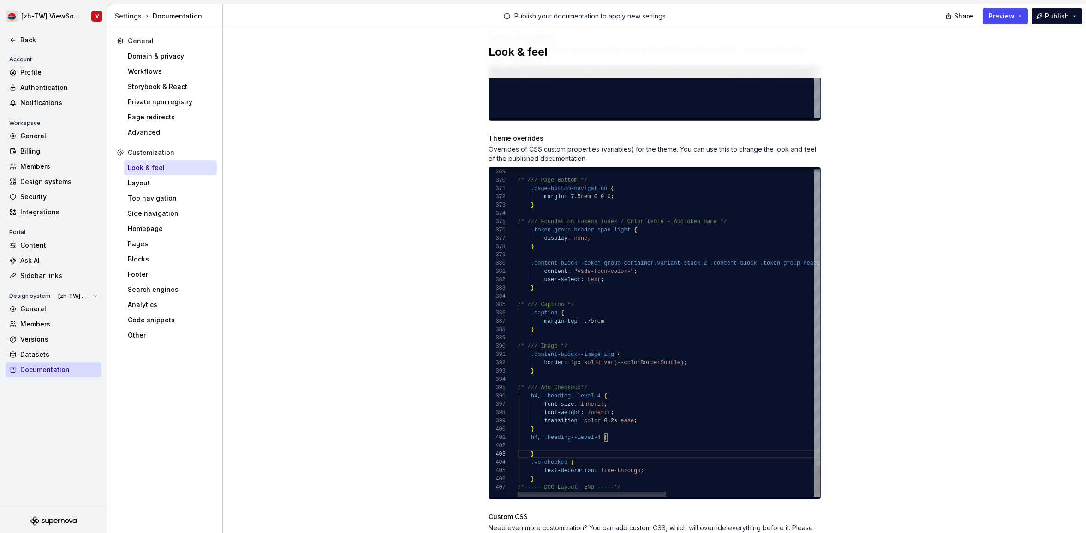
scroll to position [0, 20]
drag, startPoint x: 695, startPoint y: 428, endPoint x: 706, endPoint y: 411, distance: 20.3
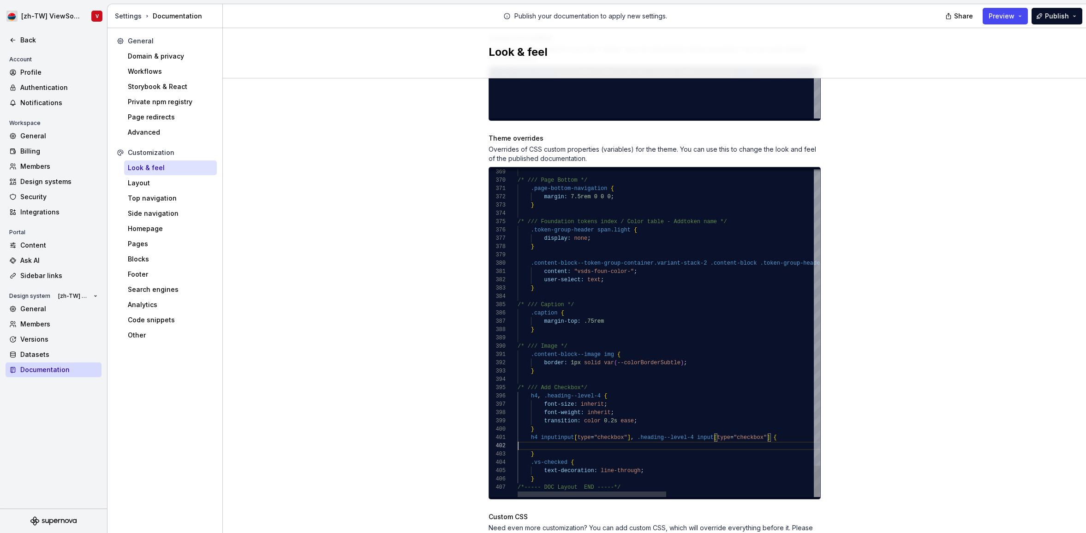
scroll to position [8, 0]
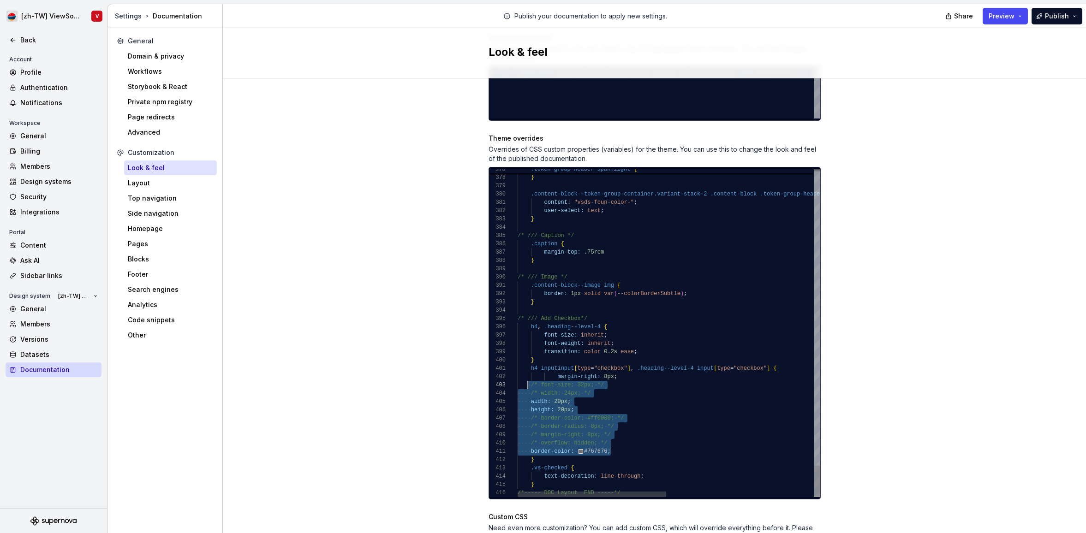
scroll to position [17, 13]
drag, startPoint x: 625, startPoint y: 441, endPoint x: 550, endPoint y: 375, distance: 99.6
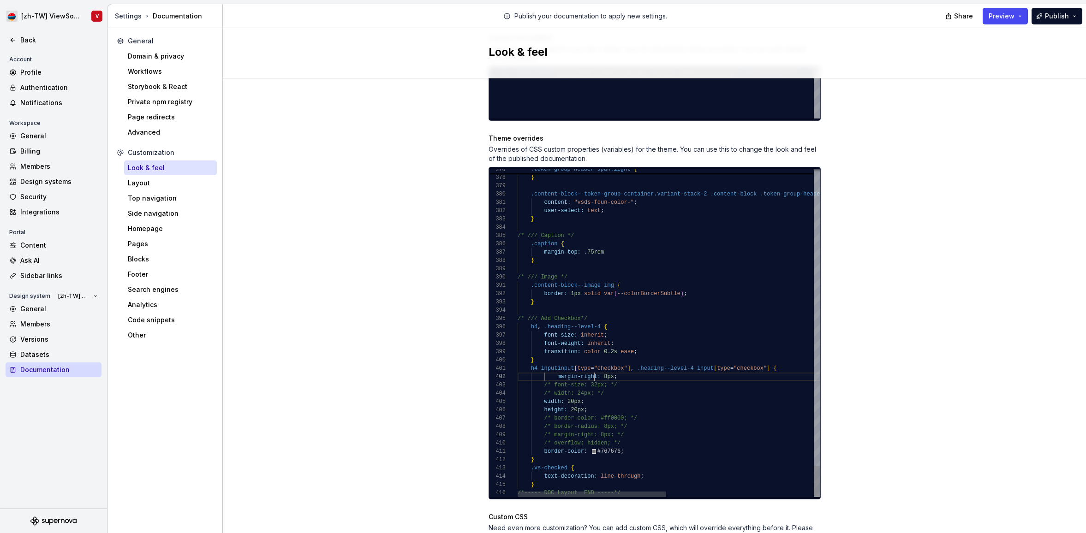
drag, startPoint x: 612, startPoint y: 383, endPoint x: 789, endPoint y: 359, distance: 178.3
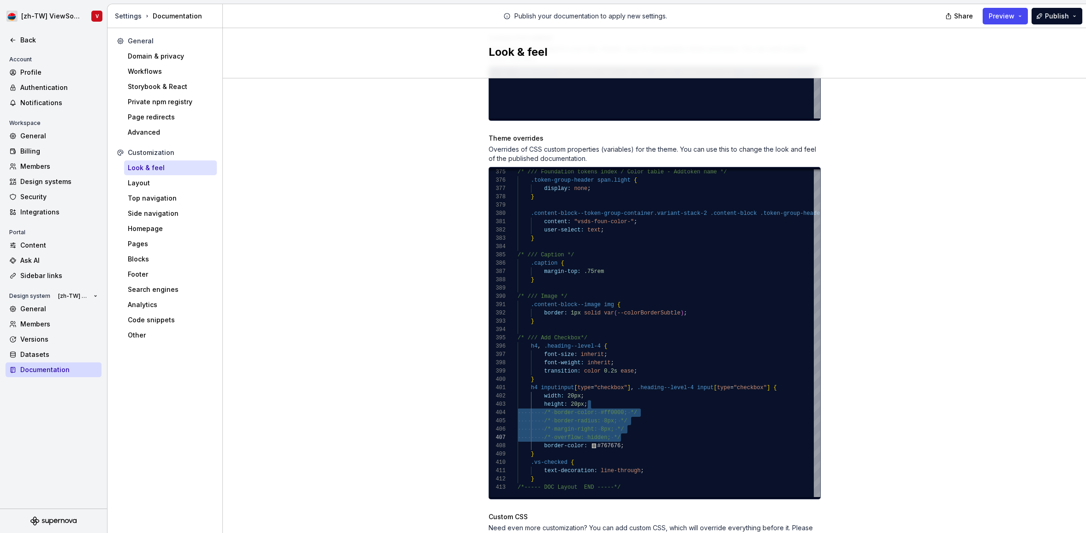
scroll to position [17, 70]
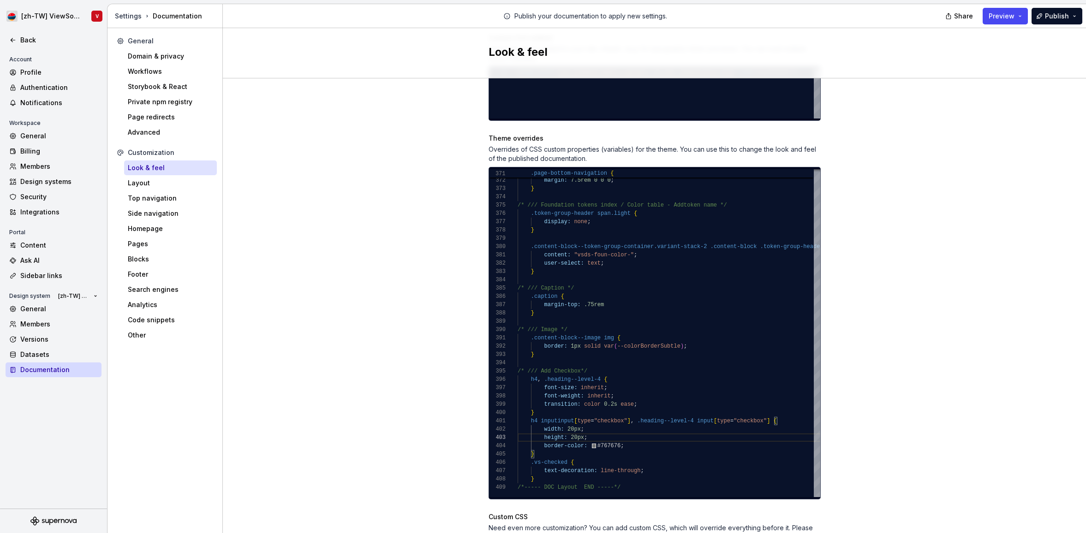
click at [907, 201] on div "Site logo A company logo that will be displayed on all pages on your documentat…" at bounding box center [654, 139] width 863 height 991
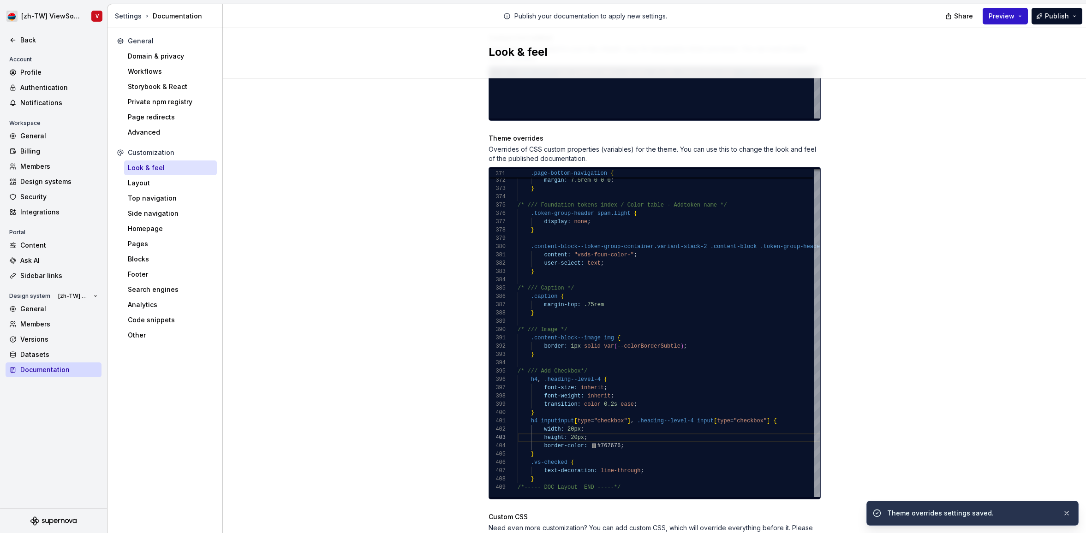
click at [1010, 16] on span "Preview" at bounding box center [1002, 16] width 26 height 9
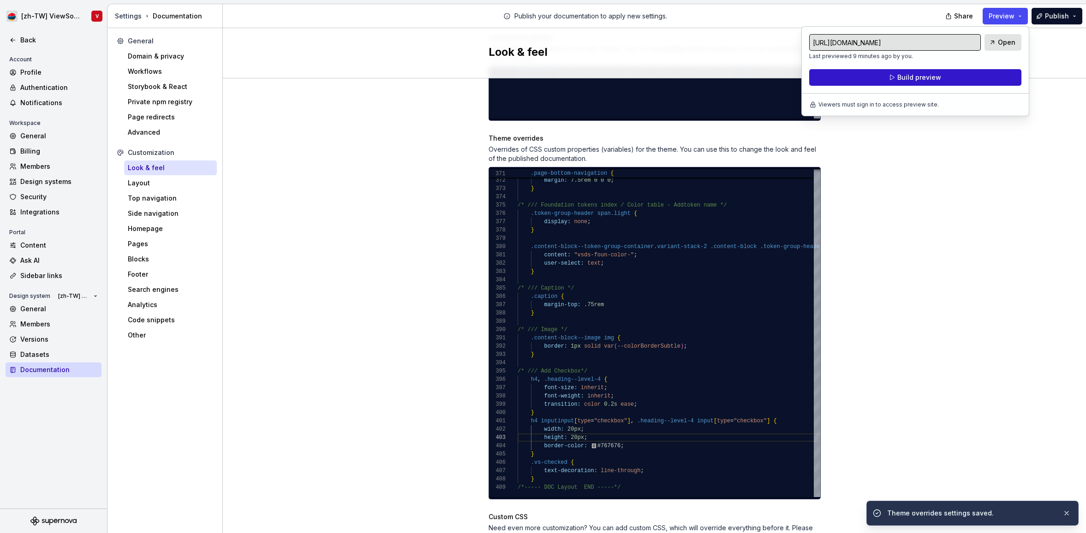
click at [925, 76] on span "Build preview" at bounding box center [919, 77] width 44 height 9
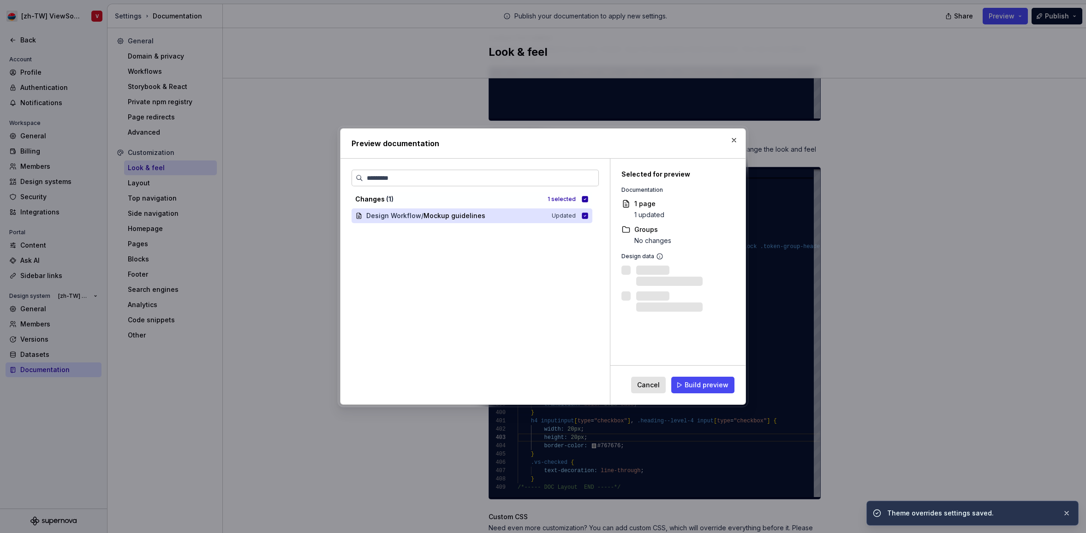
drag, startPoint x: 712, startPoint y: 387, endPoint x: 704, endPoint y: 381, distance: 10.2
click at [712, 387] on span "Build preview" at bounding box center [707, 385] width 44 height 9
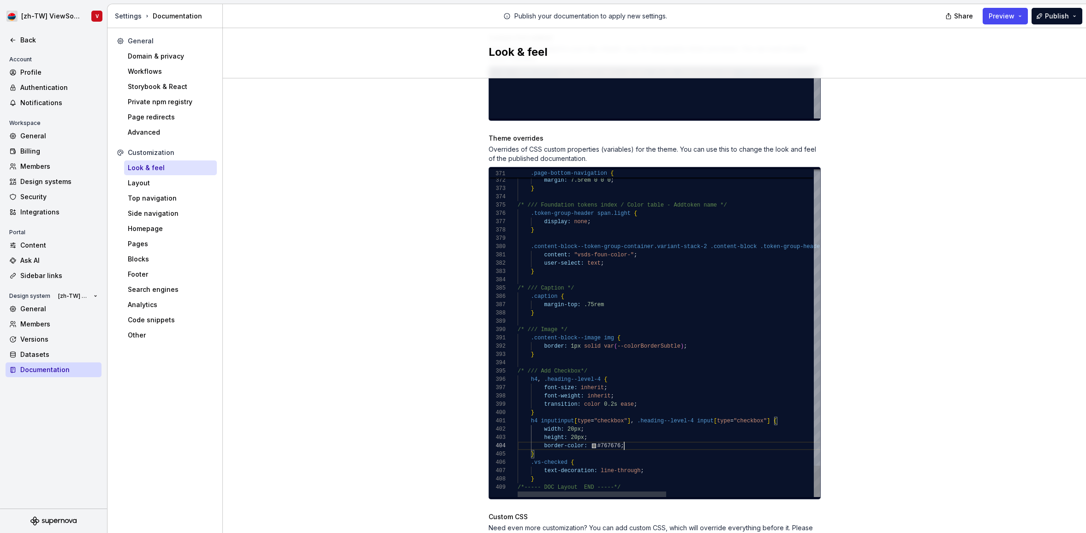
drag, startPoint x: 649, startPoint y: 437, endPoint x: 639, endPoint y: 439, distance: 9.8
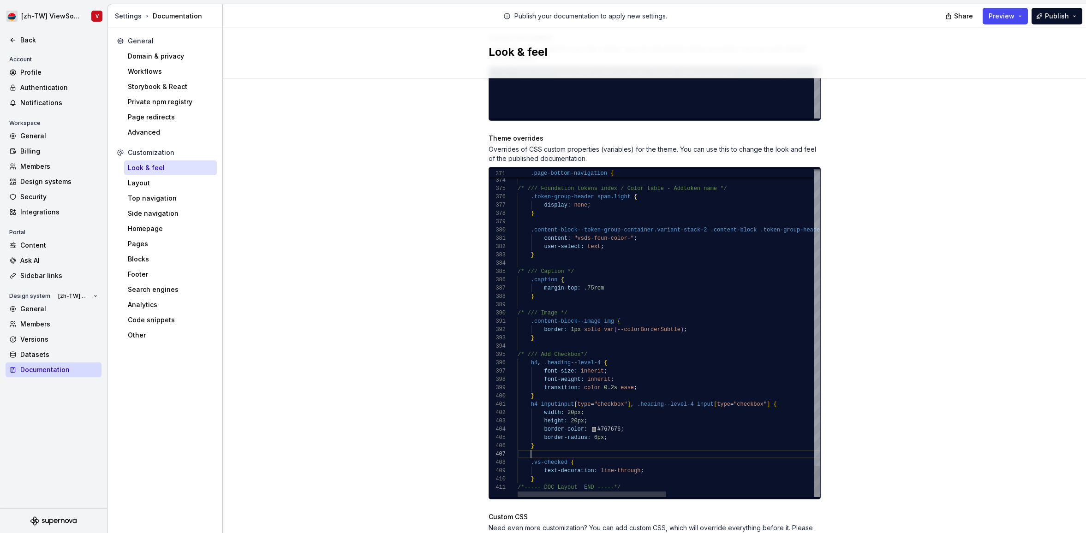
scroll to position [75, 3]
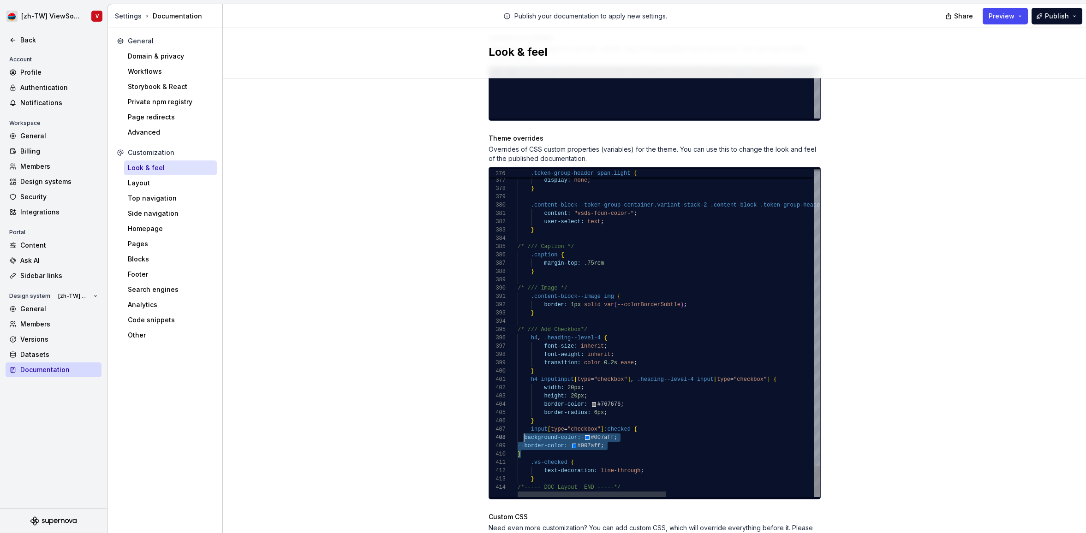
drag, startPoint x: 636, startPoint y: 438, endPoint x: 516, endPoint y: 423, distance: 120.8
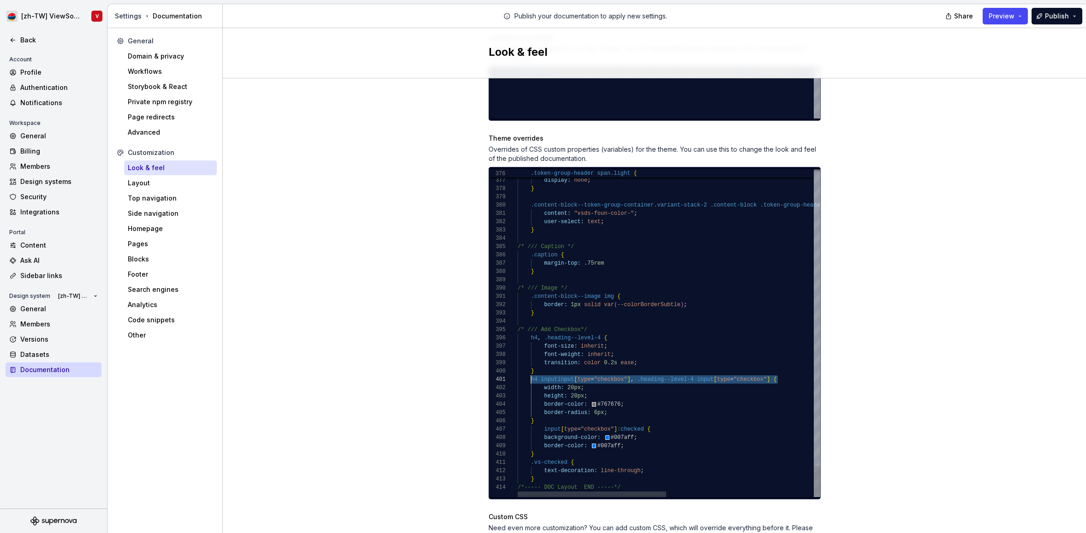
drag, startPoint x: 788, startPoint y: 371, endPoint x: 527, endPoint y: 368, distance: 260.7
drag, startPoint x: 771, startPoint y: 369, endPoint x: 773, endPoint y: 364, distance: 5.4
click at [792, 376] on div "h4 inputinput [ type = "checkbox" ] , .heading--level-4 input [ type = "checkbo…" at bounding box center [819, 380] width 603 height 8
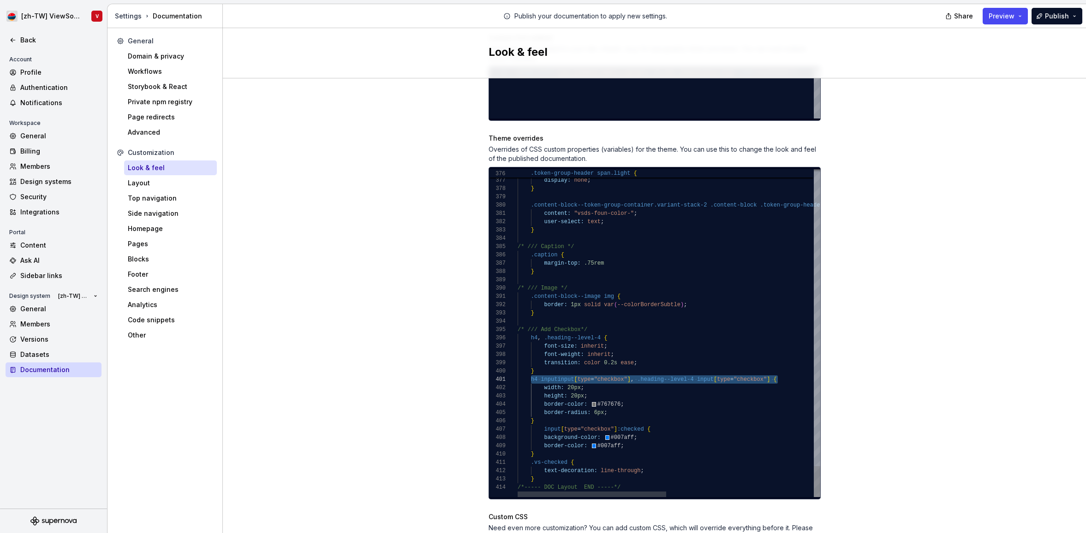
scroll to position [0, 260]
drag, startPoint x: 771, startPoint y: 370, endPoint x: 770, endPoint y: 365, distance: 5.6
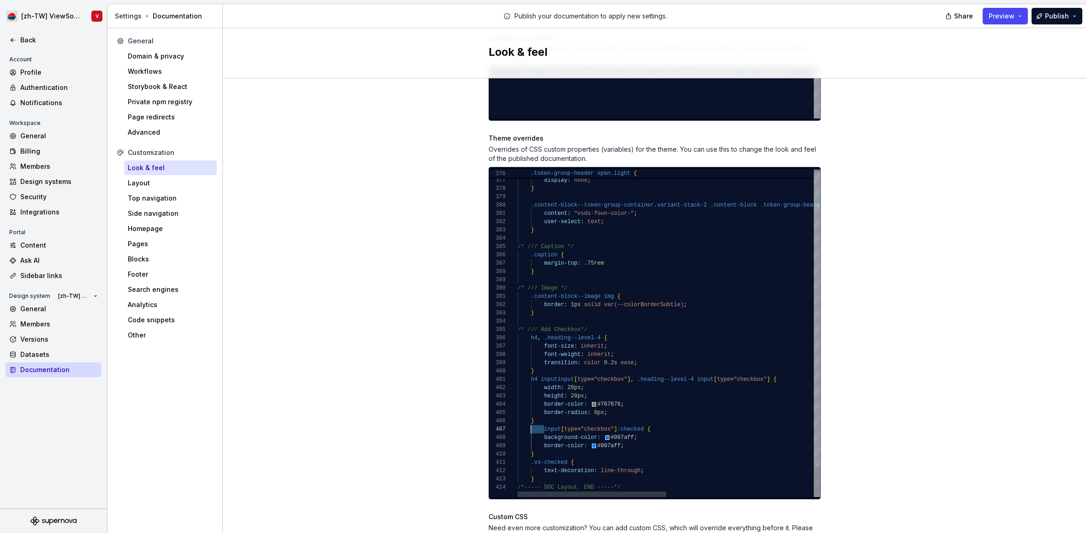
scroll to position [50, 13]
drag, startPoint x: 545, startPoint y: 420, endPoint x: 528, endPoint y: 416, distance: 17.2
drag, startPoint x: 618, startPoint y: 420, endPoint x: 531, endPoint y: 417, distance: 86.8
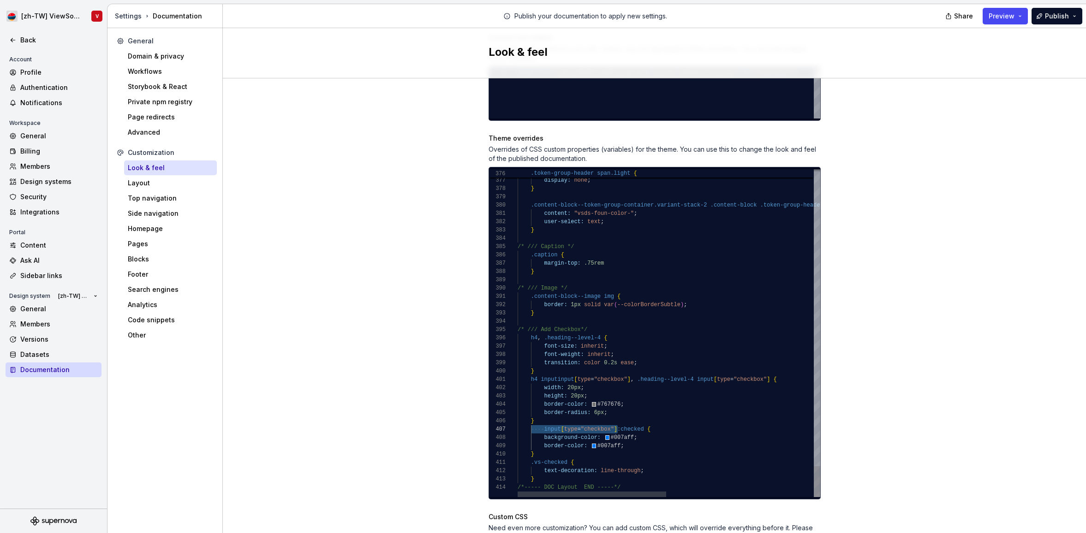
scroll to position [50, 253]
click at [629, 426] on span "]" at bounding box center [628, 429] width 3 height 6
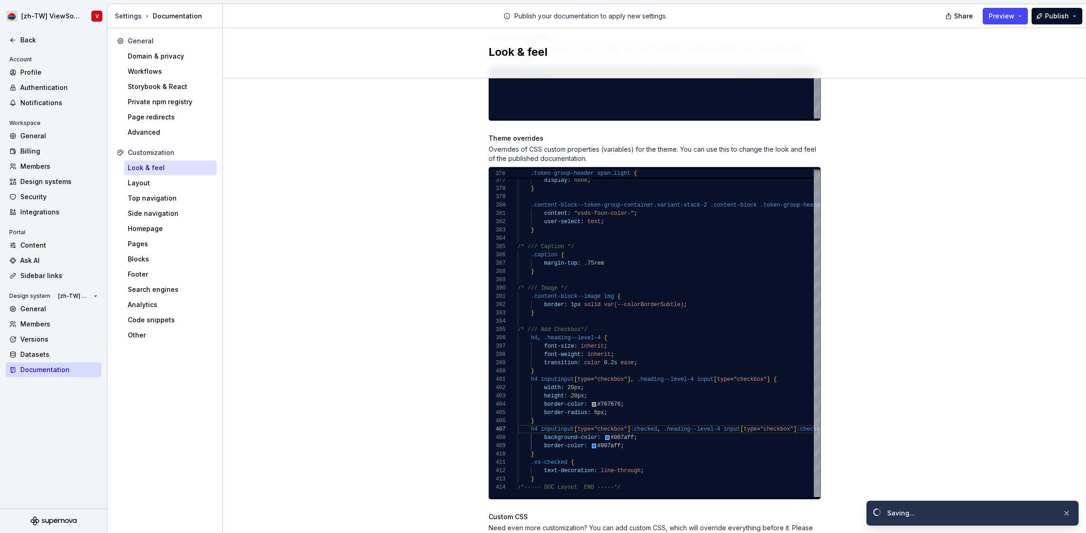
drag, startPoint x: 435, startPoint y: 202, endPoint x: 428, endPoint y: 197, distance: 8.5
click at [435, 202] on div "Site logo A company logo that will be displayed on all pages on your documentat…" at bounding box center [654, 139] width 863 height 991
click at [1003, 19] on span "Preview" at bounding box center [1002, 16] width 26 height 9
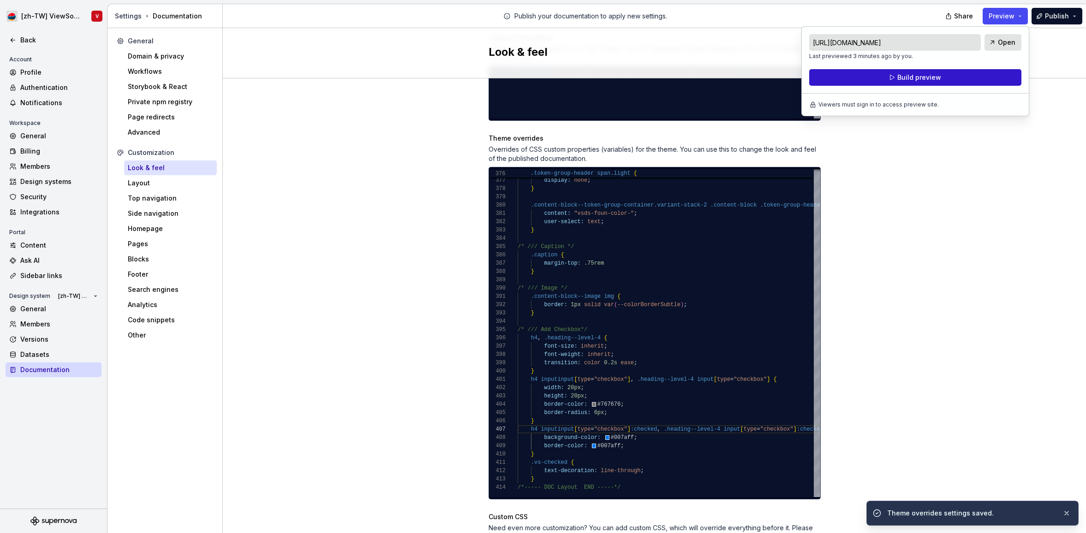
click at [917, 78] on span "Build preview" at bounding box center [919, 77] width 44 height 9
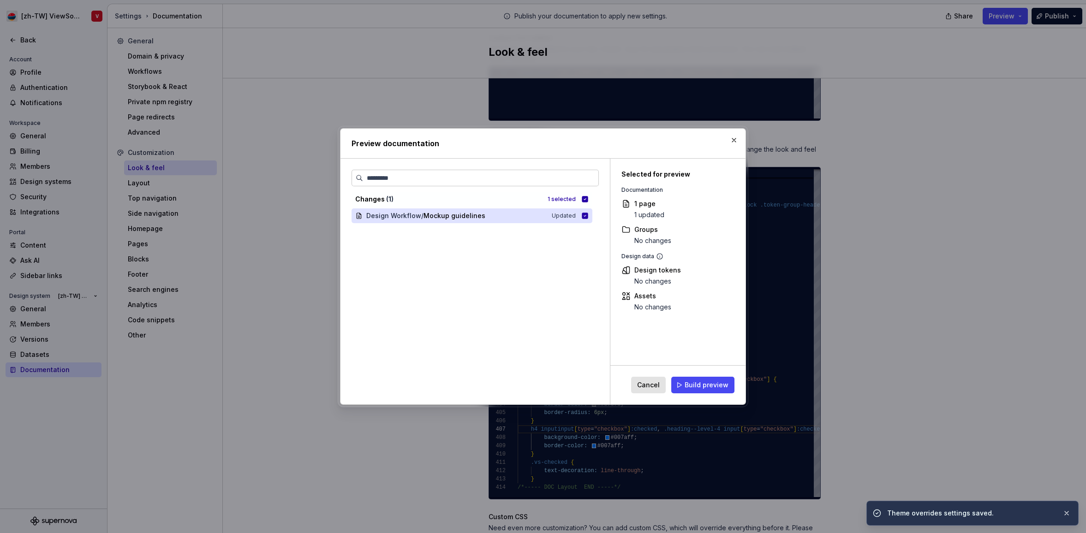
click at [697, 388] on span "Build preview" at bounding box center [707, 385] width 44 height 9
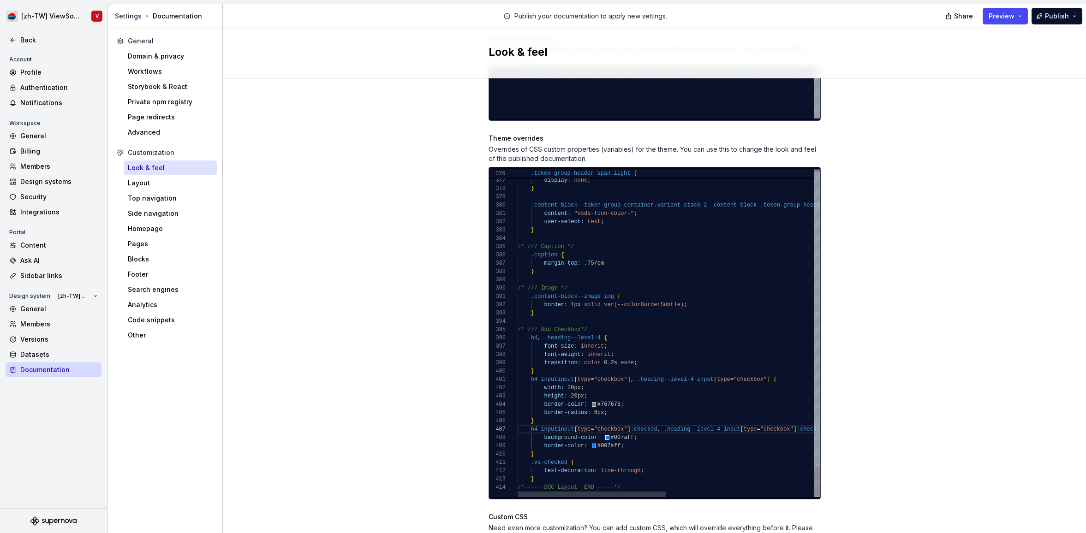
drag, startPoint x: 549, startPoint y: 466, endPoint x: 539, endPoint y: 453, distance: 17.2
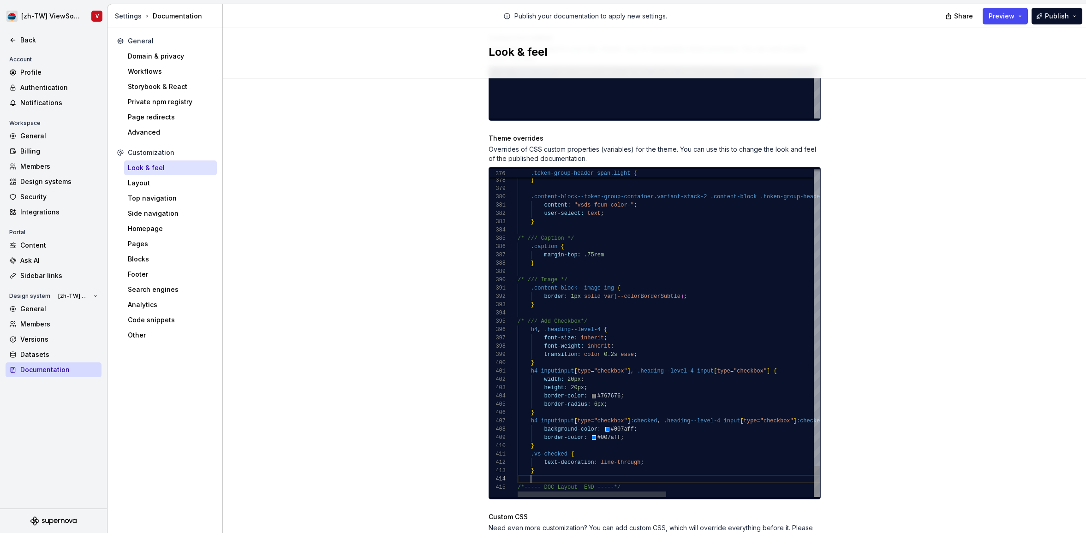
scroll to position [42, 3]
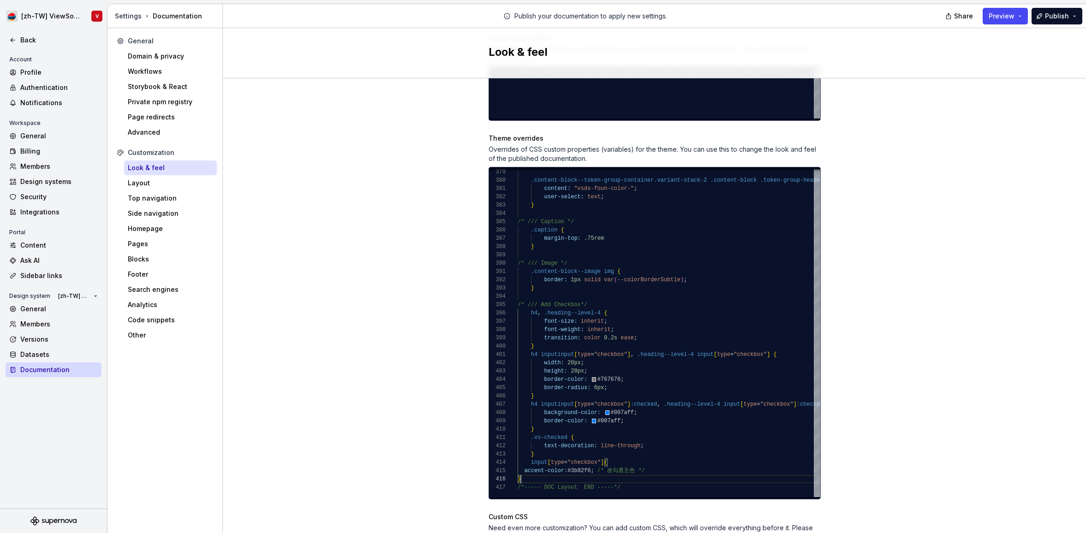
click at [415, 285] on div "Site logo A company logo that will be displayed on all pages on your documentat…" at bounding box center [654, 139] width 863 height 991
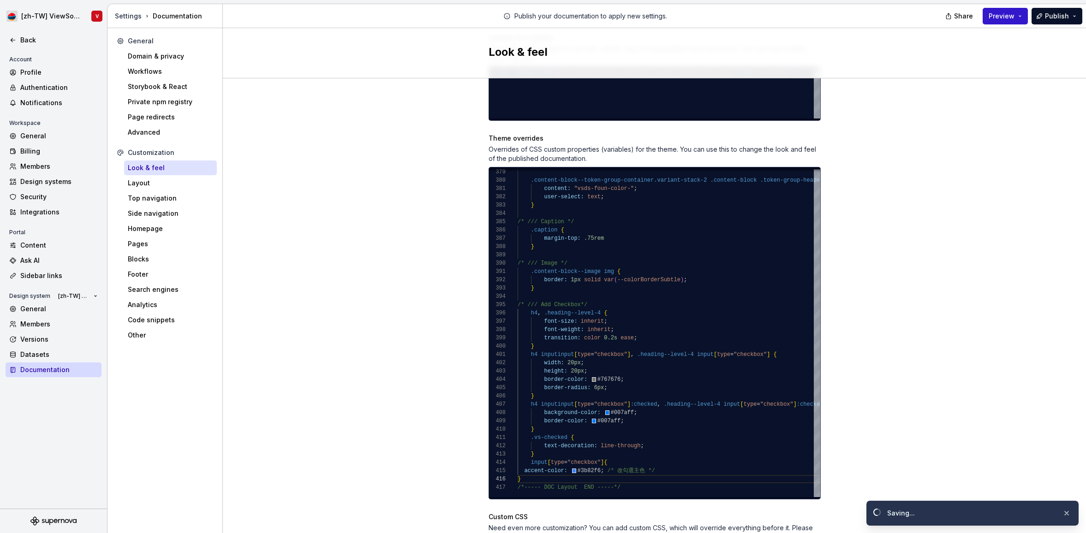
click at [1000, 17] on span "Preview" at bounding box center [1002, 16] width 26 height 9
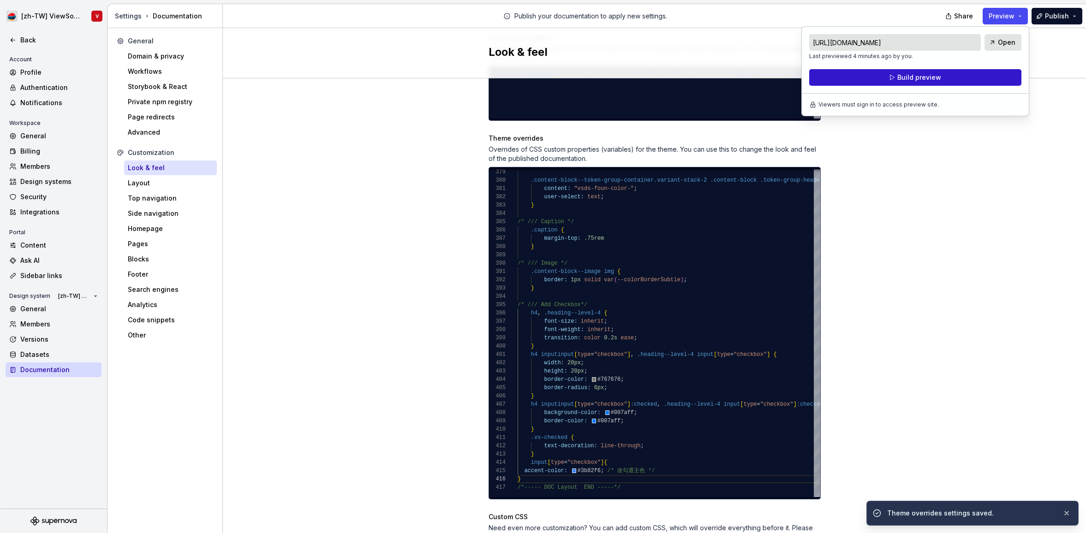
click at [889, 79] on button "Build preview" at bounding box center [915, 77] width 212 height 17
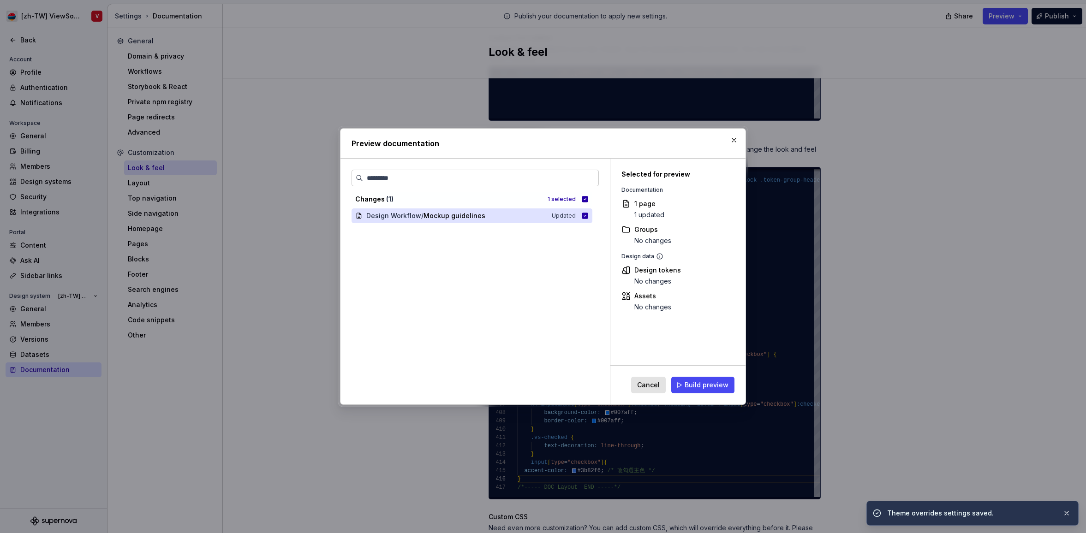
drag, startPoint x: 695, startPoint y: 387, endPoint x: 686, endPoint y: 378, distance: 12.4
click at [695, 387] on span "Build preview" at bounding box center [707, 385] width 44 height 9
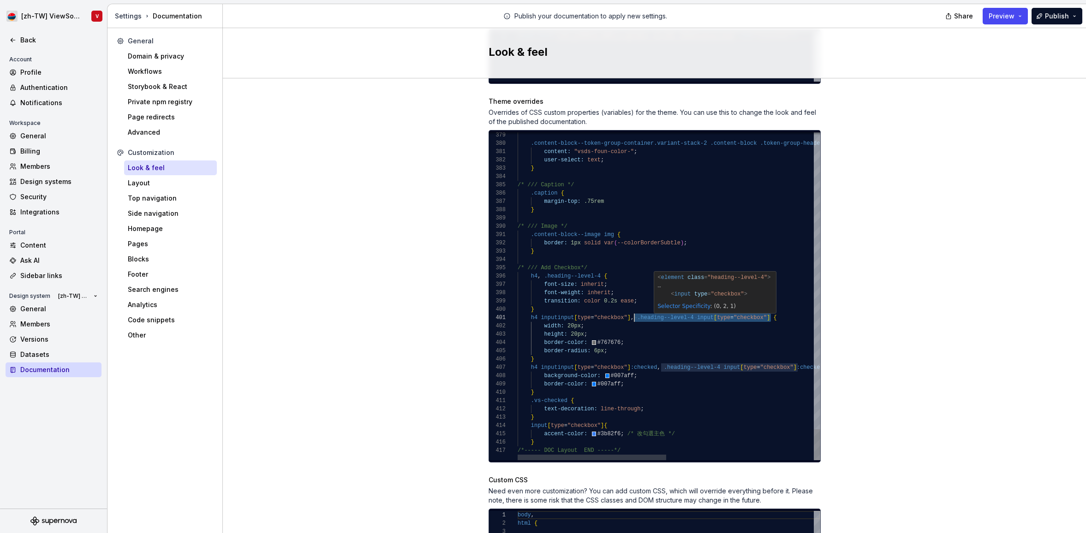
scroll to position [0, 113]
drag, startPoint x: 772, startPoint y: 308, endPoint x: 620, endPoint y: 305, distance: 151.3
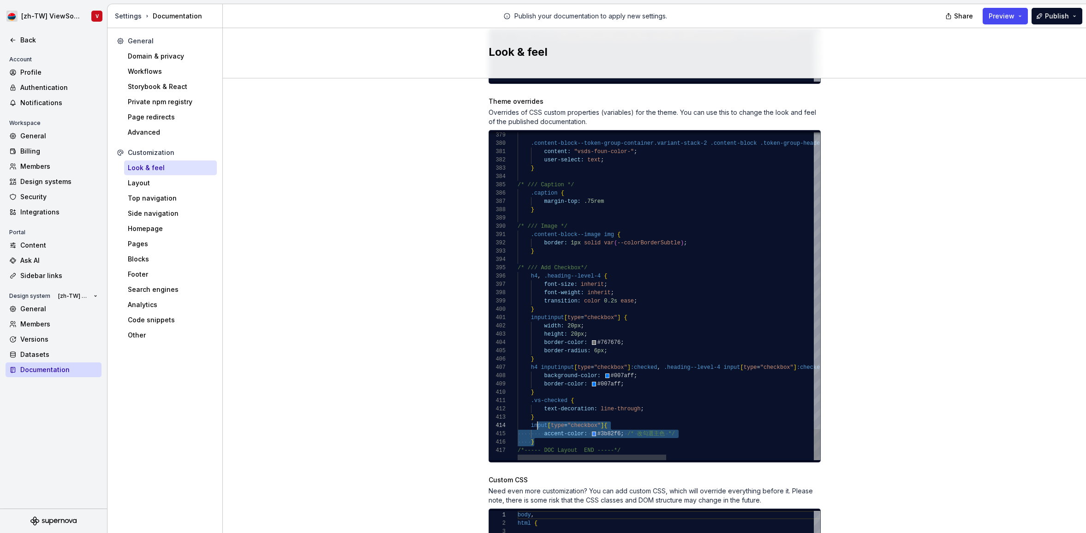
scroll to position [17, 17]
drag, startPoint x: 540, startPoint y: 432, endPoint x: 532, endPoint y: 407, distance: 26.0
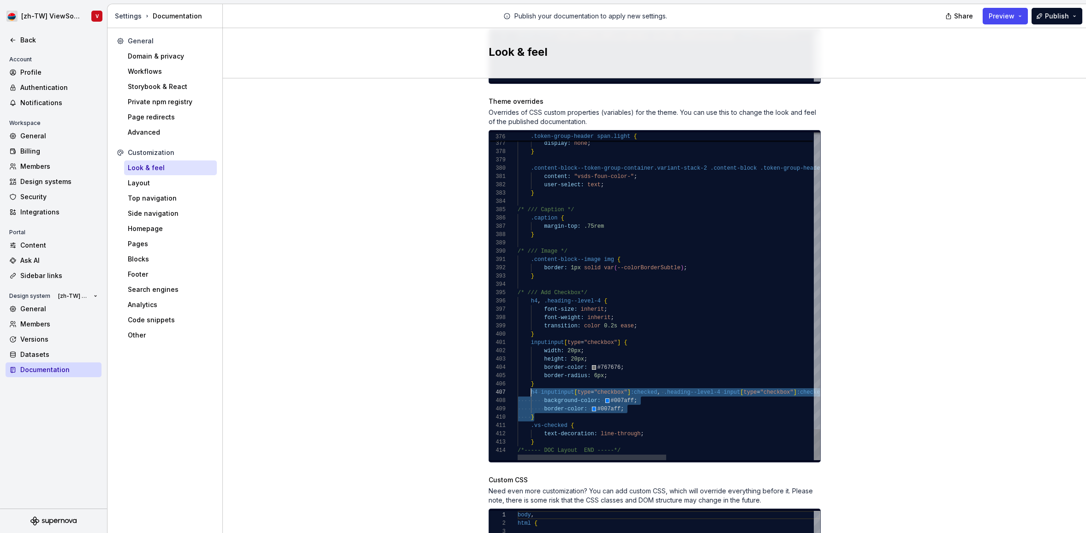
drag, startPoint x: 541, startPoint y: 407, endPoint x: 529, endPoint y: 381, distance: 28.9
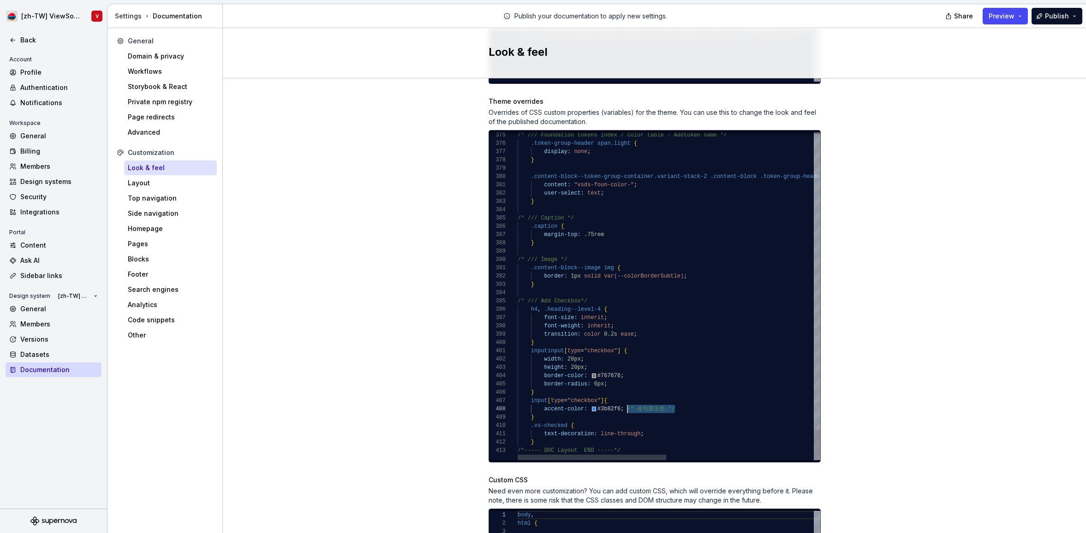
scroll to position [58, 107]
drag, startPoint x: 681, startPoint y: 400, endPoint x: 625, endPoint y: 394, distance: 56.6
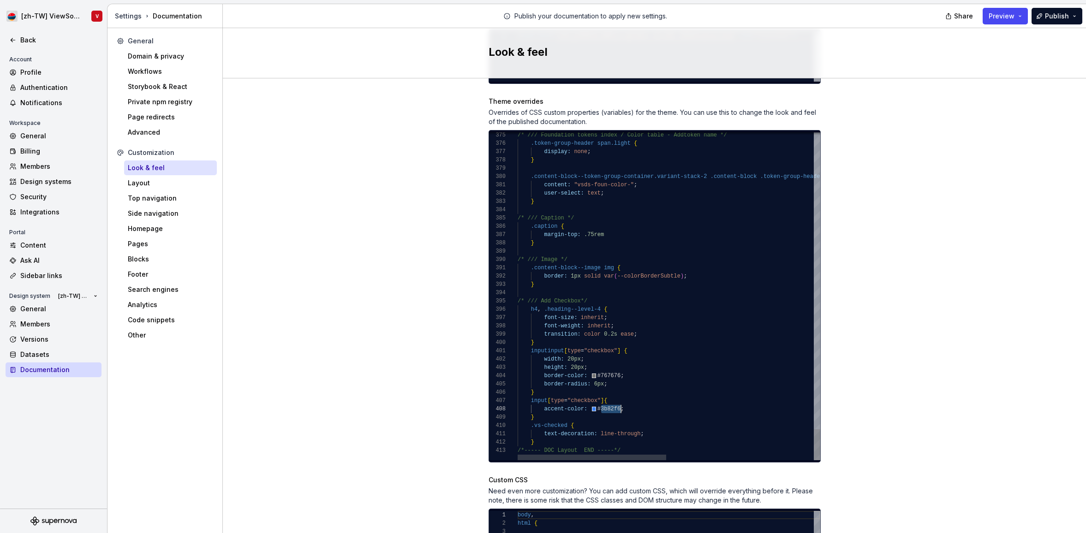
scroll to position [58, 103]
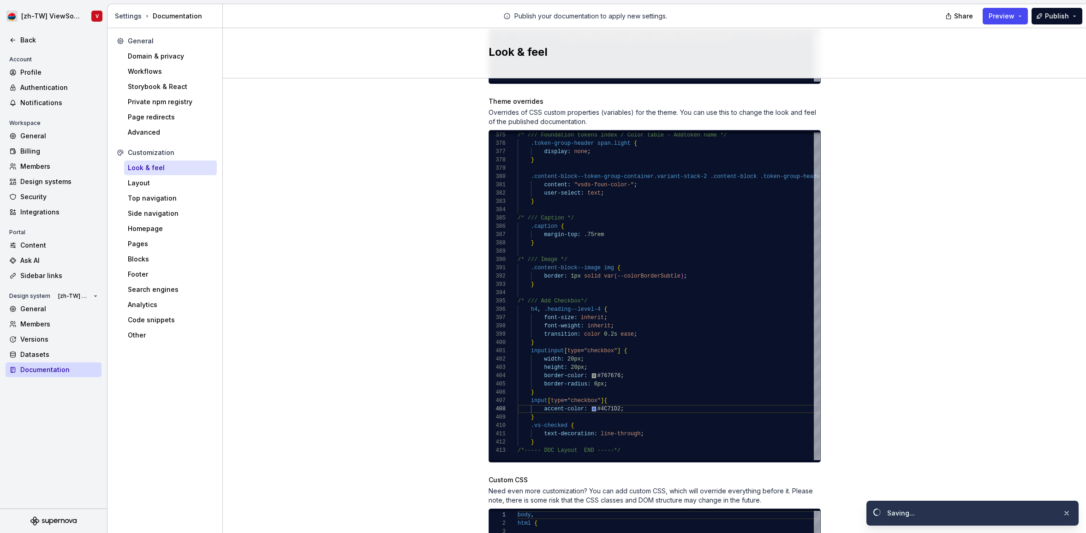
click at [401, 408] on div "Site logo A company logo that will be displayed on all pages on your documentat…" at bounding box center [654, 102] width 863 height 991
click at [1007, 17] on span "Preview" at bounding box center [1002, 16] width 26 height 9
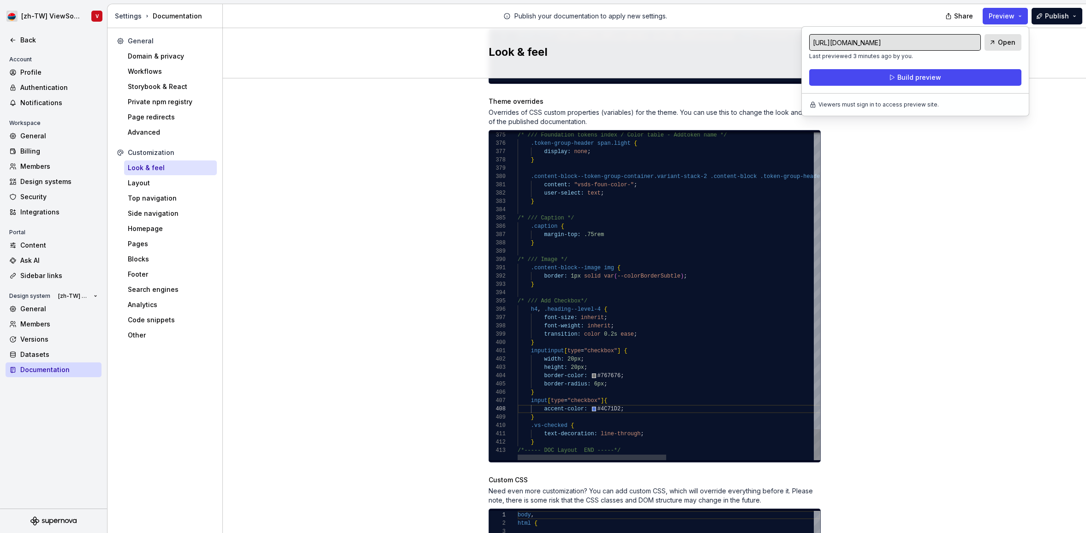
scroll to position [66, 120]
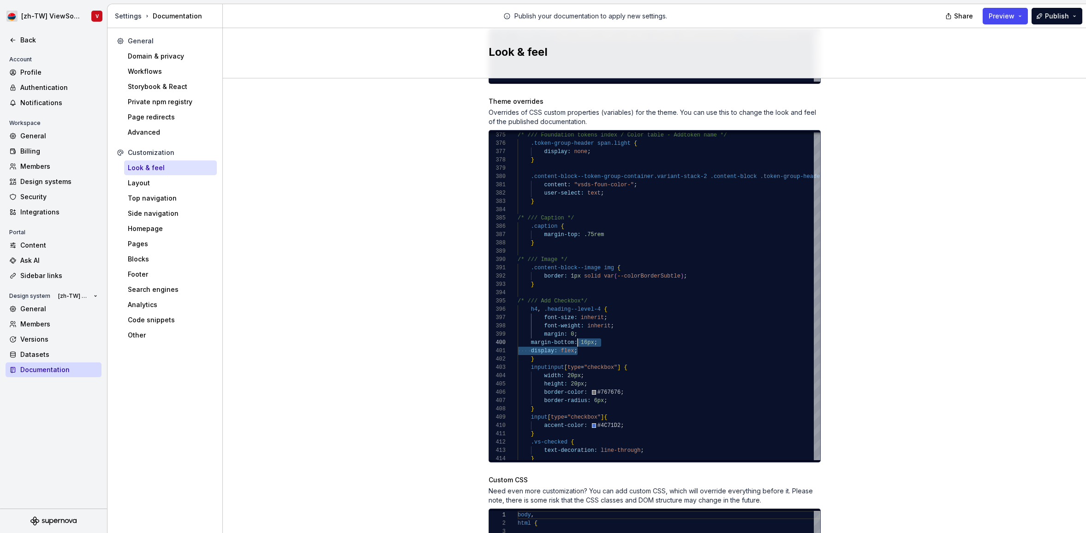
scroll to position [75, 13]
click at [930, 238] on div "Site logo A company logo that will be displayed on all pages on your documentat…" at bounding box center [654, 102] width 863 height 991
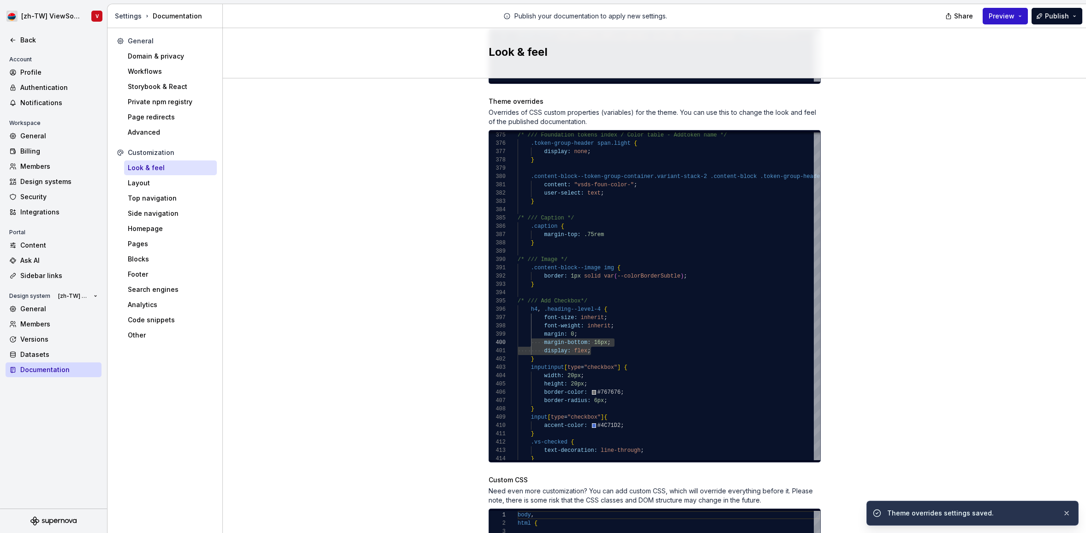
click at [1008, 17] on span "Preview" at bounding box center [1002, 16] width 26 height 9
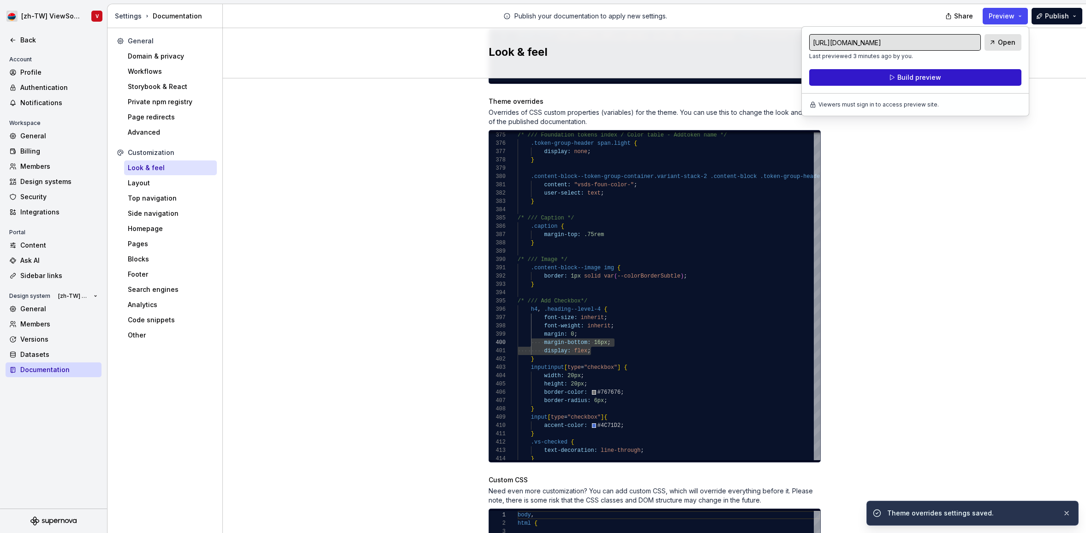
click at [916, 78] on span "Build preview" at bounding box center [919, 77] width 44 height 9
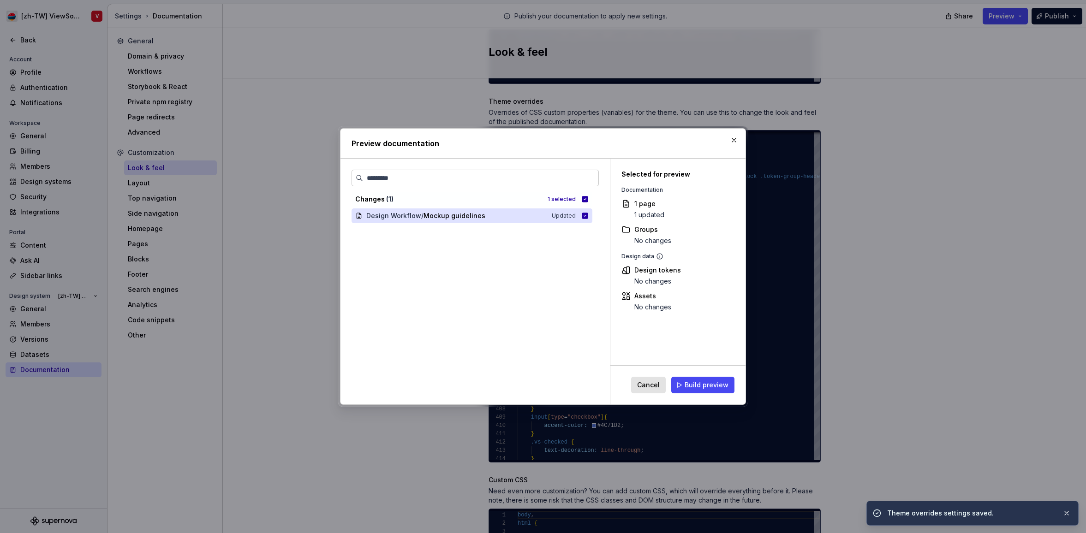
drag, startPoint x: 691, startPoint y: 385, endPoint x: 682, endPoint y: 370, distance: 18.4
click at [691, 385] on span "Build preview" at bounding box center [707, 385] width 44 height 9
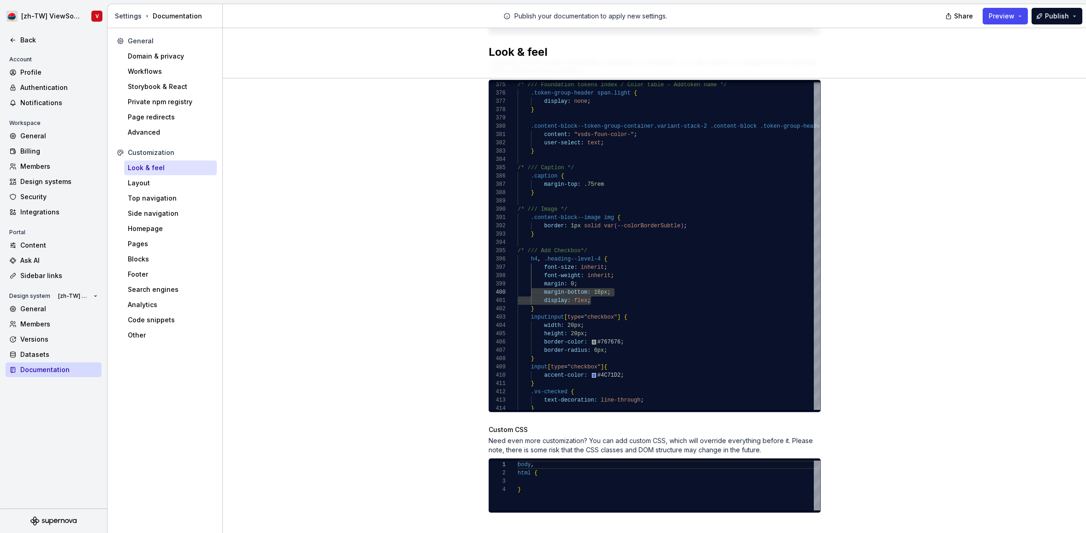
scroll to position [523, 0]
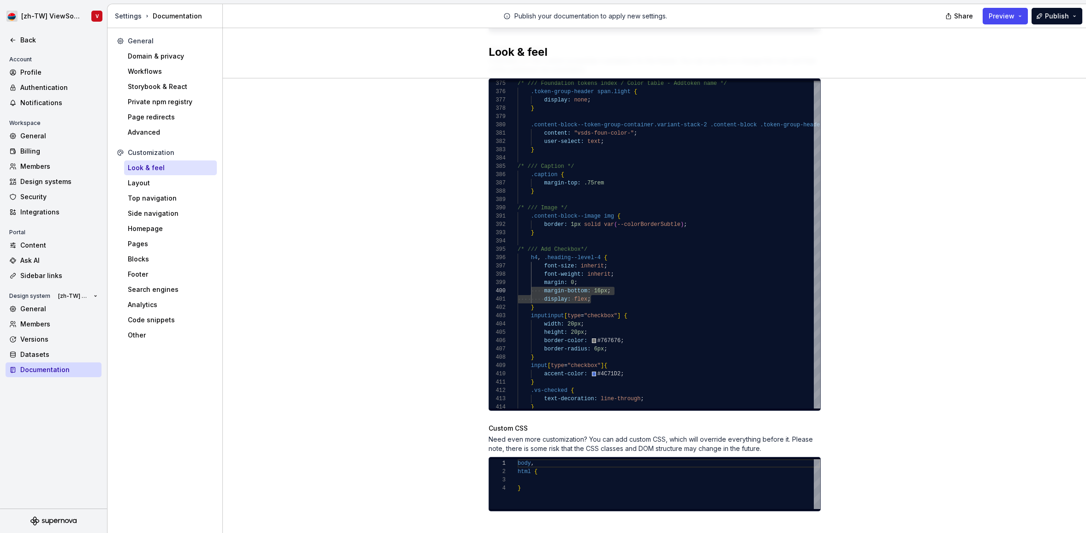
click at [423, 290] on div "Site logo A company logo that will be displayed on all pages on your documentat…" at bounding box center [654, 50] width 863 height 991
click at [420, 304] on div "Site logo A company logo that will be displayed on all pages on your documentat…" at bounding box center [654, 50] width 863 height 991
click at [878, 261] on div "Site logo A company logo that will be displayed on all pages on your documentat…" at bounding box center [654, 50] width 863 height 991
click at [1001, 17] on span "Preview" at bounding box center [1002, 16] width 26 height 9
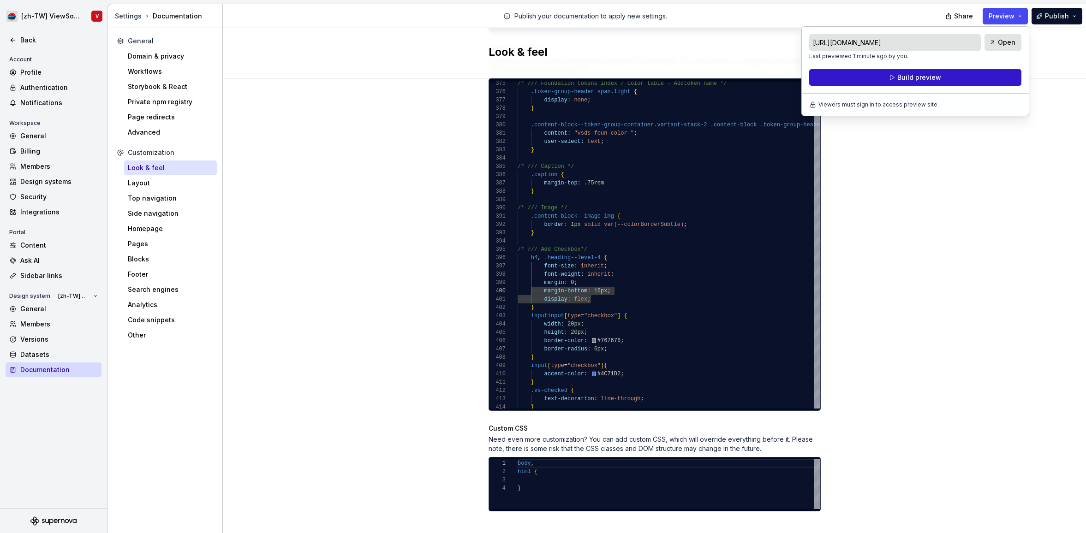
click at [933, 80] on span "Build preview" at bounding box center [919, 77] width 44 height 9
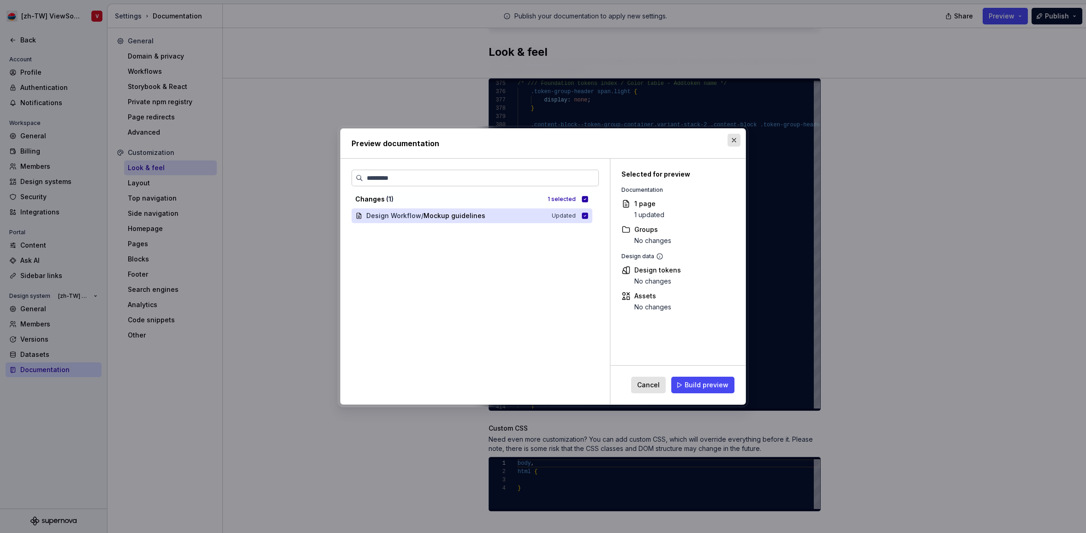
drag, startPoint x: 733, startPoint y: 144, endPoint x: 736, endPoint y: 185, distance: 40.7
click at [733, 144] on button "button" at bounding box center [733, 140] width 13 height 13
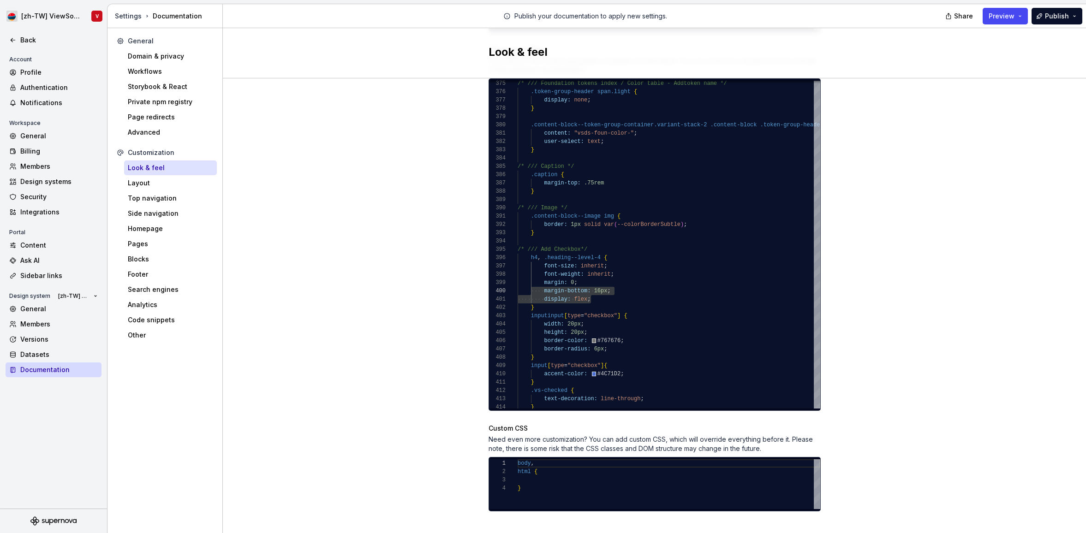
click at [909, 226] on div "Site logo A company logo that will be displayed on all pages on your documentat…" at bounding box center [654, 50] width 863 height 991
drag, startPoint x: 1002, startPoint y: 17, endPoint x: 984, endPoint y: 21, distance: 18.1
click at [1002, 17] on span "Preview" at bounding box center [1002, 16] width 26 height 9
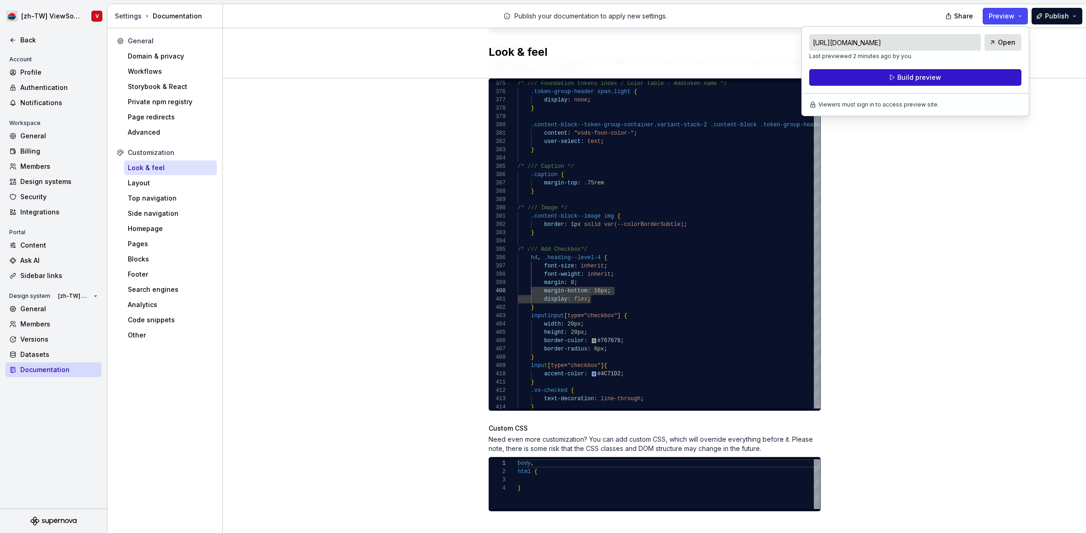
click at [906, 81] on span "Build preview" at bounding box center [919, 77] width 44 height 9
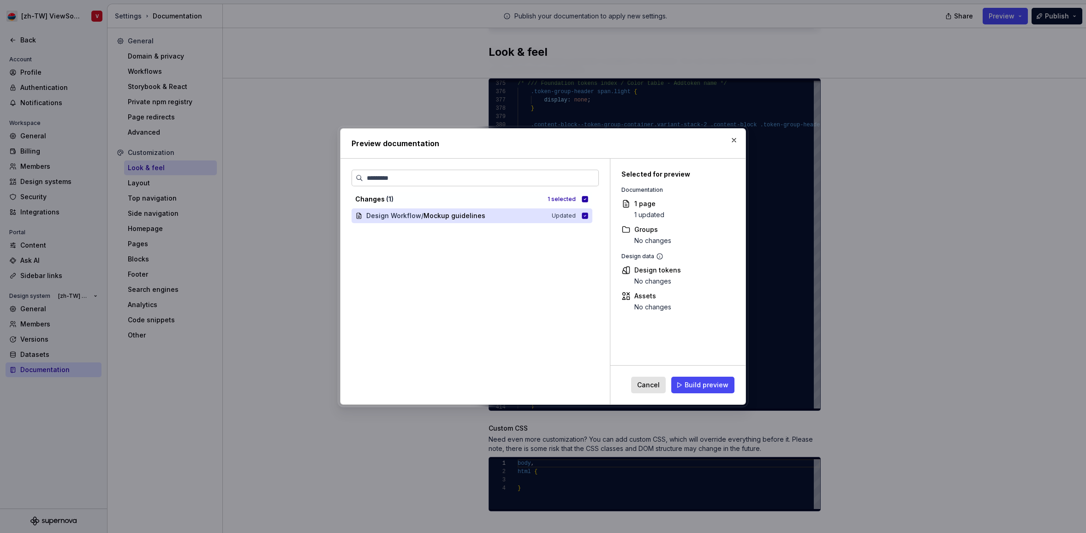
click at [697, 381] on span "Build preview" at bounding box center [707, 385] width 44 height 9
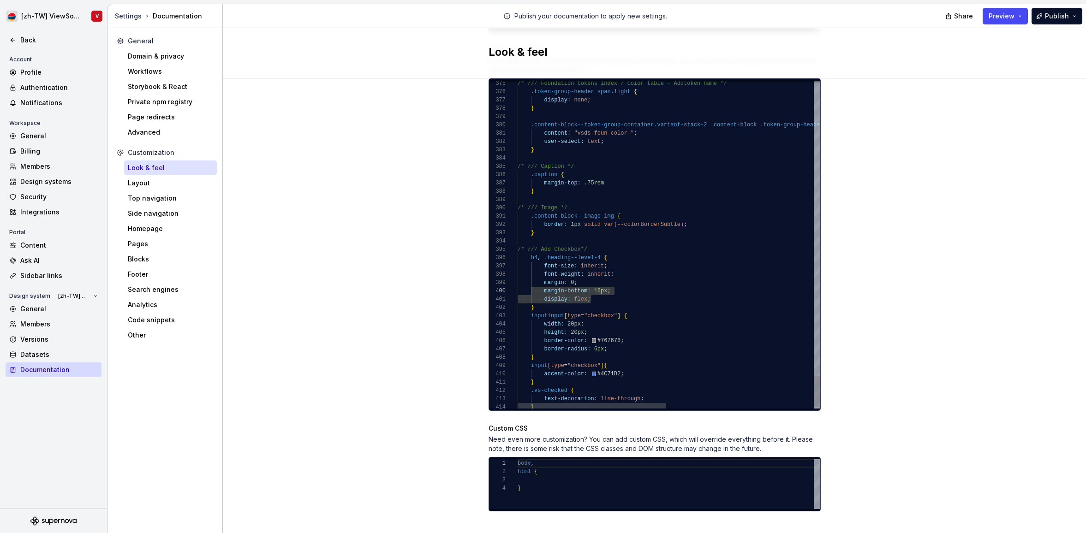
click at [605, 295] on div "display: flex ;" at bounding box center [819, 299] width 603 height 8
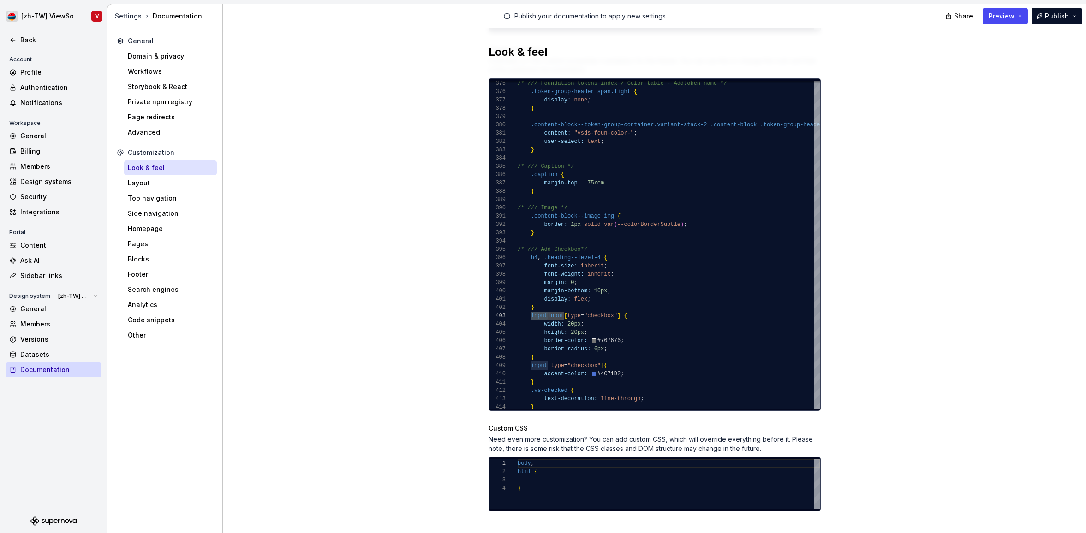
scroll to position [17, 13]
drag, startPoint x: 943, startPoint y: 148, endPoint x: 978, endPoint y: 79, distance: 77.4
click at [943, 148] on div "Site logo A company logo that will be displayed on all pages on your documentat…" at bounding box center [654, 50] width 863 height 991
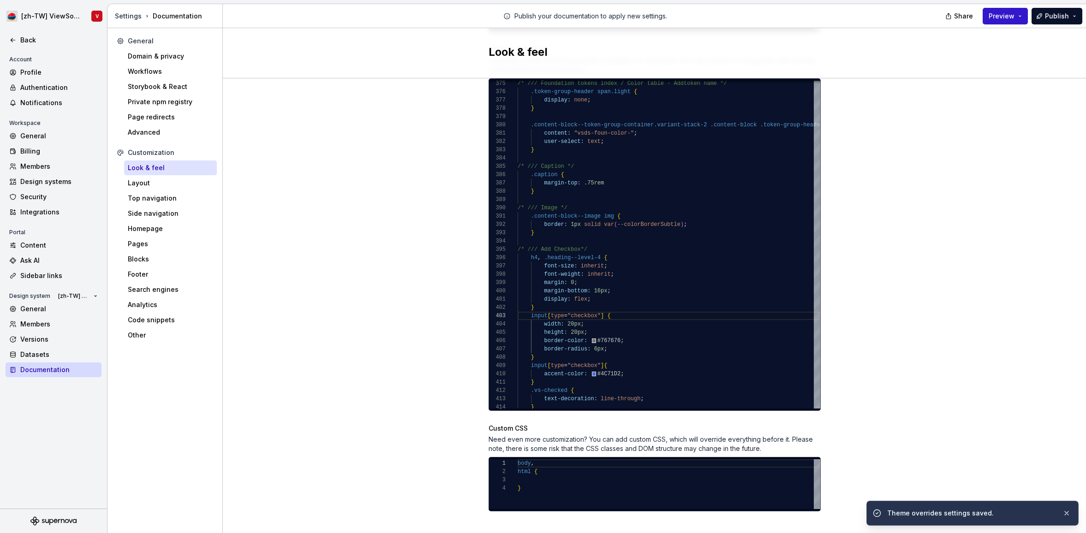
click at [1006, 21] on button "Preview" at bounding box center [1005, 16] width 45 height 17
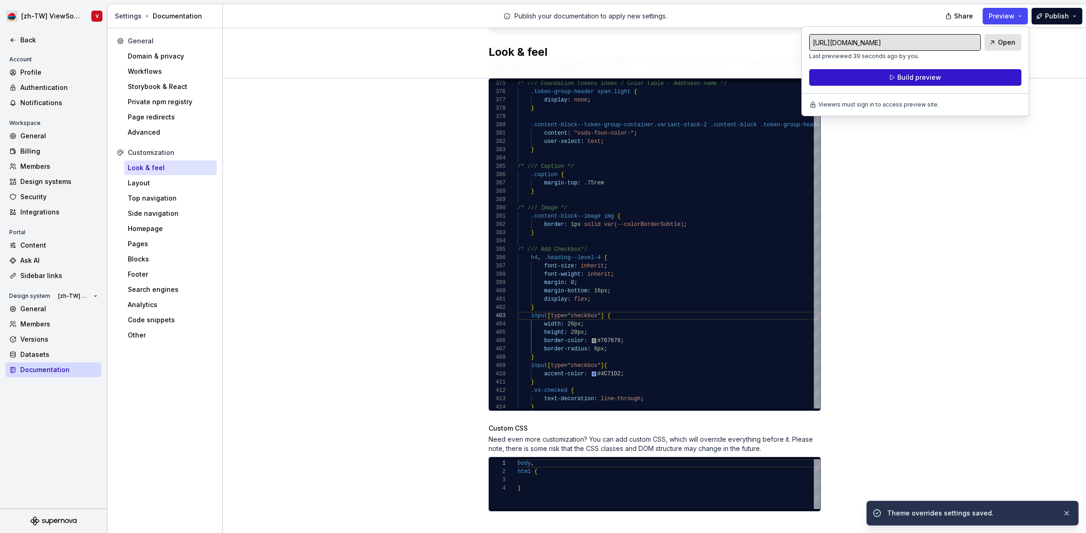
click at [919, 75] on span "Build preview" at bounding box center [919, 77] width 44 height 9
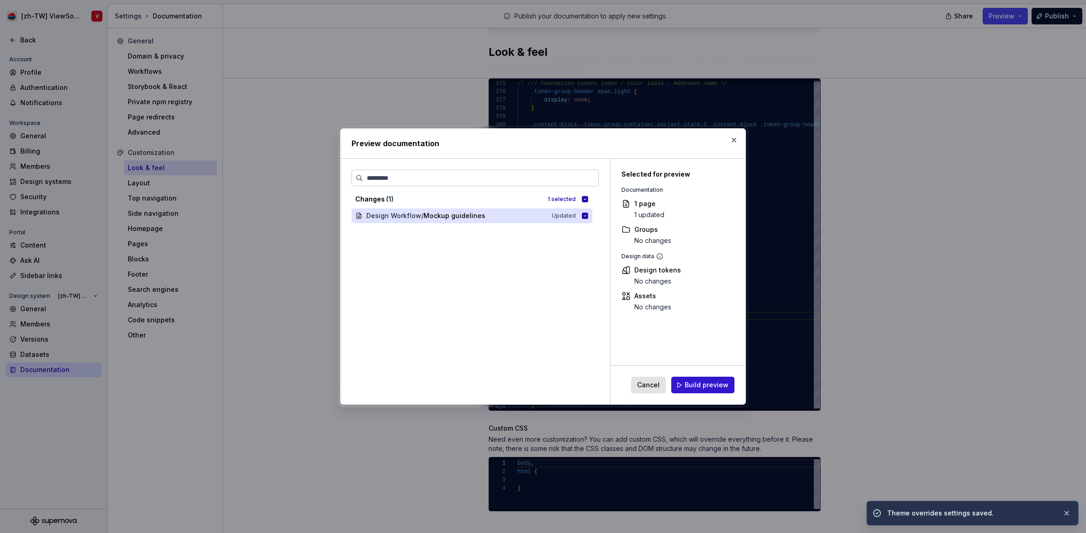
click at [698, 388] on span "Build preview" at bounding box center [707, 385] width 44 height 9
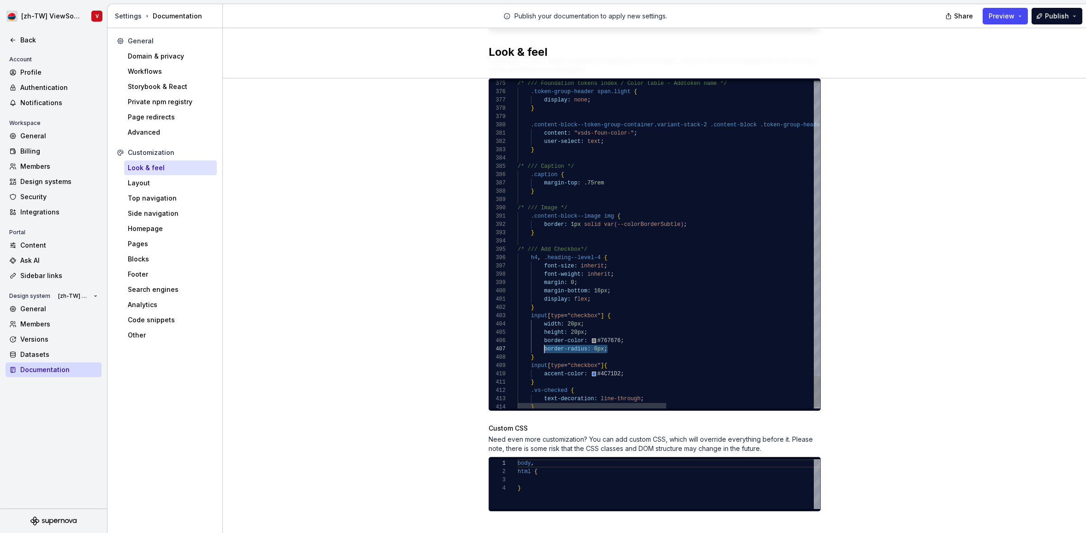
drag, startPoint x: 613, startPoint y: 343, endPoint x: 545, endPoint y: 321, distance: 71.0
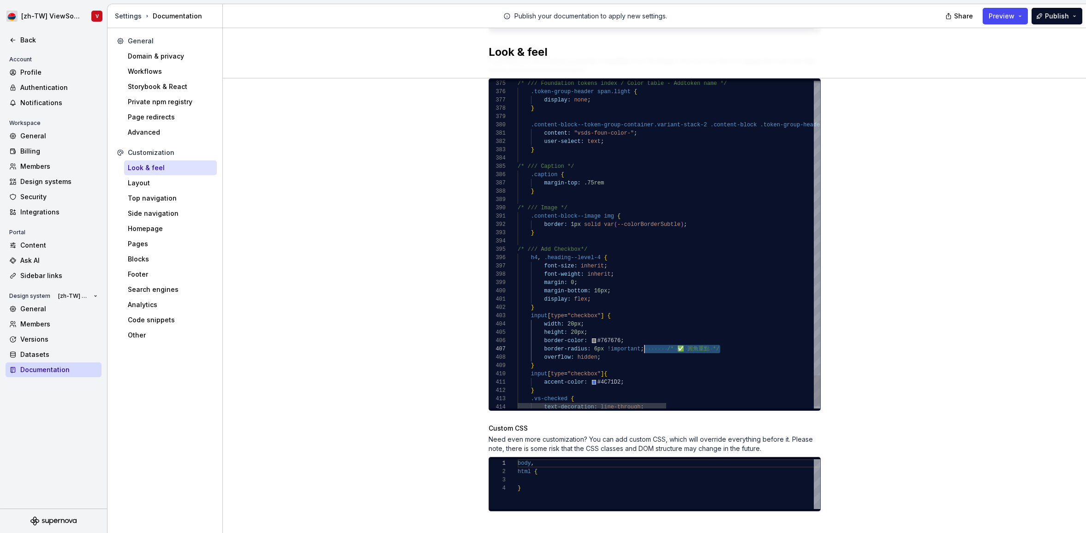
drag, startPoint x: 726, startPoint y: 340, endPoint x: 640, endPoint y: 335, distance: 86.4
type textarea "**********"
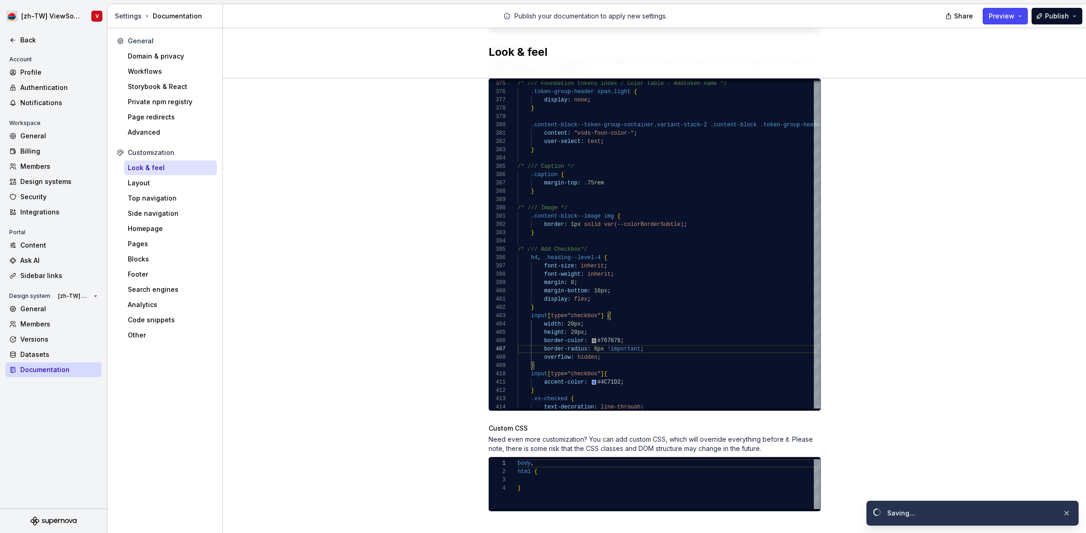
drag, startPoint x: 914, startPoint y: 240, endPoint x: 906, endPoint y: 225, distance: 16.7
click at [916, 239] on div "Site logo A company logo that will be displayed on all pages on your documentat…" at bounding box center [654, 50] width 863 height 991
click at [1005, 17] on span "Preview" at bounding box center [1002, 16] width 26 height 9
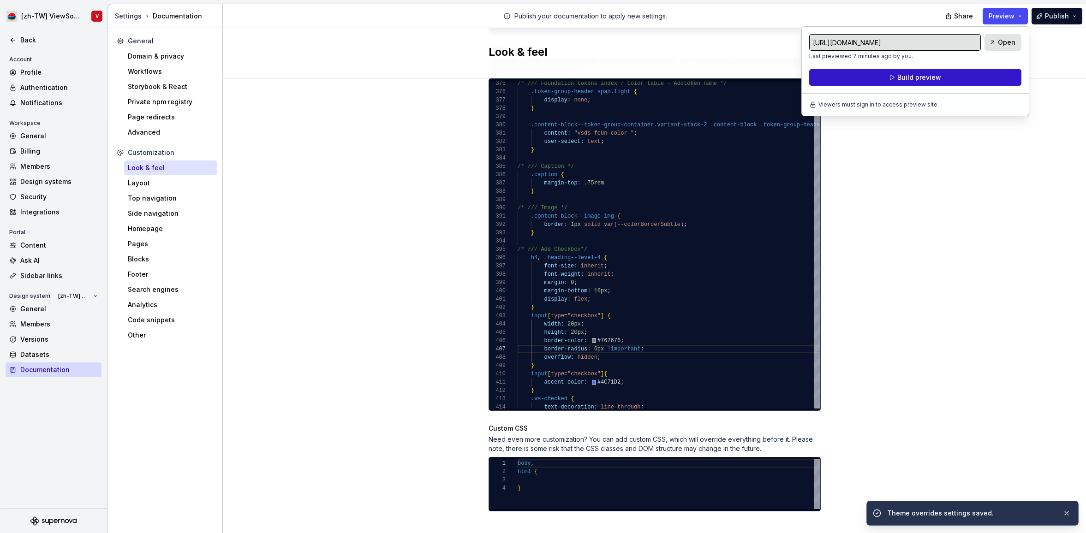
click at [909, 77] on span "Build preview" at bounding box center [919, 77] width 44 height 9
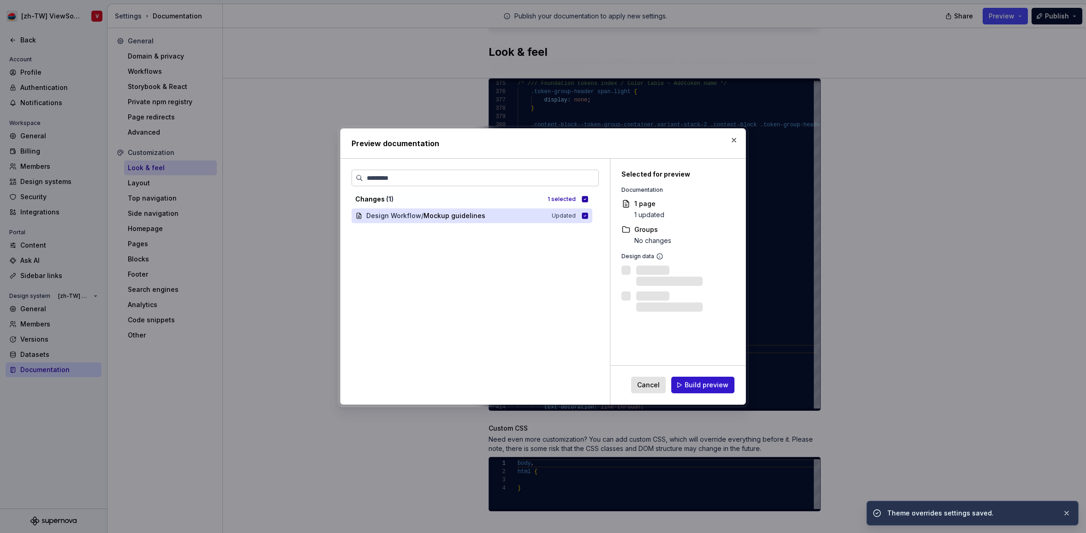
click at [714, 384] on span "Build preview" at bounding box center [707, 385] width 44 height 9
